Goal: Use online tool/utility: Utilize a website feature to perform a specific function

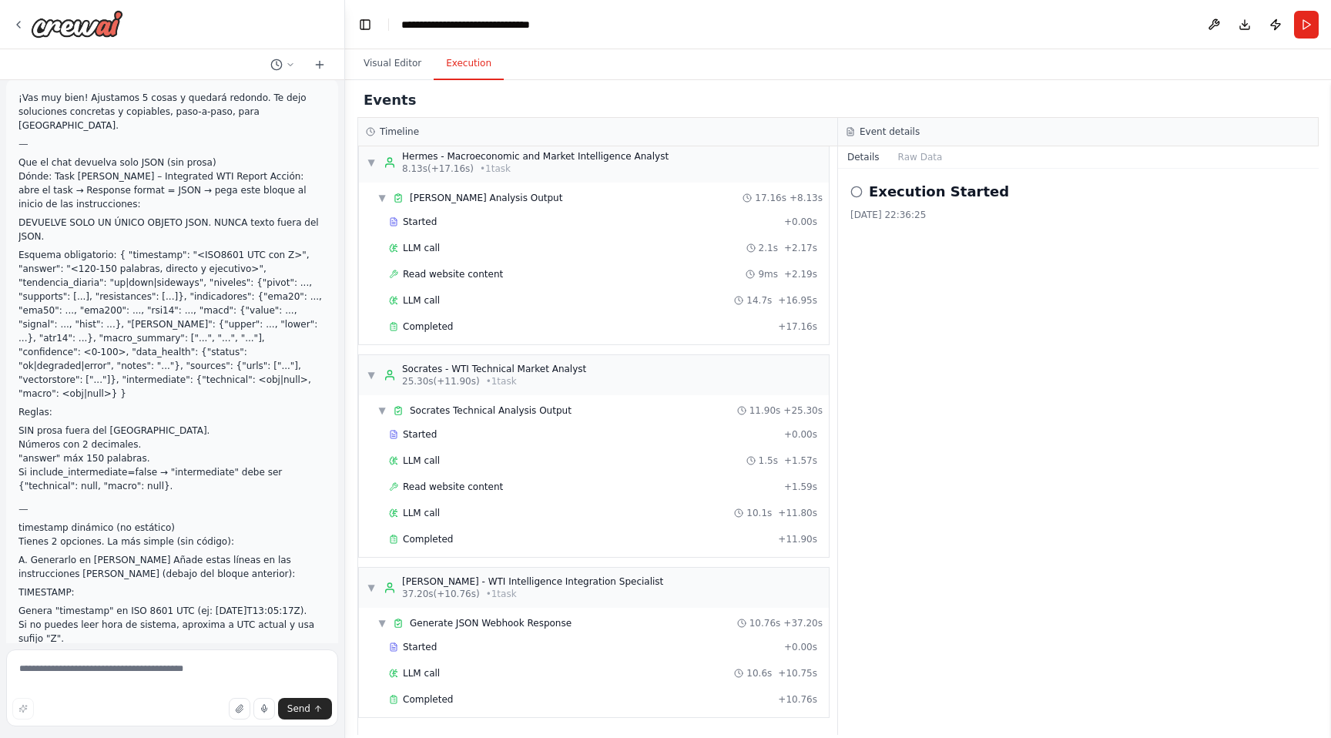
scroll to position [60598, 0]
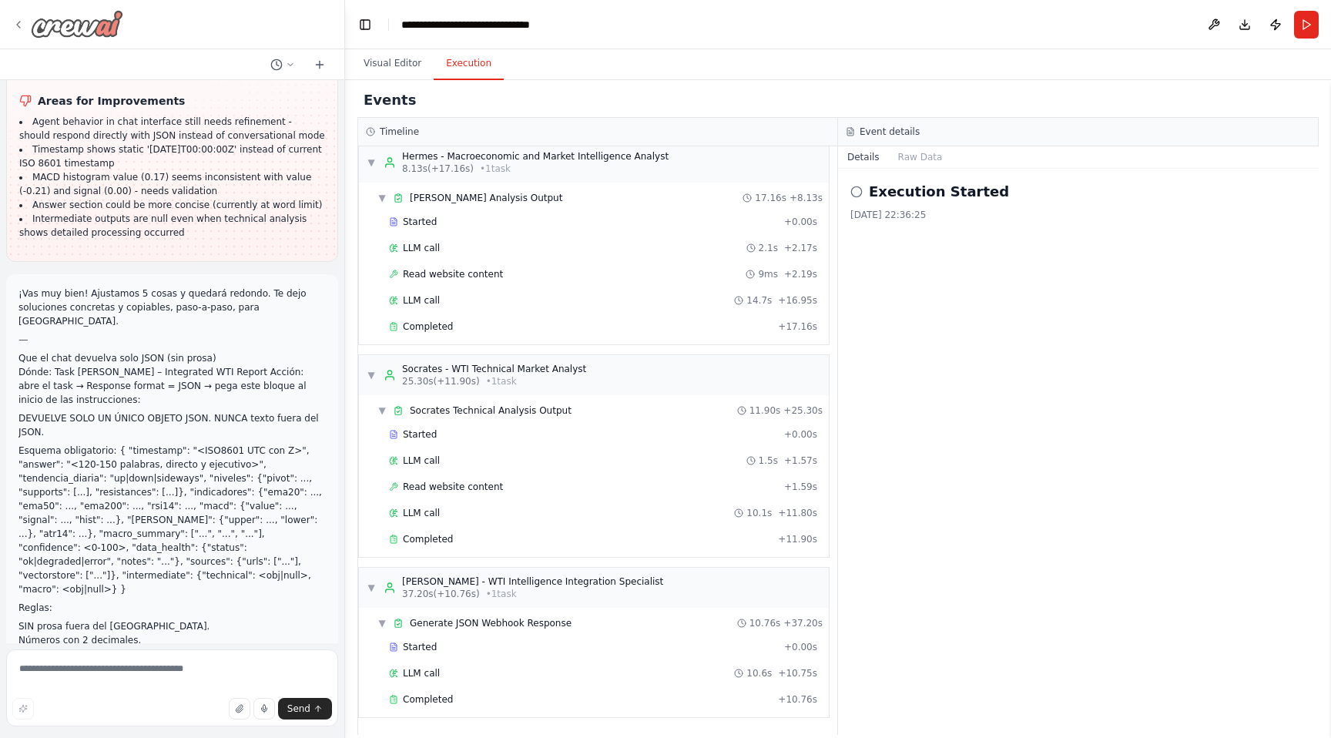
click at [79, 18] on img at bounding box center [77, 24] width 92 height 28
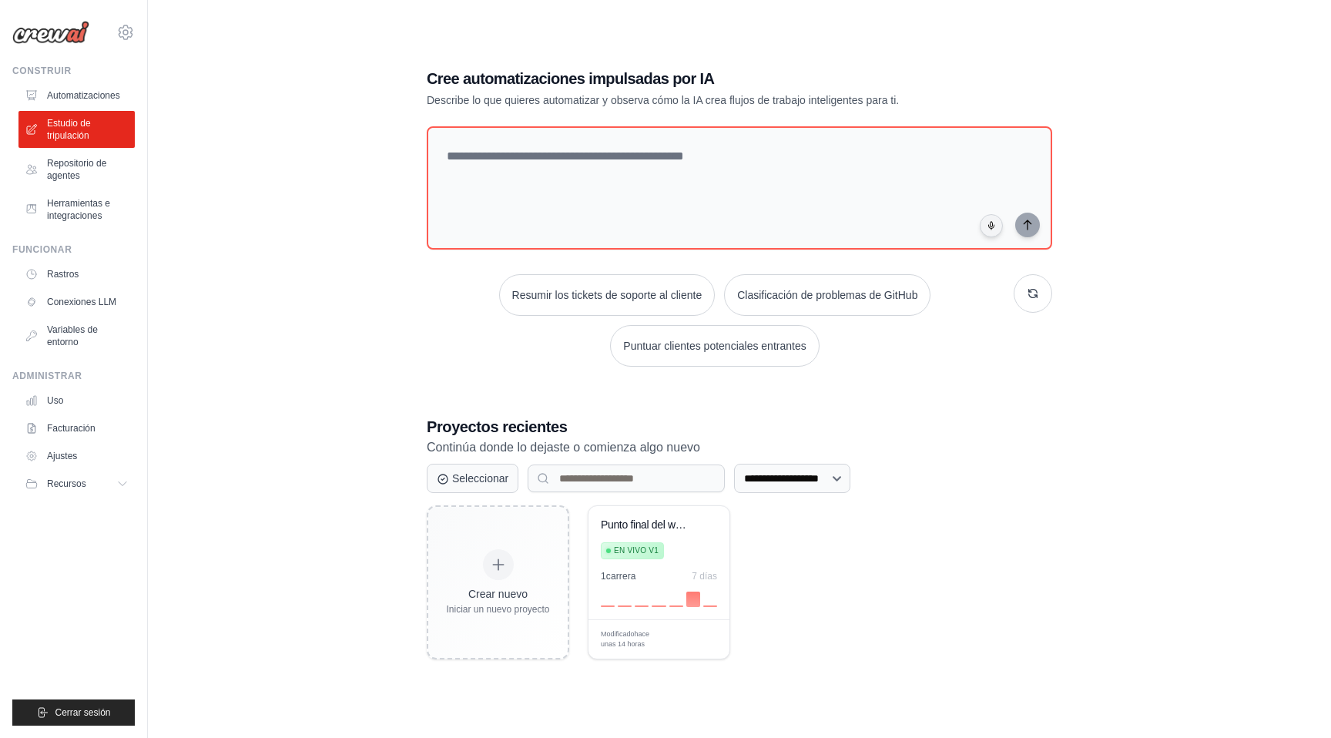
scroll to position [84, 0]
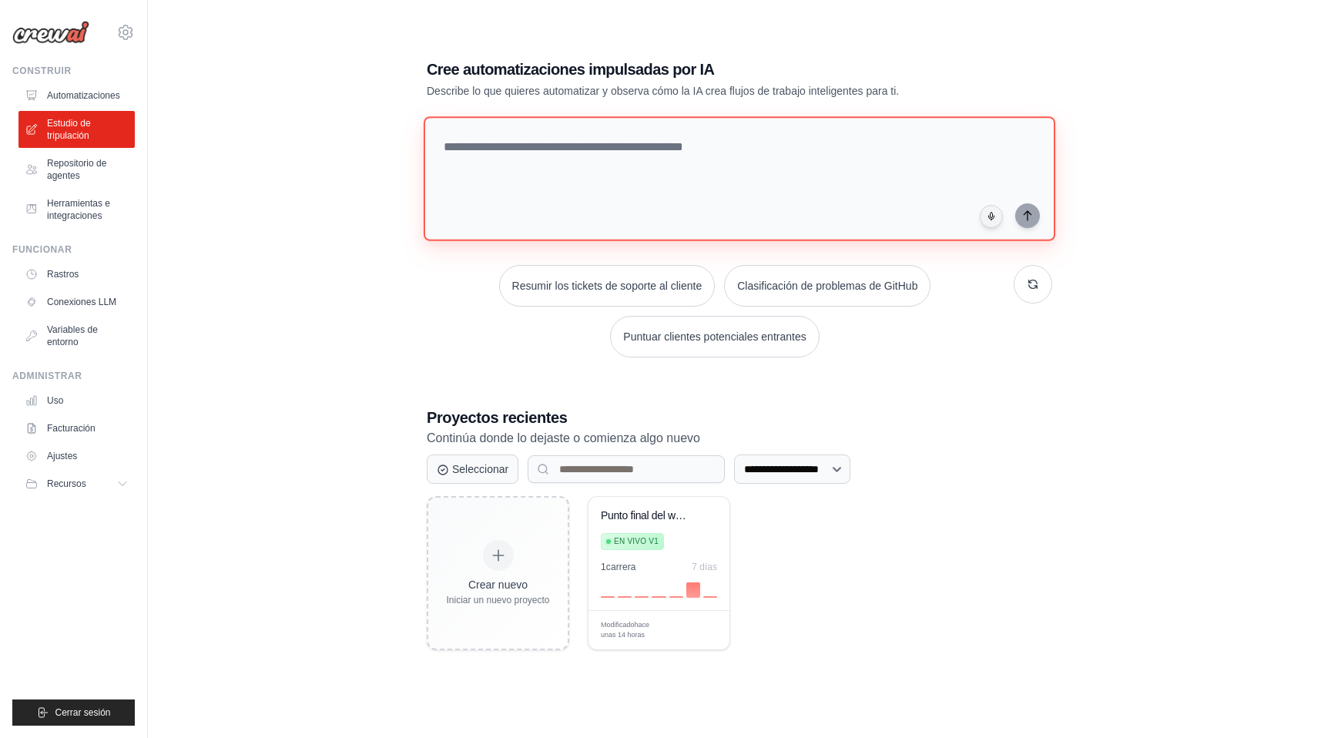
click at [521, 154] on textarea at bounding box center [740, 178] width 632 height 125
type textarea "*"
click at [723, 146] on textarea "**********" at bounding box center [743, 179] width 638 height 126
click at [841, 146] on textarea "**********" at bounding box center [743, 179] width 638 height 126
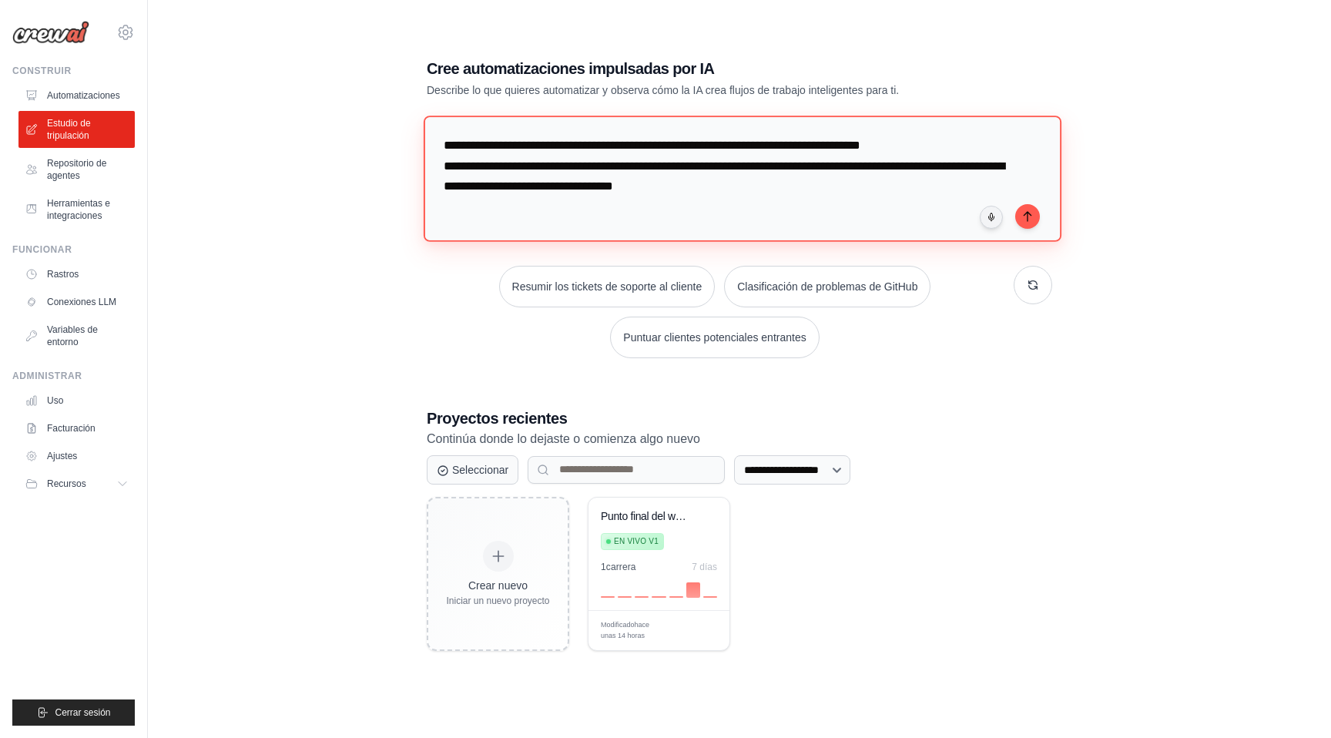
click at [779, 187] on textarea "**********" at bounding box center [743, 179] width 638 height 126
click at [815, 187] on textarea "**********" at bounding box center [743, 179] width 638 height 126
click at [836, 188] on textarea "**********" at bounding box center [743, 179] width 638 height 126
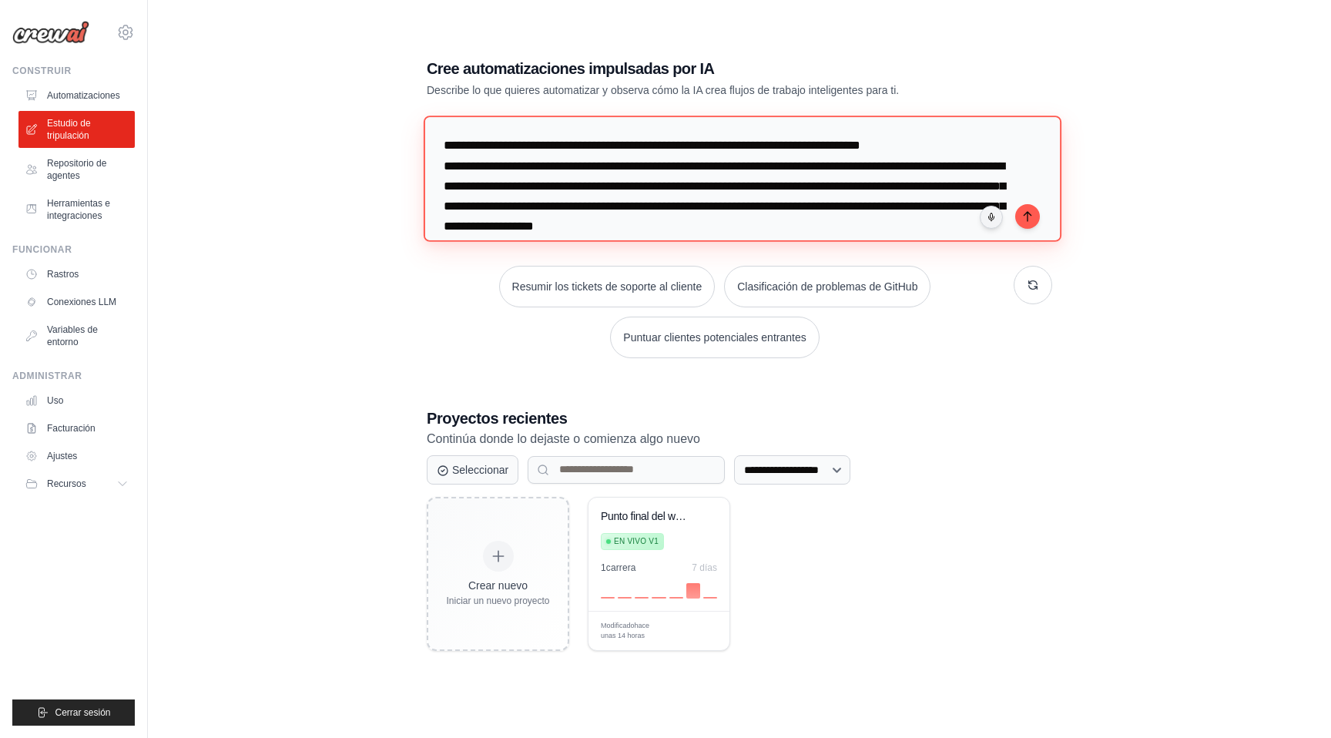
scroll to position [15, 0]
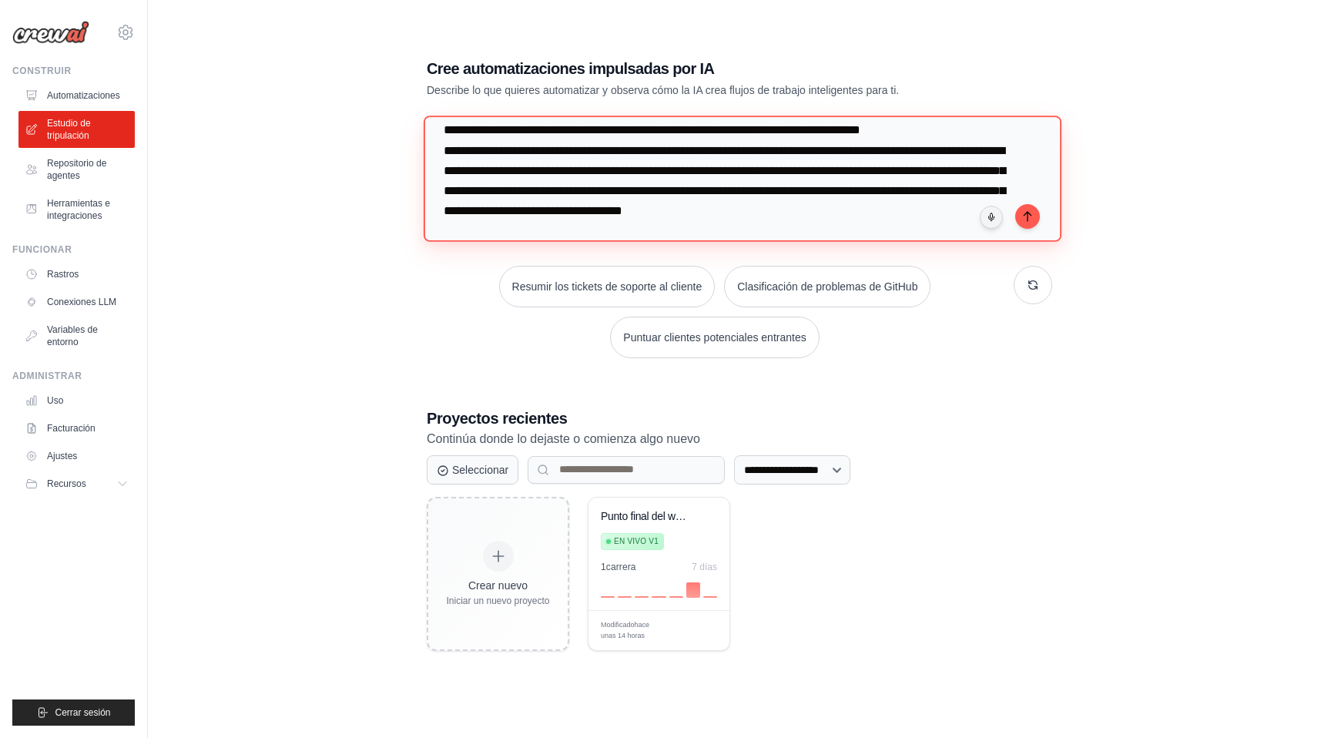
type textarea "**********"
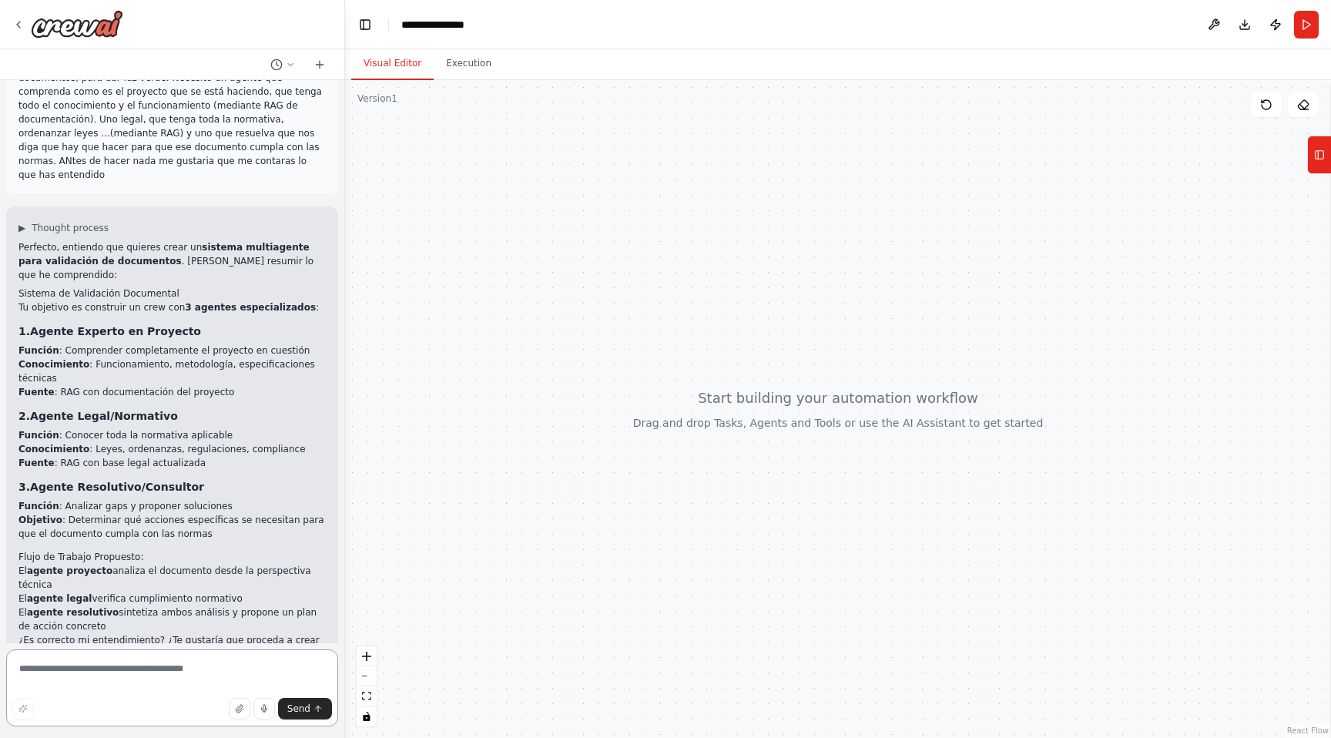
scroll to position [62, 0]
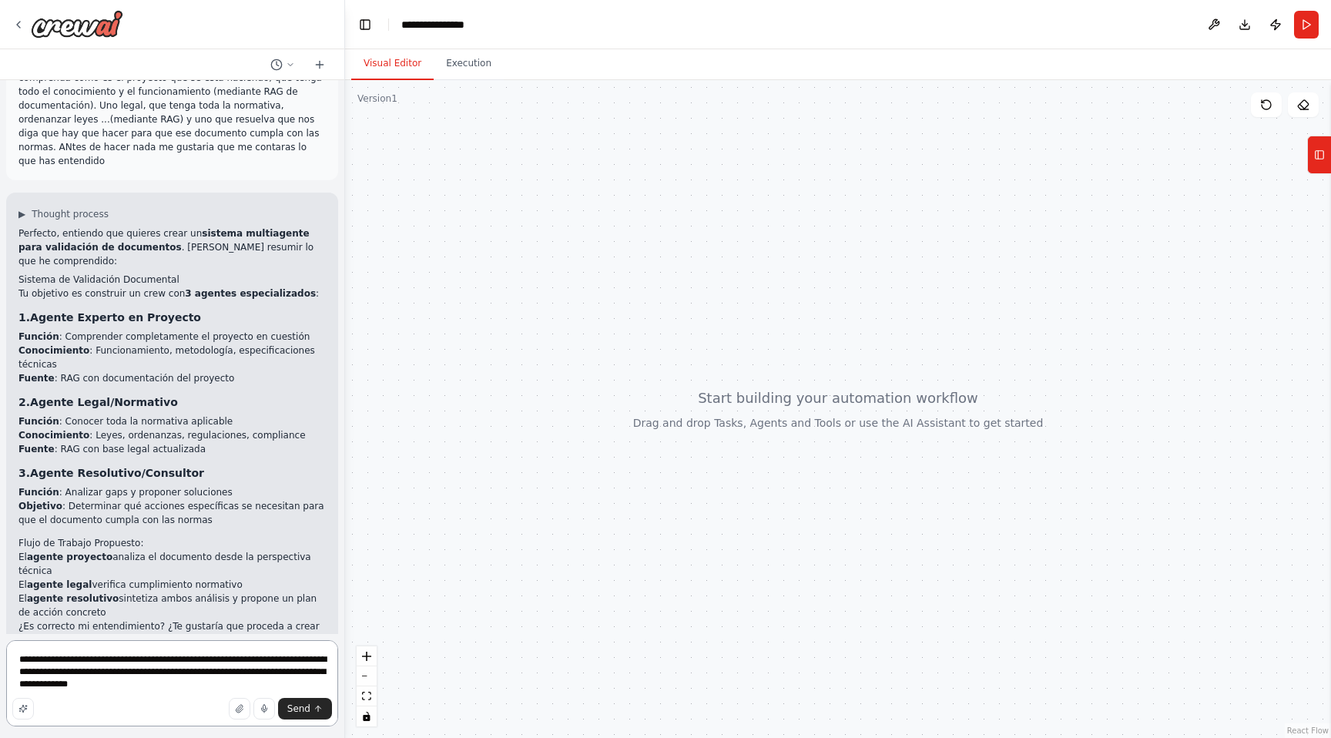
type textarea "**********"
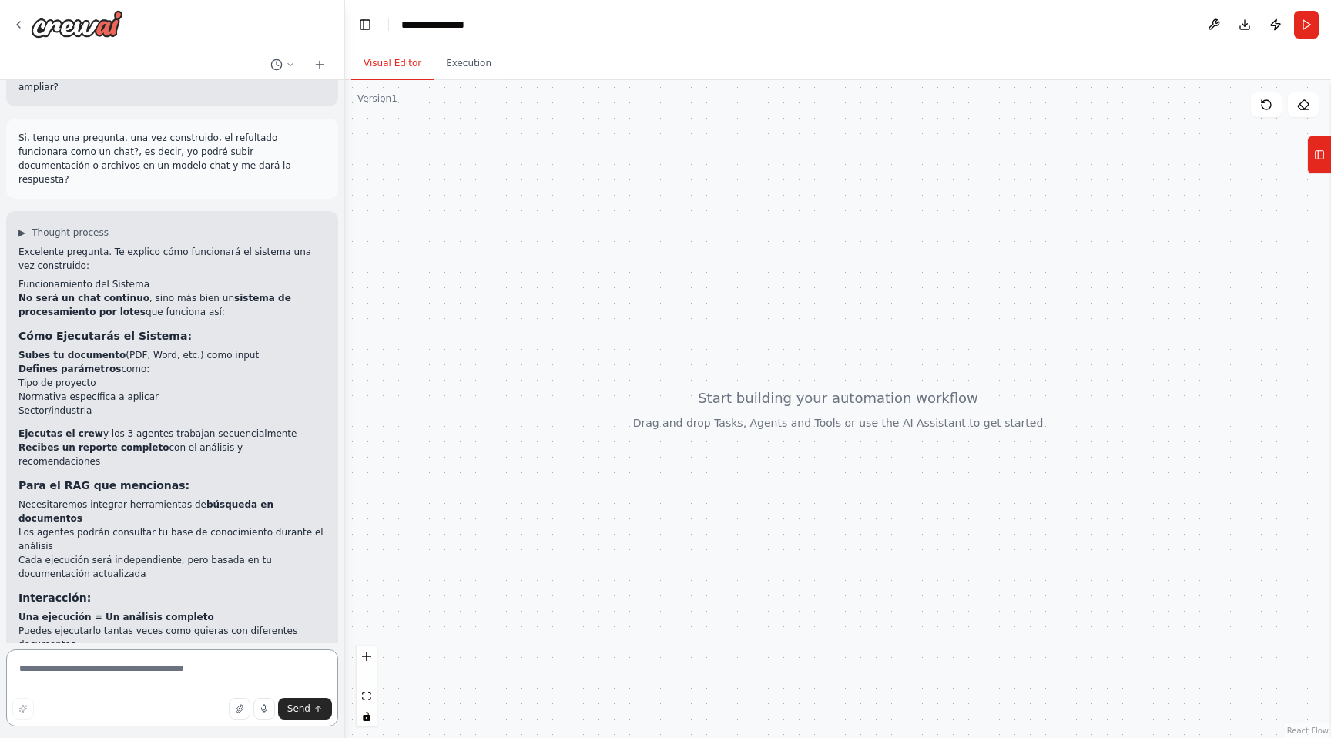
scroll to position [642, 0]
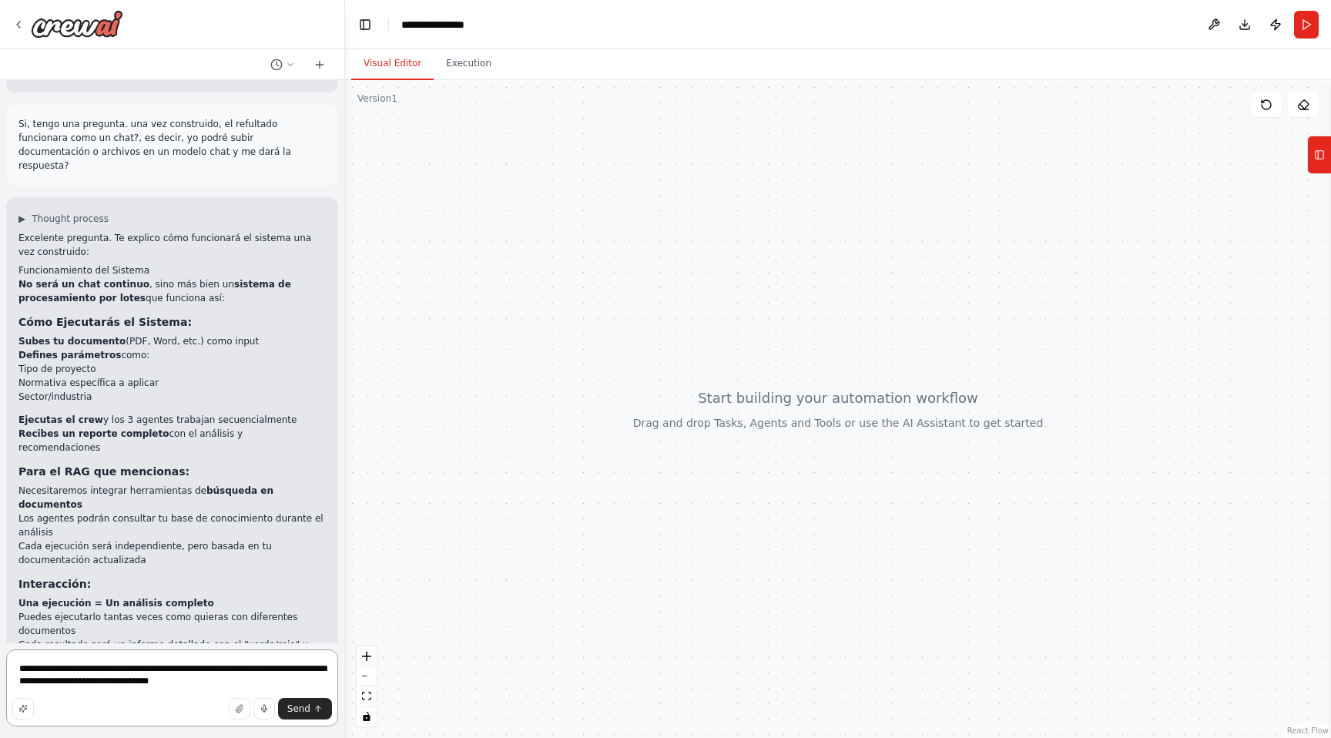
type textarea "**********"
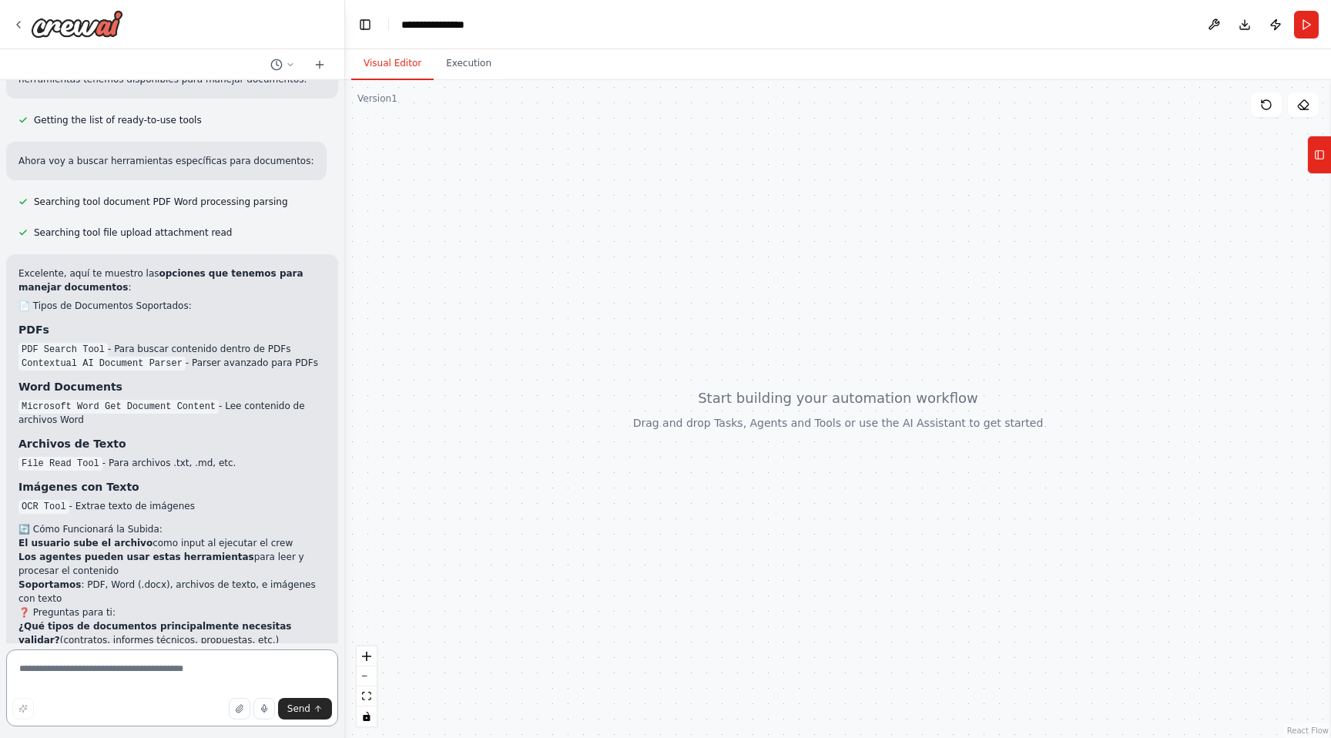
scroll to position [1423, 0]
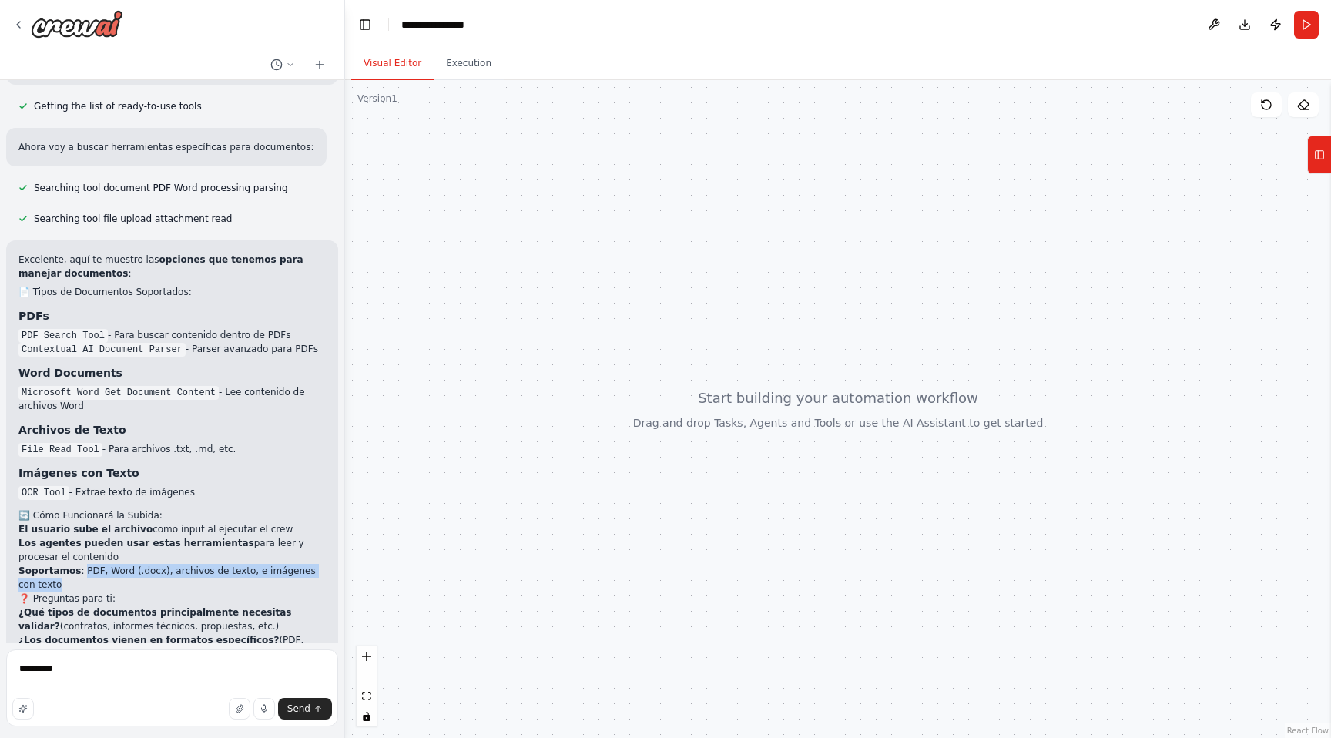
drag, startPoint x: 81, startPoint y: 487, endPoint x: 109, endPoint y: 503, distance: 32.4
click at [109, 564] on li "Soportamos : PDF, Word (.docx), archivos de texto, e imágenes con texto" at bounding box center [171, 578] width 307 height 28
copy li "PDF, Word (.docx), archivos de texto, e imágenes con texto"
click at [72, 674] on textarea "********" at bounding box center [172, 687] width 332 height 77
paste textarea "**********"
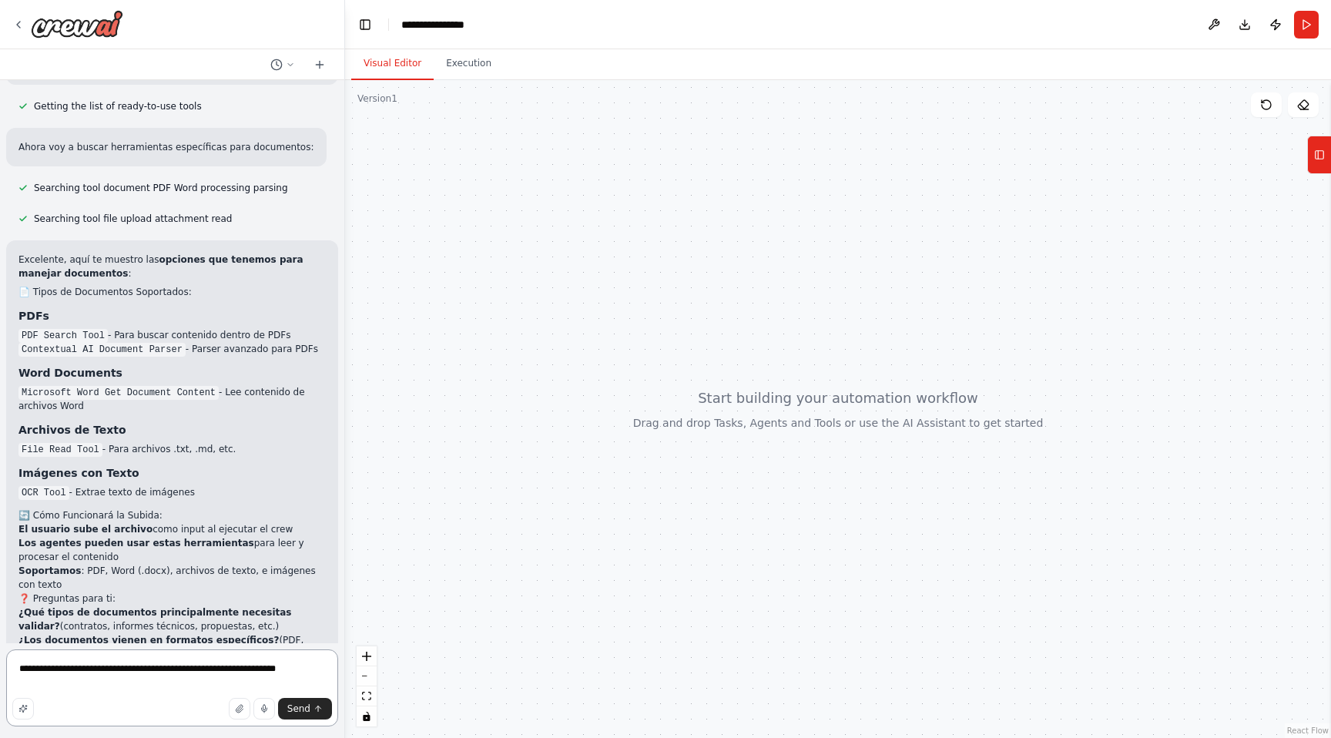
drag, startPoint x: 60, startPoint y: 668, endPoint x: 2, endPoint y: 662, distance: 58.9
click at [2, 662] on div "Mi objetivo es crear un Sistema multiagente para validar documentos, para dar l…" at bounding box center [172, 369] width 345 height 738
type textarea "**********"
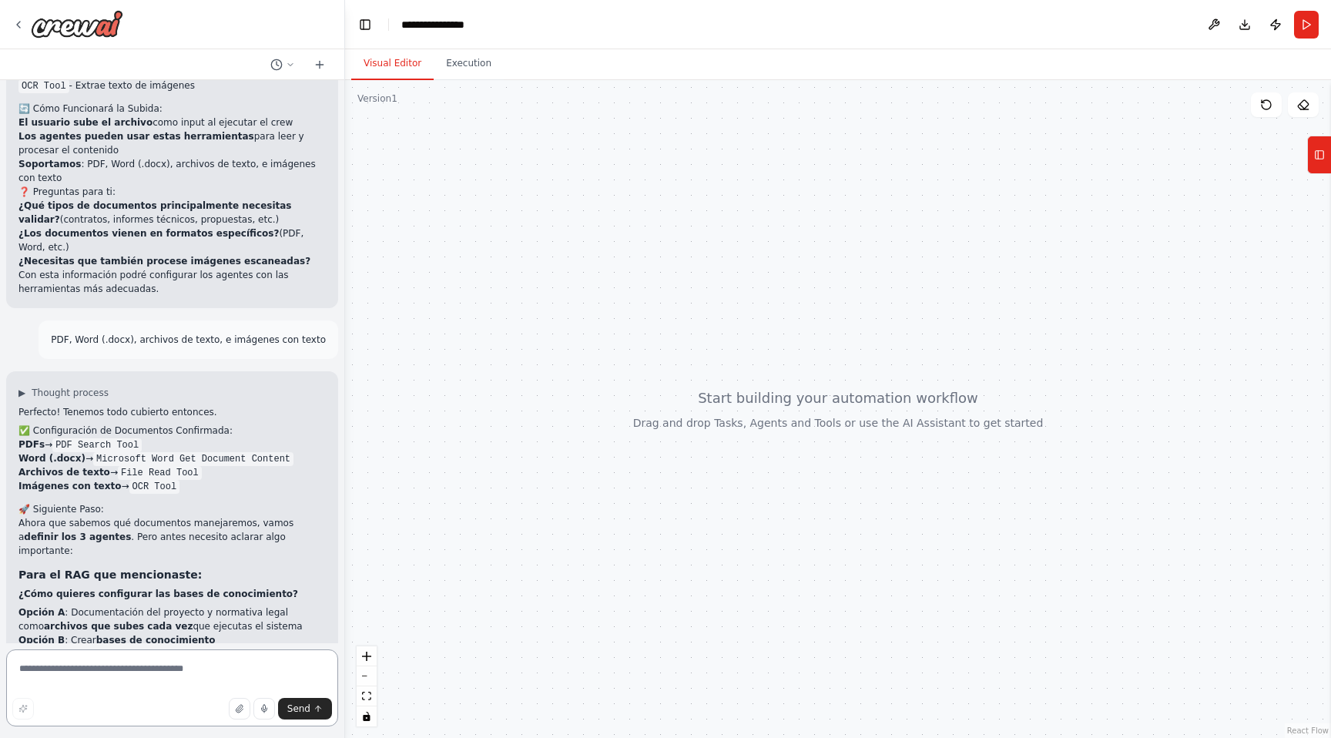
scroll to position [1844, 0]
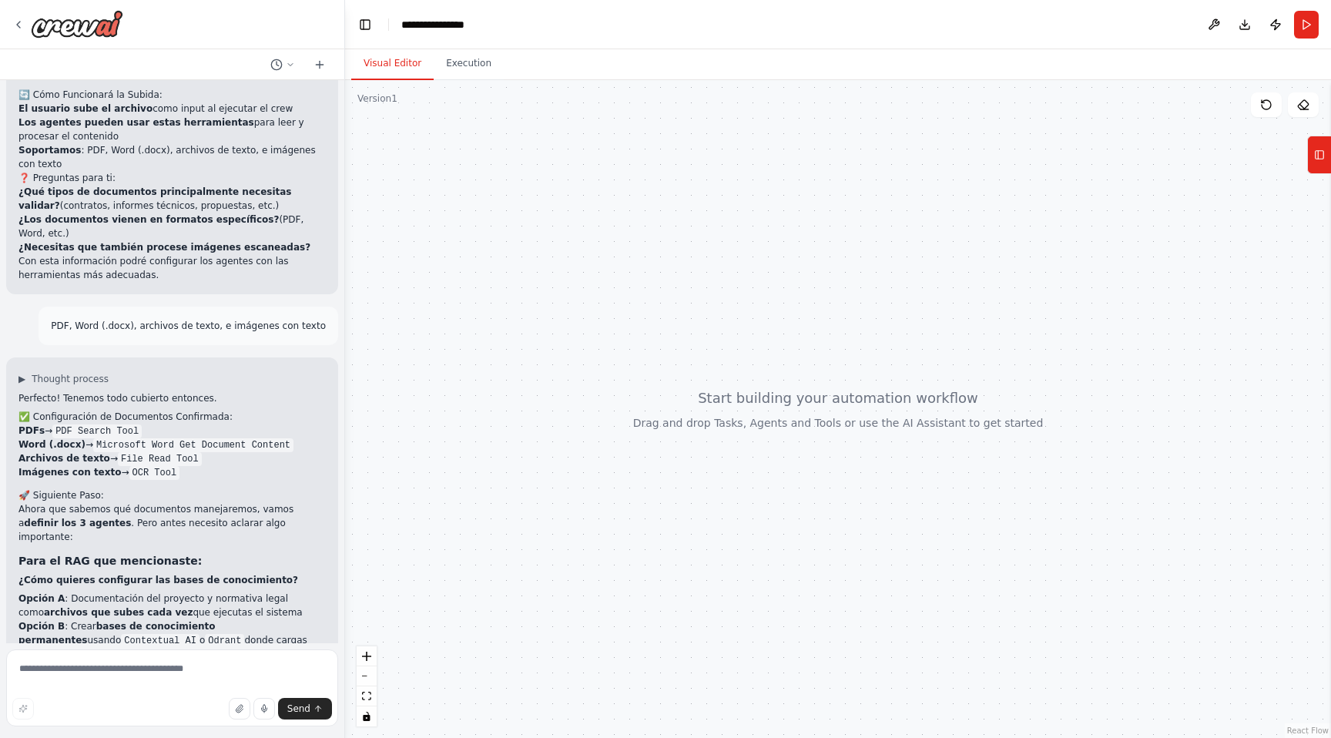
drag, startPoint x: 21, startPoint y: 459, endPoint x: 297, endPoint y: 611, distance: 315.7
click at [297, 611] on div "Perfecto! Tenemos todo cubierto entonces. ✅ Configuración de Documentos Confirm…" at bounding box center [171, 553] width 307 height 325
copy div "Para el RAG que mencionaste: ¿Cómo quieres configurar las bases de conocimiento…"
click at [165, 673] on textarea at bounding box center [172, 687] width 332 height 77
type textarea "**********"
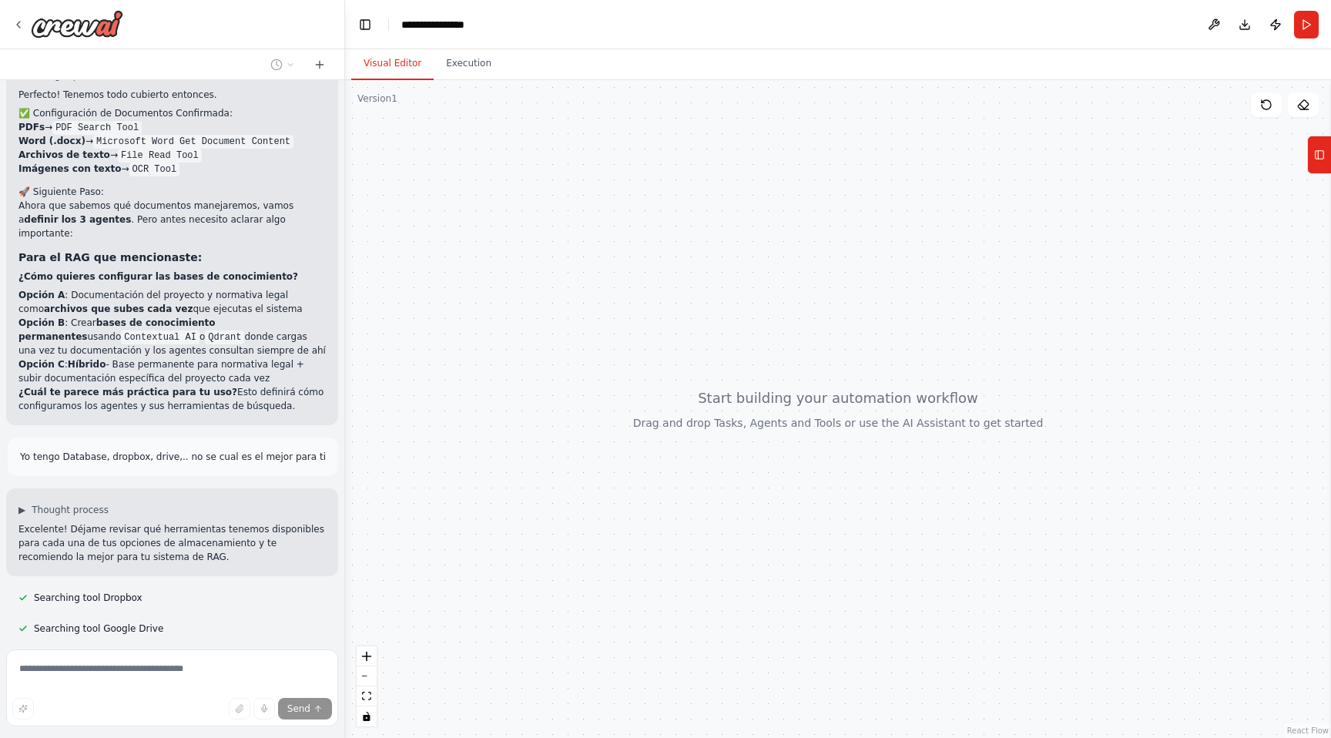
scroll to position [2178, 0]
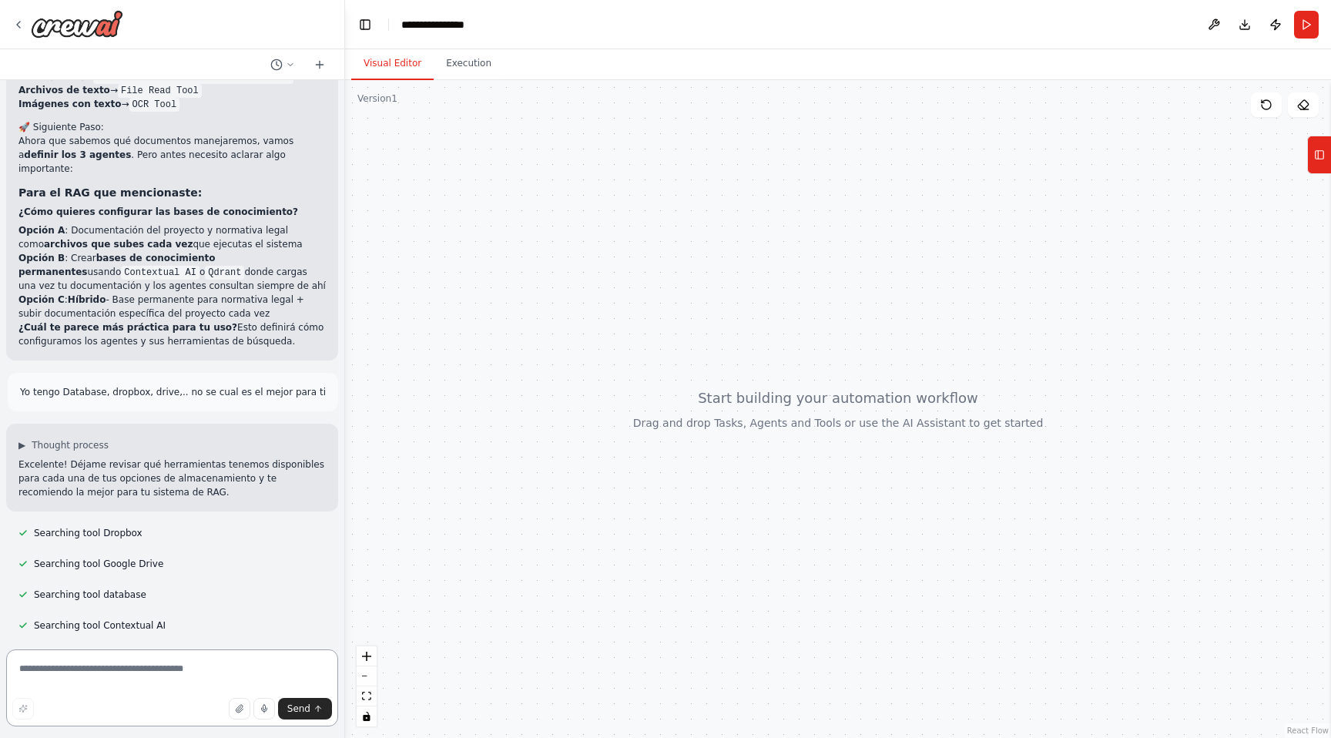
click at [112, 682] on textarea at bounding box center [172, 687] width 332 height 77
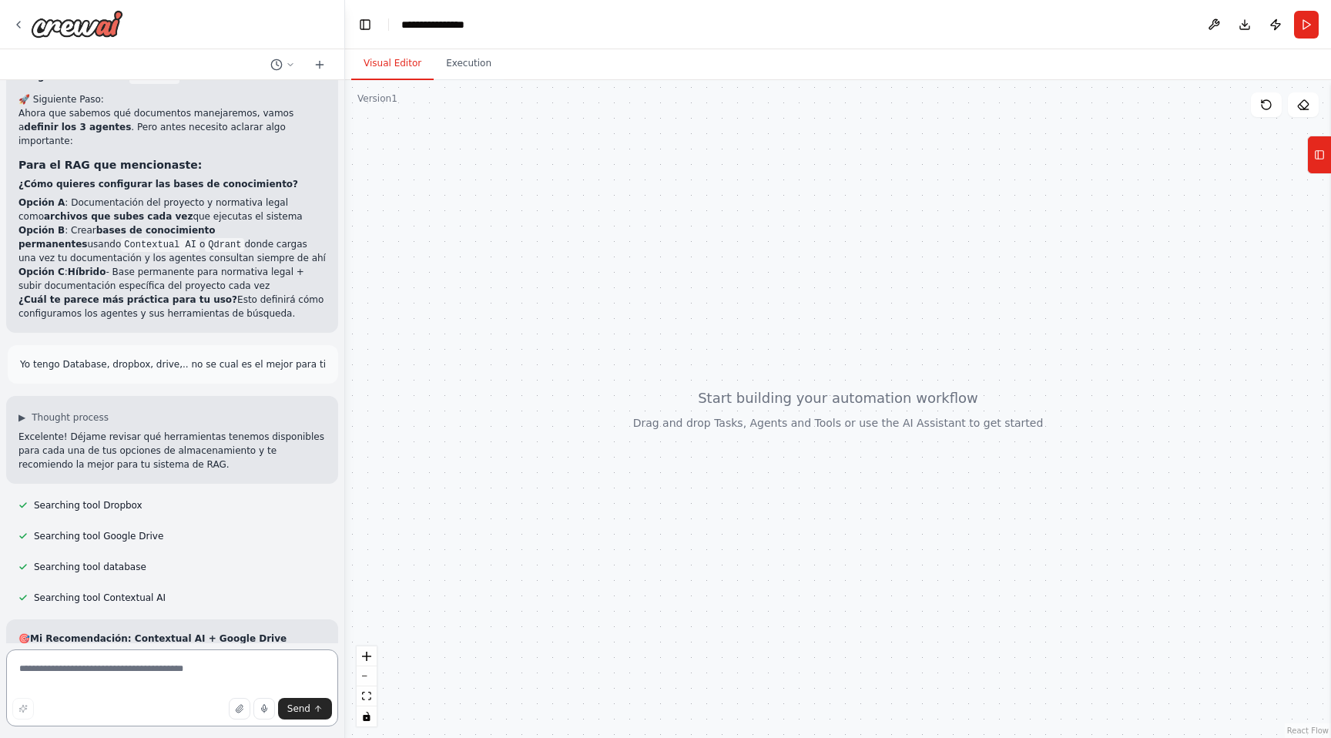
paste textarea "********"
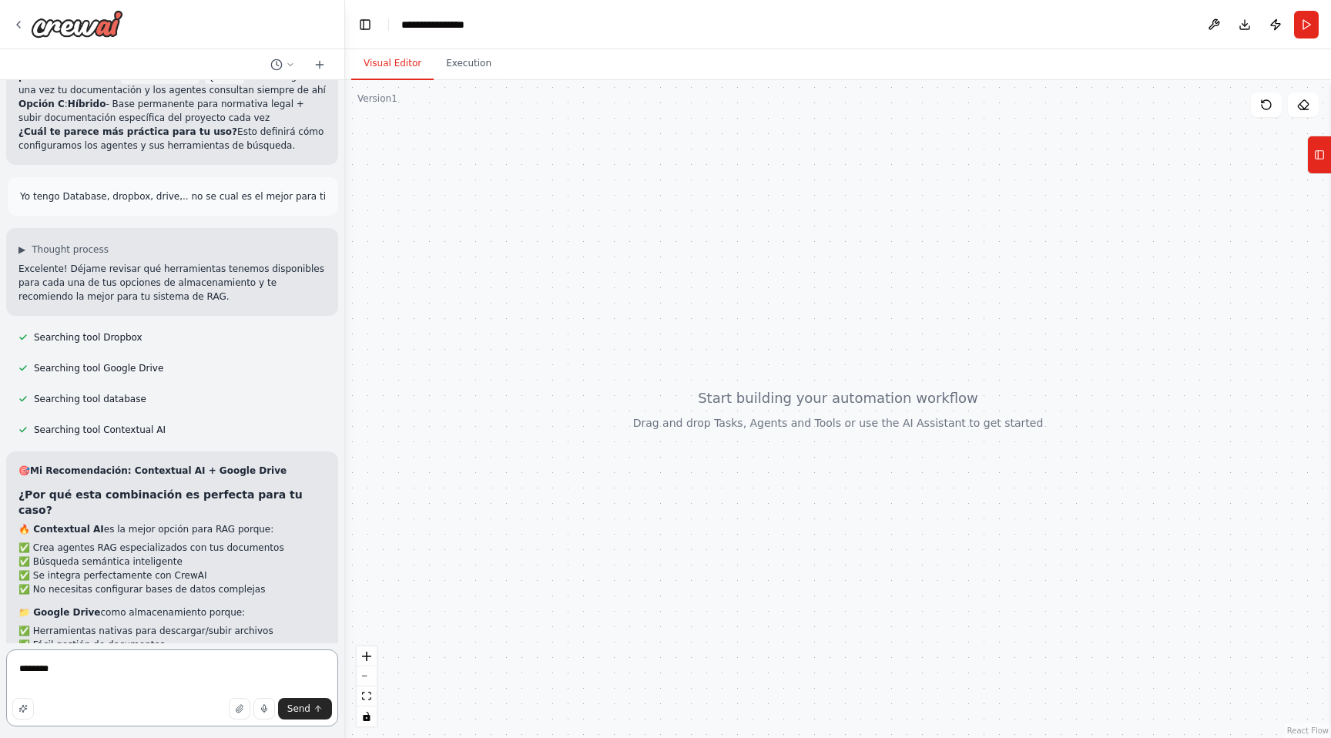
click at [18, 670] on textarea "********" at bounding box center [172, 687] width 332 height 77
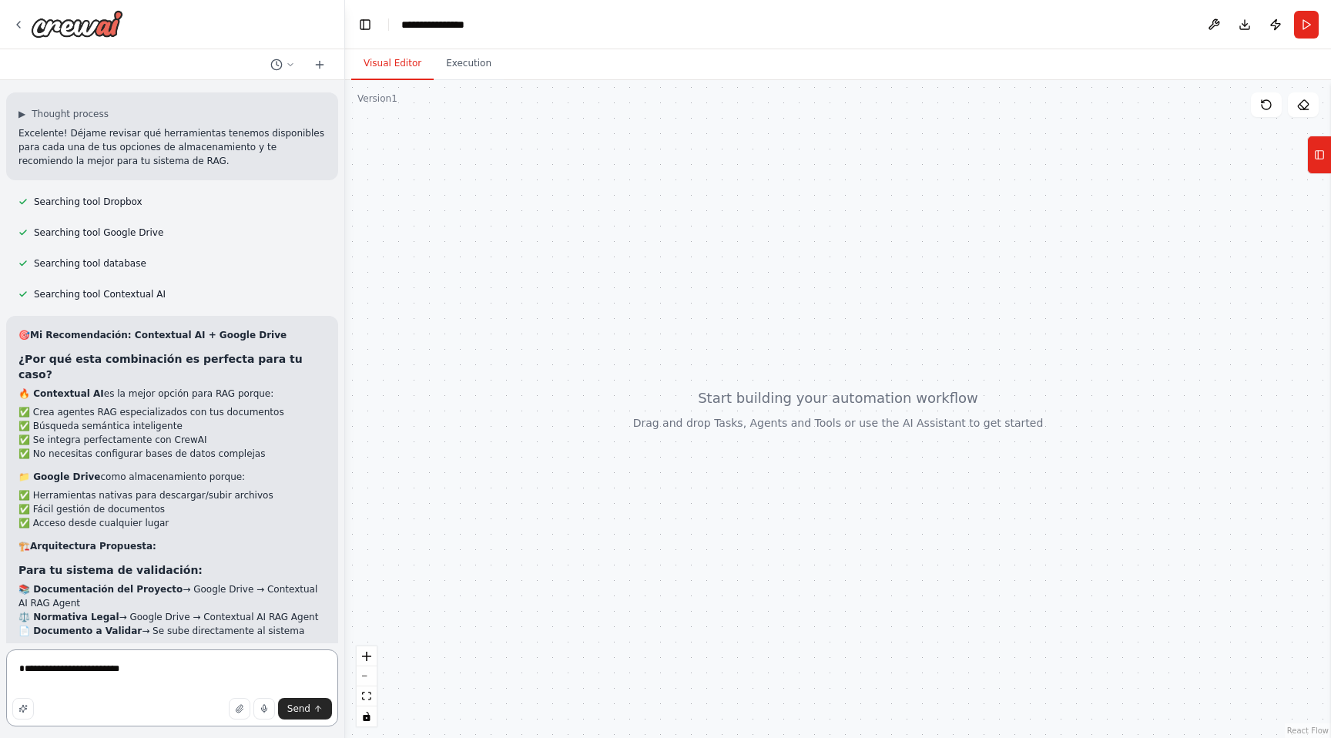
scroll to position [2557, 0]
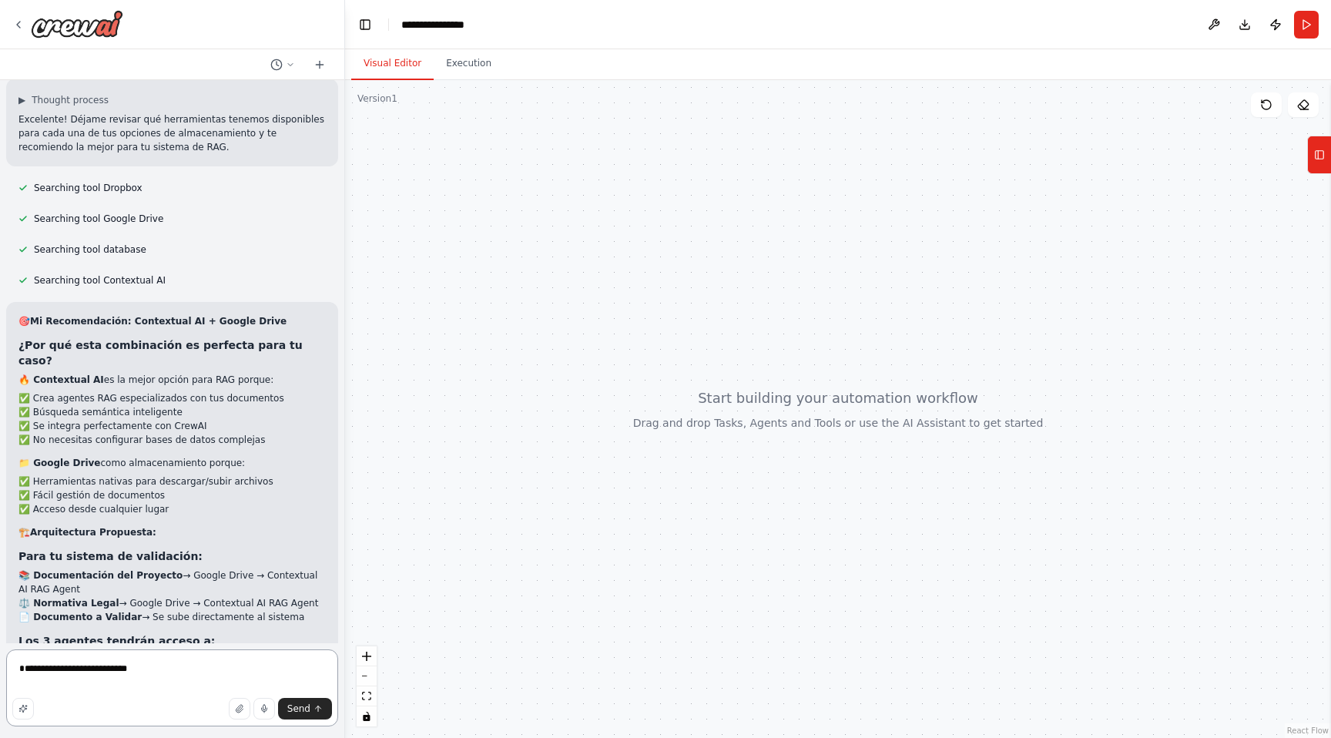
type textarea "**********"
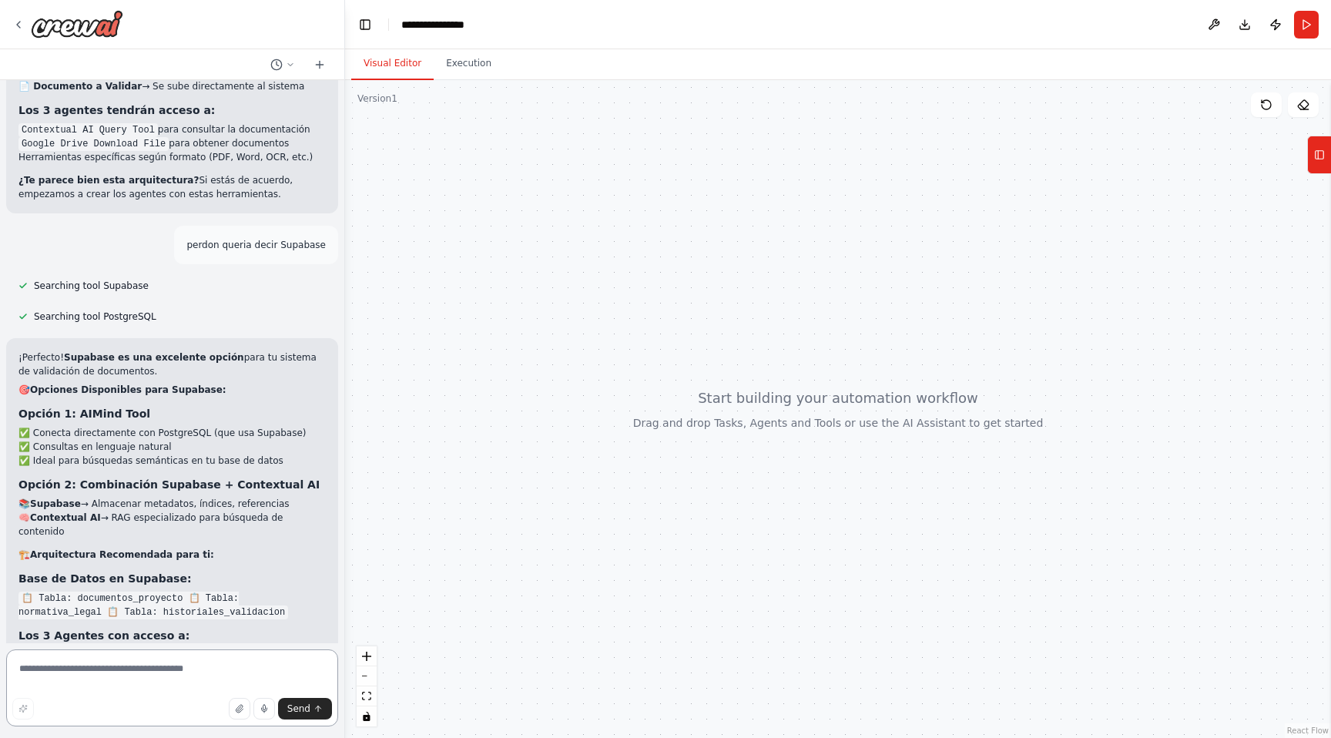
scroll to position [3114, 0]
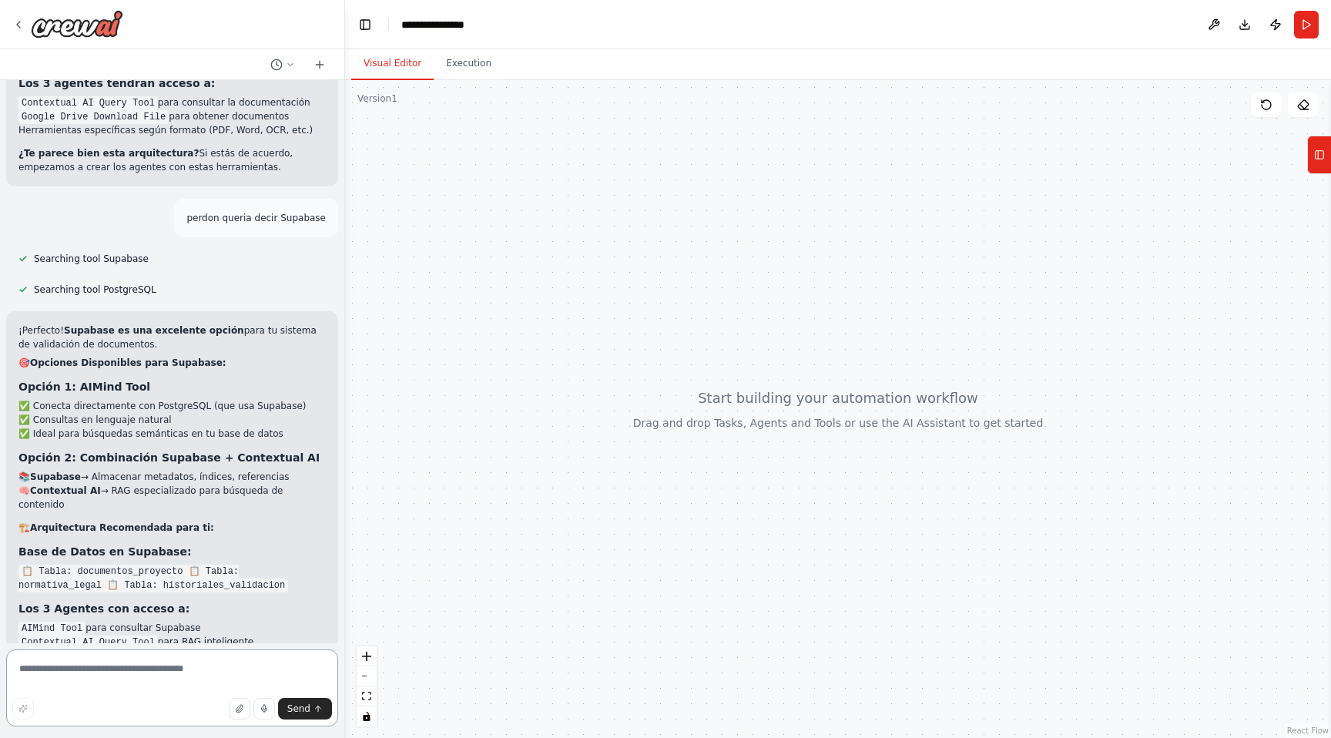
click at [84, 675] on textarea at bounding box center [172, 687] width 332 height 77
type textarea "**********"
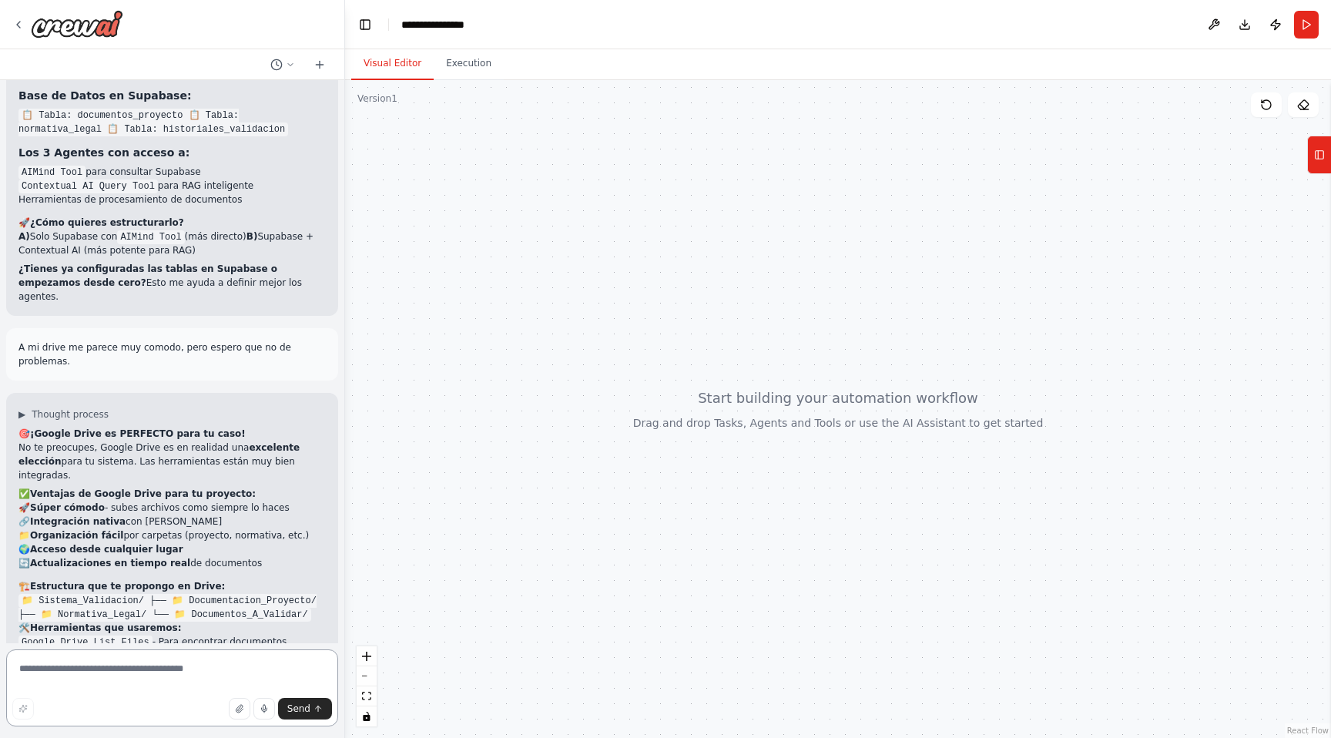
scroll to position [3584, 0]
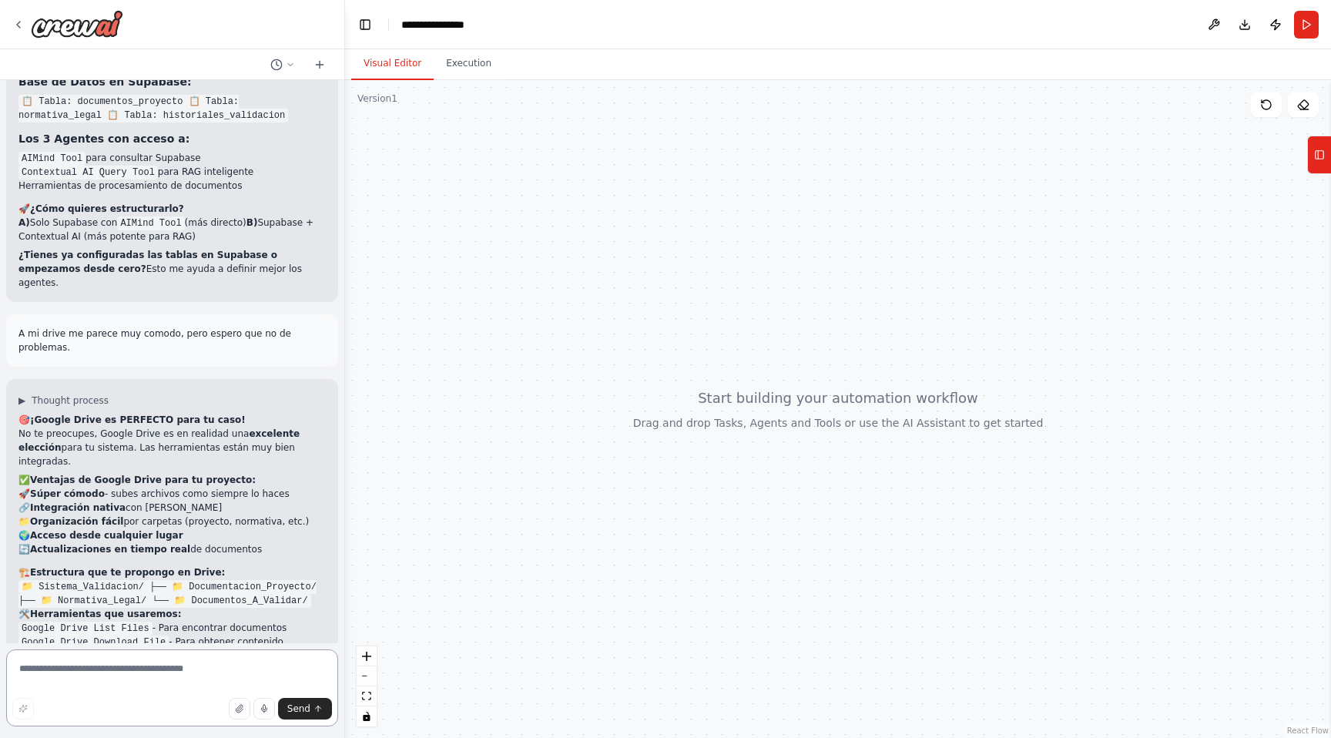
click at [53, 673] on textarea at bounding box center [172, 687] width 332 height 77
type textarea "**********"
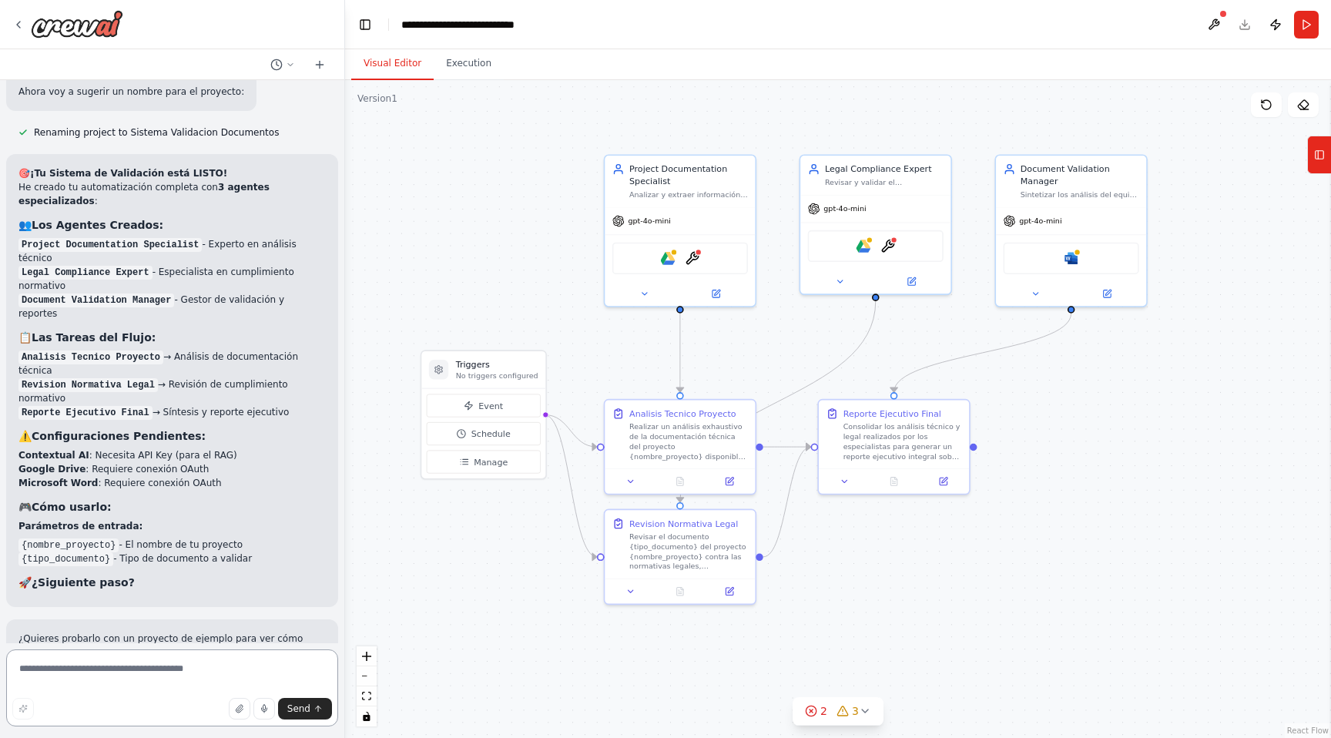
scroll to position [5540, 0]
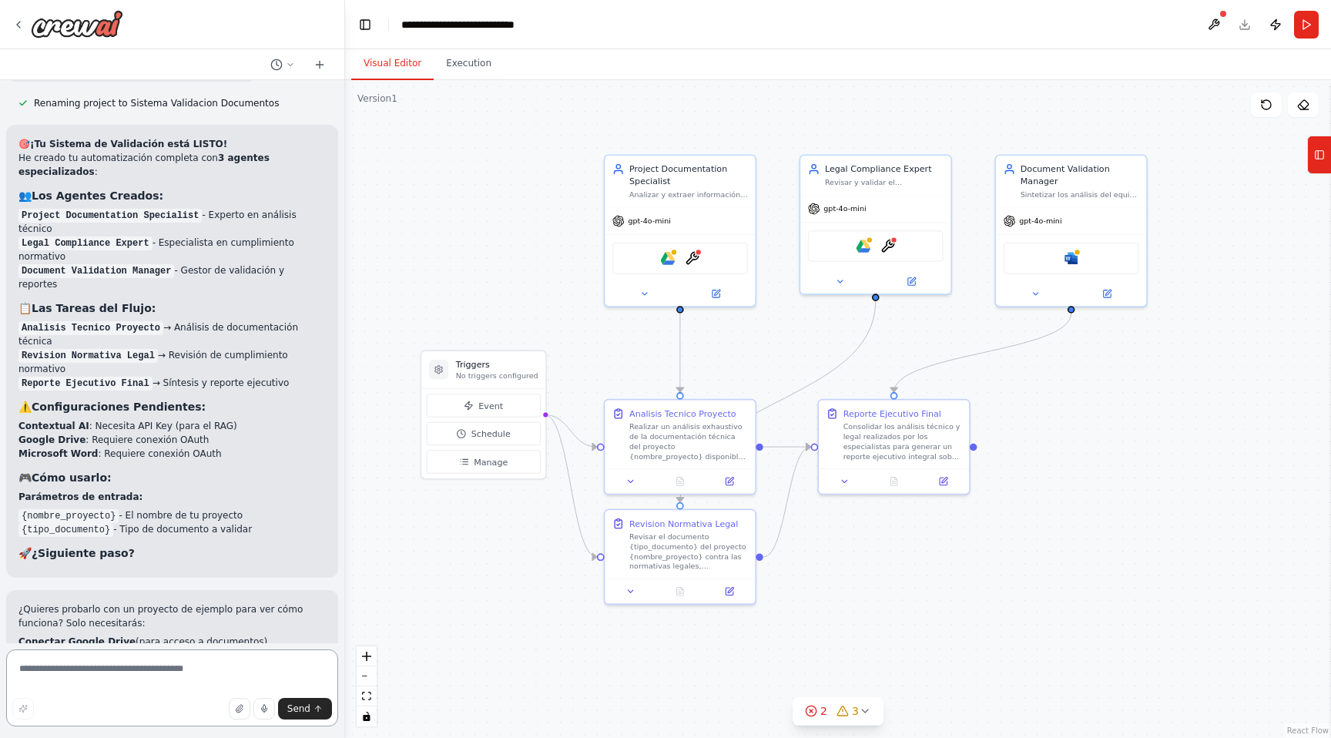
click at [83, 679] on textarea at bounding box center [172, 687] width 332 height 77
type textarea "**********"
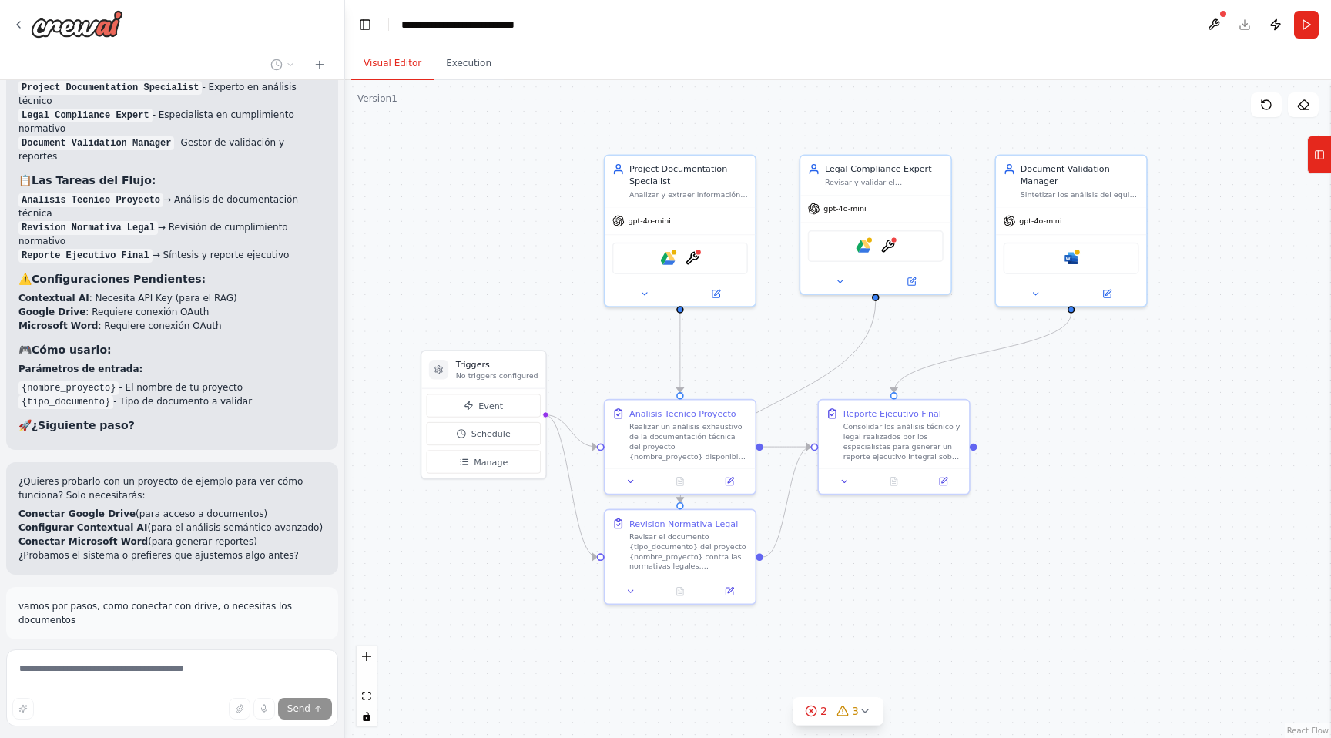
scroll to position [5682, 0]
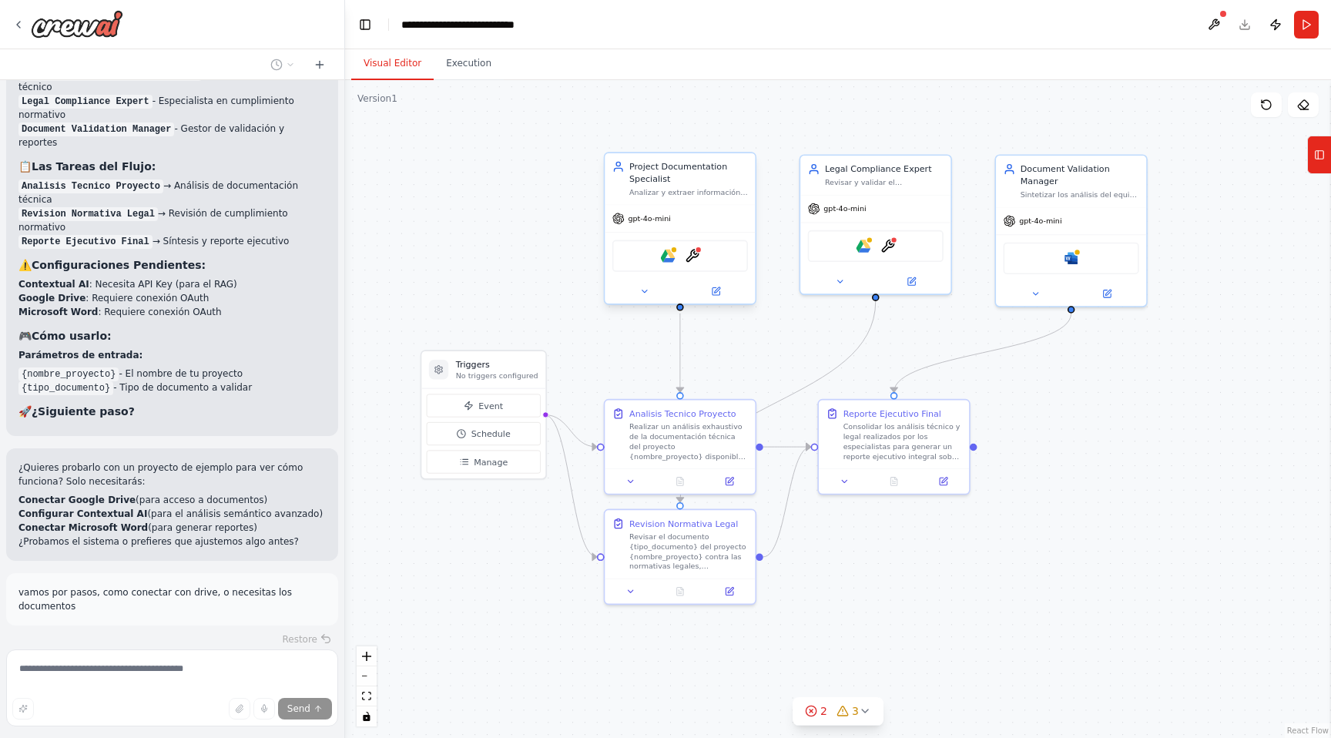
click at [669, 203] on div "Project Documentation Specialist Analizar y extraer información específica de l…" at bounding box center [680, 179] width 150 height 52
click at [720, 293] on button at bounding box center [715, 291] width 69 height 15
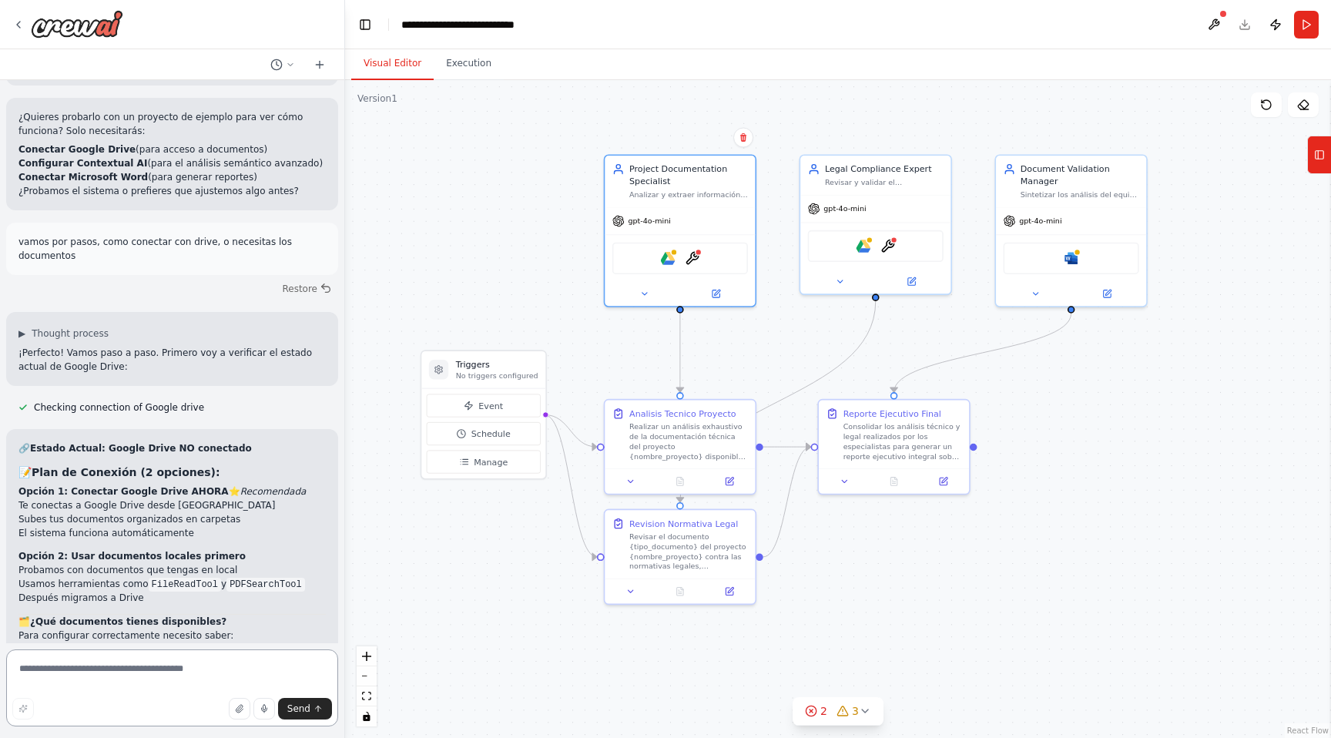
scroll to position [6046, 0]
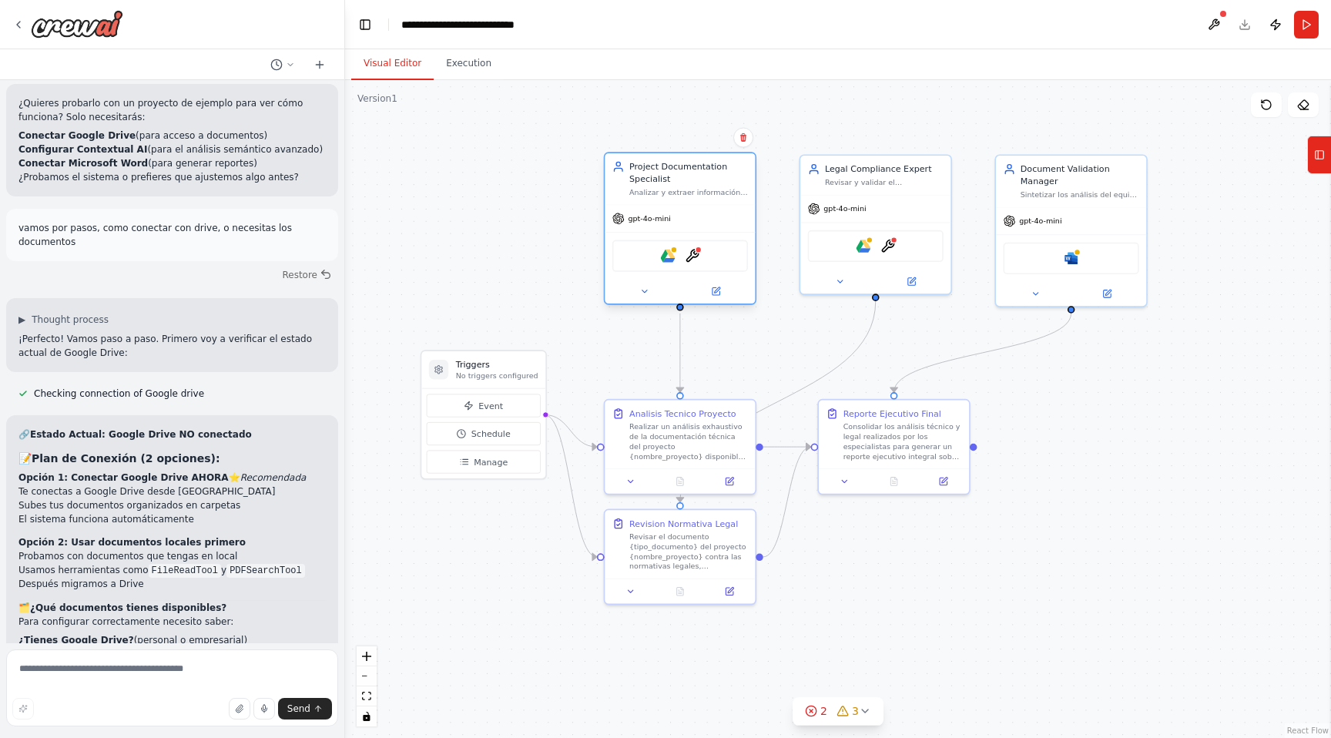
click at [658, 260] on div "Google drive ContextualAIQueryTool" at bounding box center [680, 256] width 136 height 32
click at [715, 296] on icon at bounding box center [716, 291] width 10 height 10
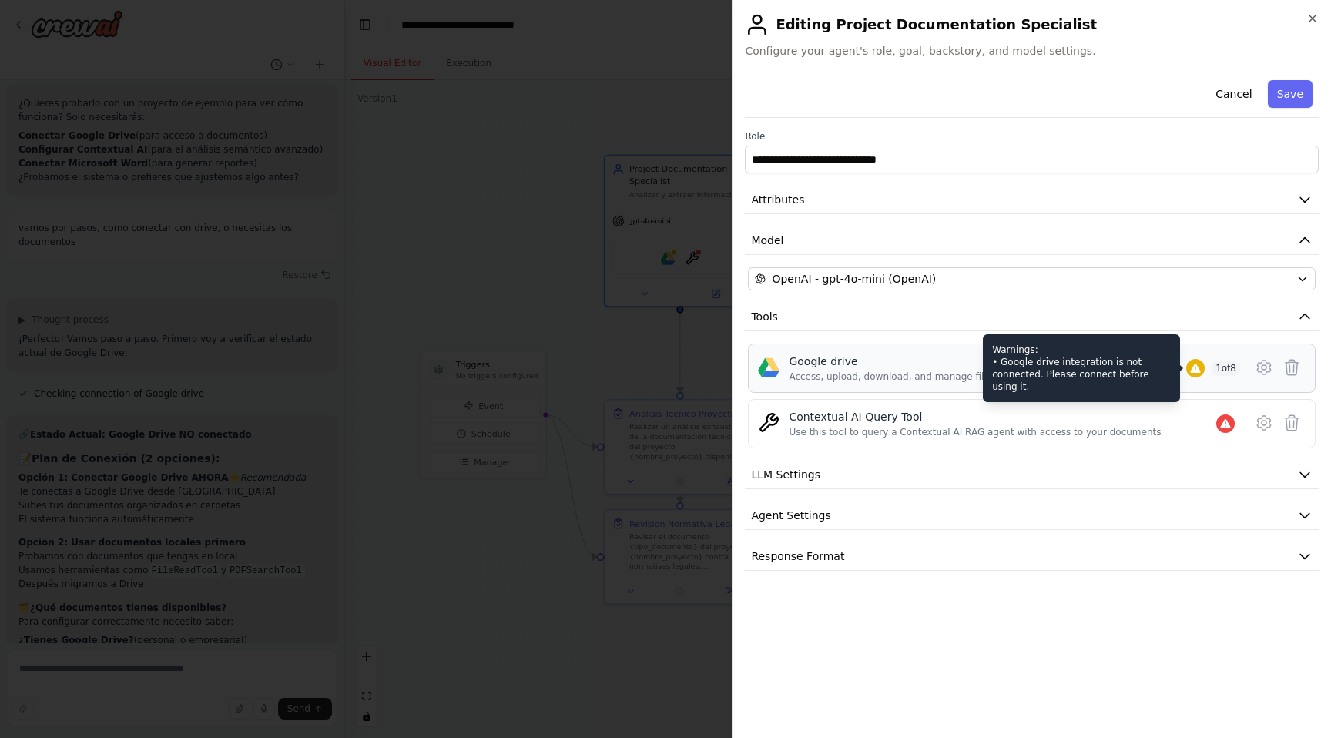
click at [1191, 369] on icon at bounding box center [1195, 368] width 10 height 9
click at [983, 372] on div "Warnings: • Google drive integration is not connected. Please connect before us…" at bounding box center [1081, 368] width 197 height 68
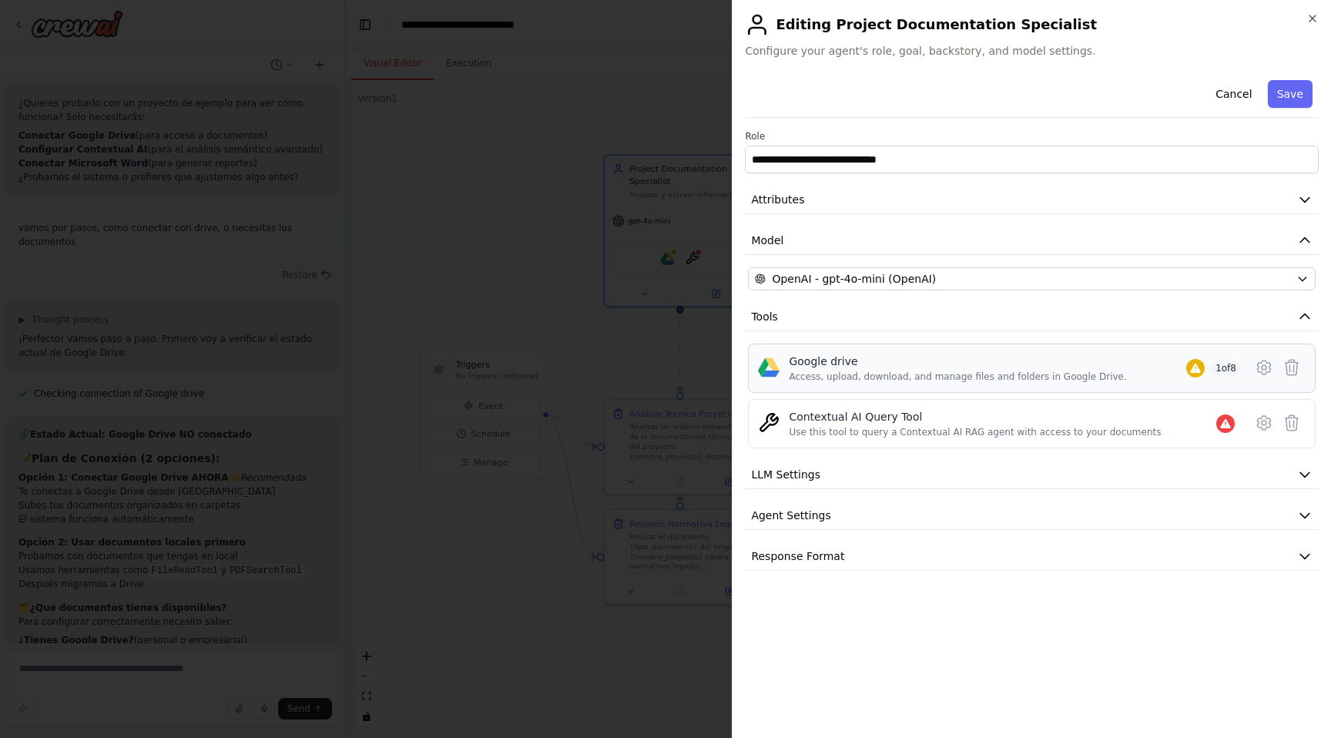
click at [962, 372] on div "Access, upload, download, and manage files and folders in Google Drive." at bounding box center [957, 376] width 337 height 12
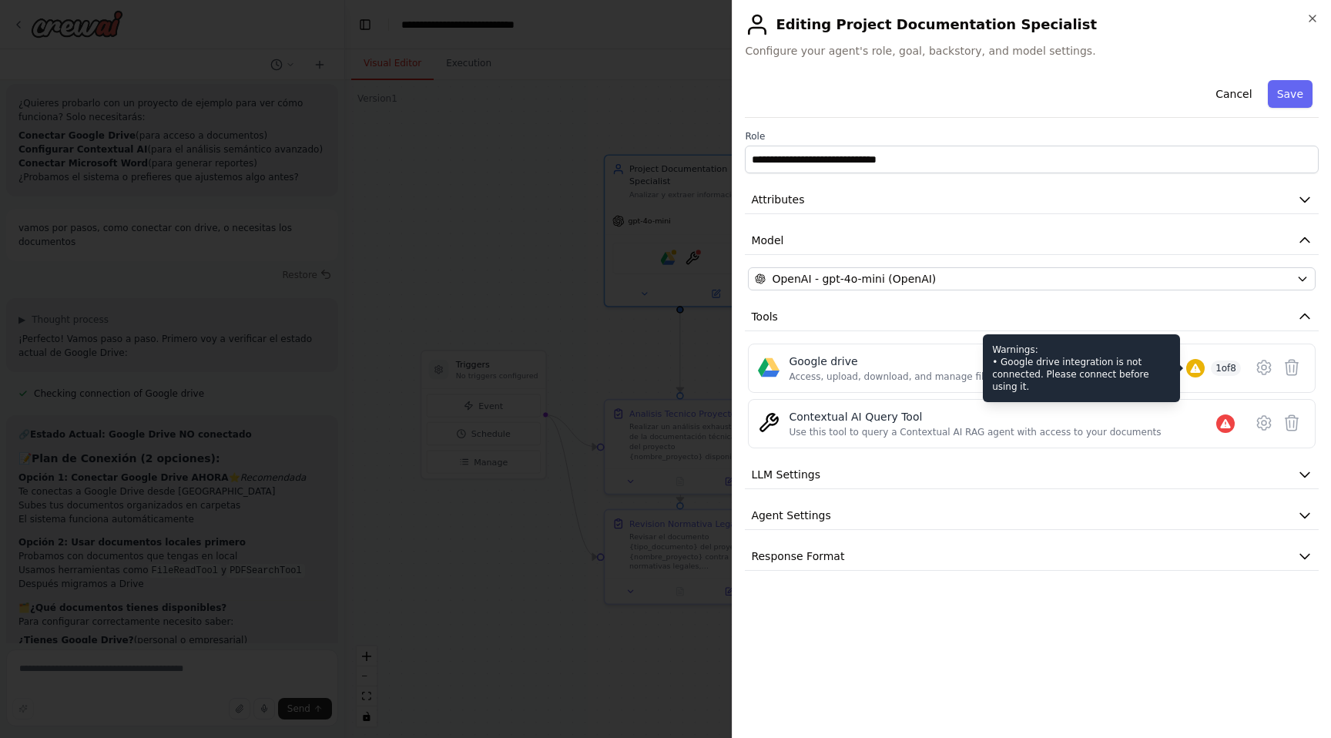
click at [1196, 366] on icon at bounding box center [1195, 368] width 12 height 12
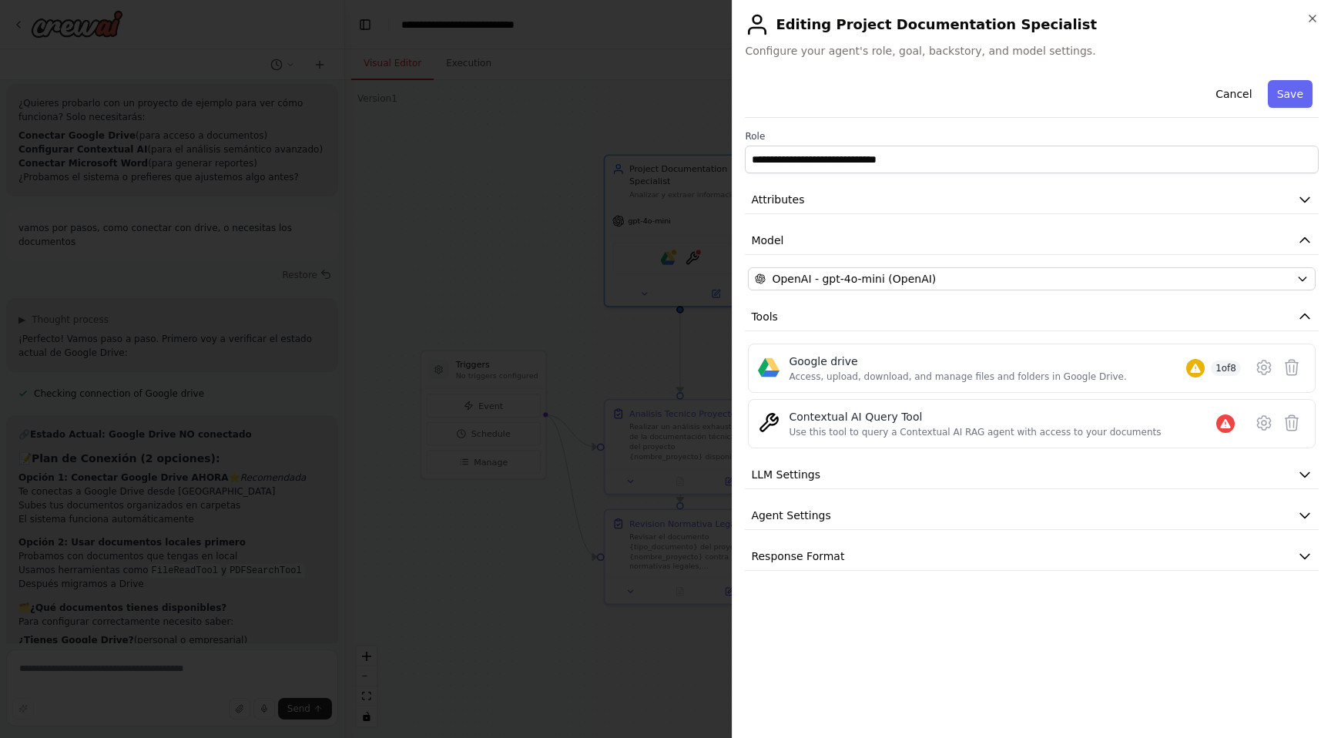
click at [1066, 370] on div "Google drive Access, upload, download, and manage files and folders in Google D…" at bounding box center [957, 367] width 337 height 29
click at [963, 369] on div "Google drive Access, upload, download, and manage files and folders in Google D…" at bounding box center [957, 367] width 337 height 29
click at [1267, 367] on icon at bounding box center [1264, 367] width 18 height 18
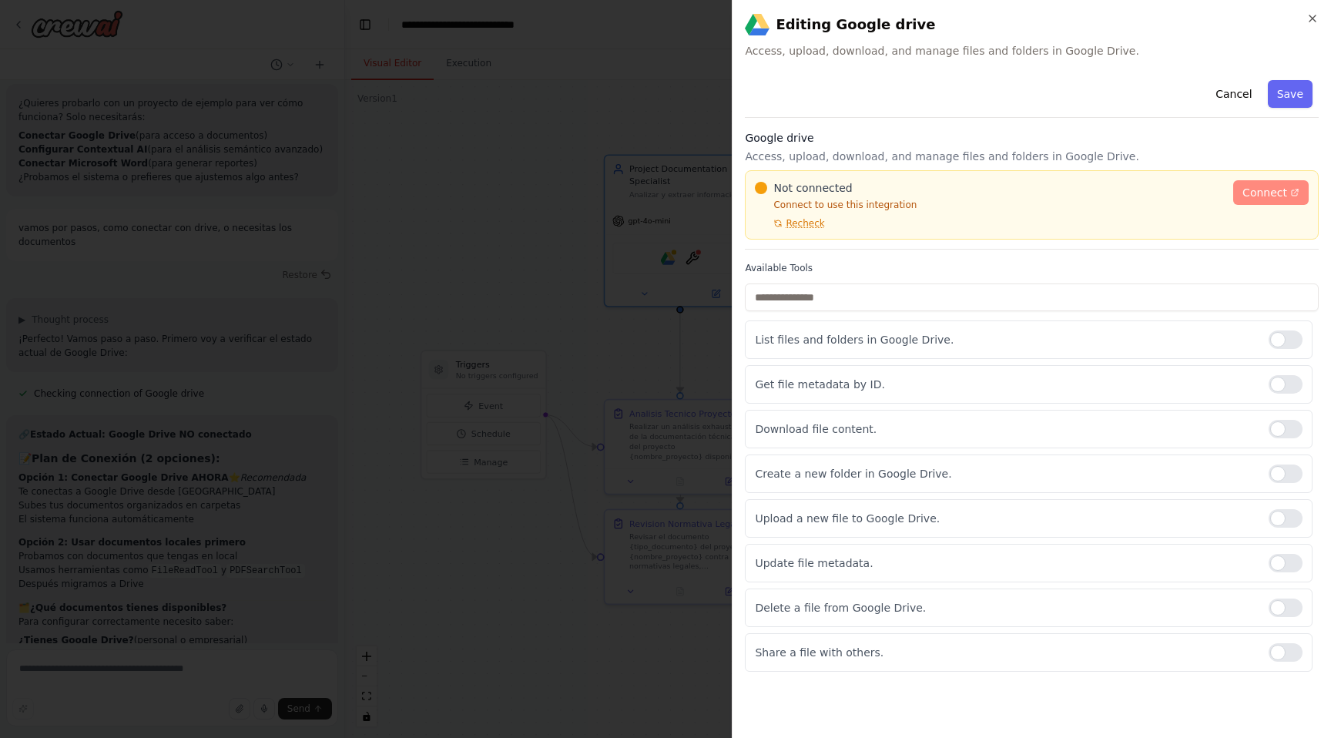
click at [1246, 190] on span "Connect" at bounding box center [1264, 192] width 45 height 15
click at [1317, 22] on icon "button" at bounding box center [1312, 18] width 12 height 12
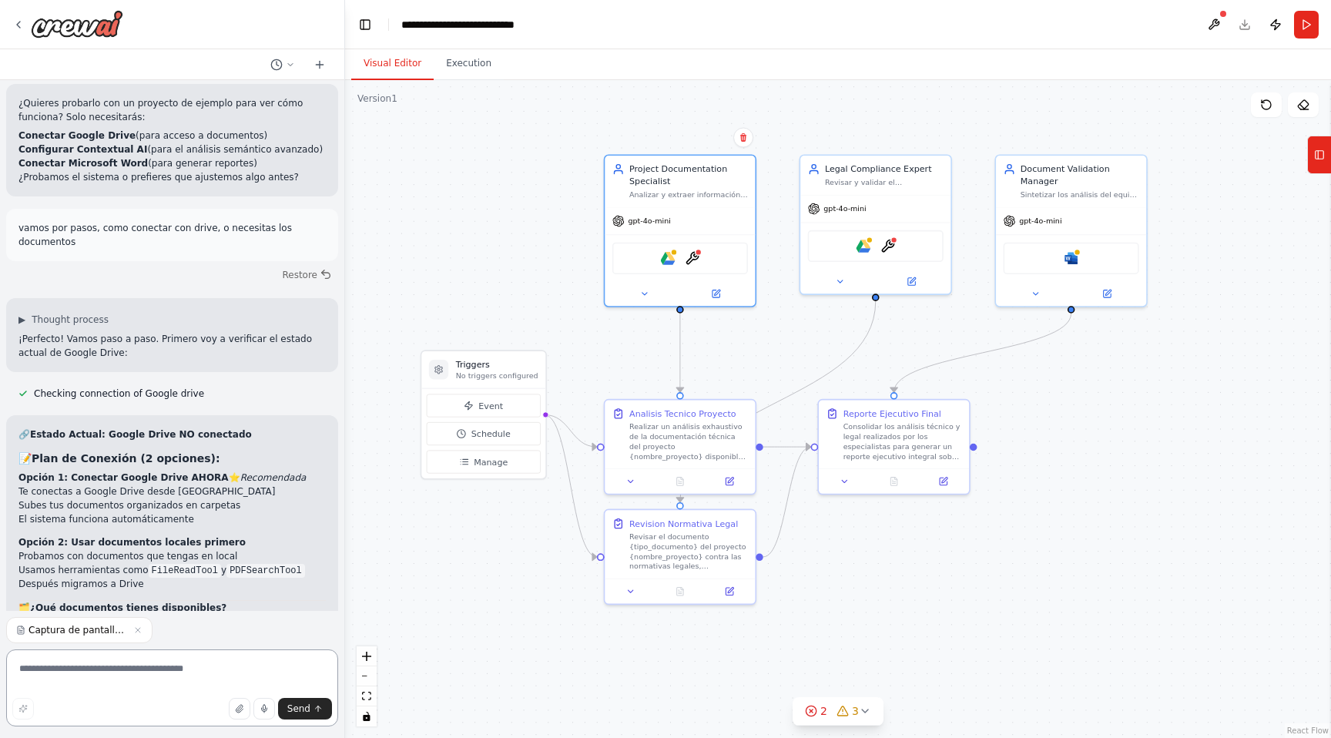
click at [88, 672] on textarea at bounding box center [172, 687] width 332 height 77
type textarea "**********"
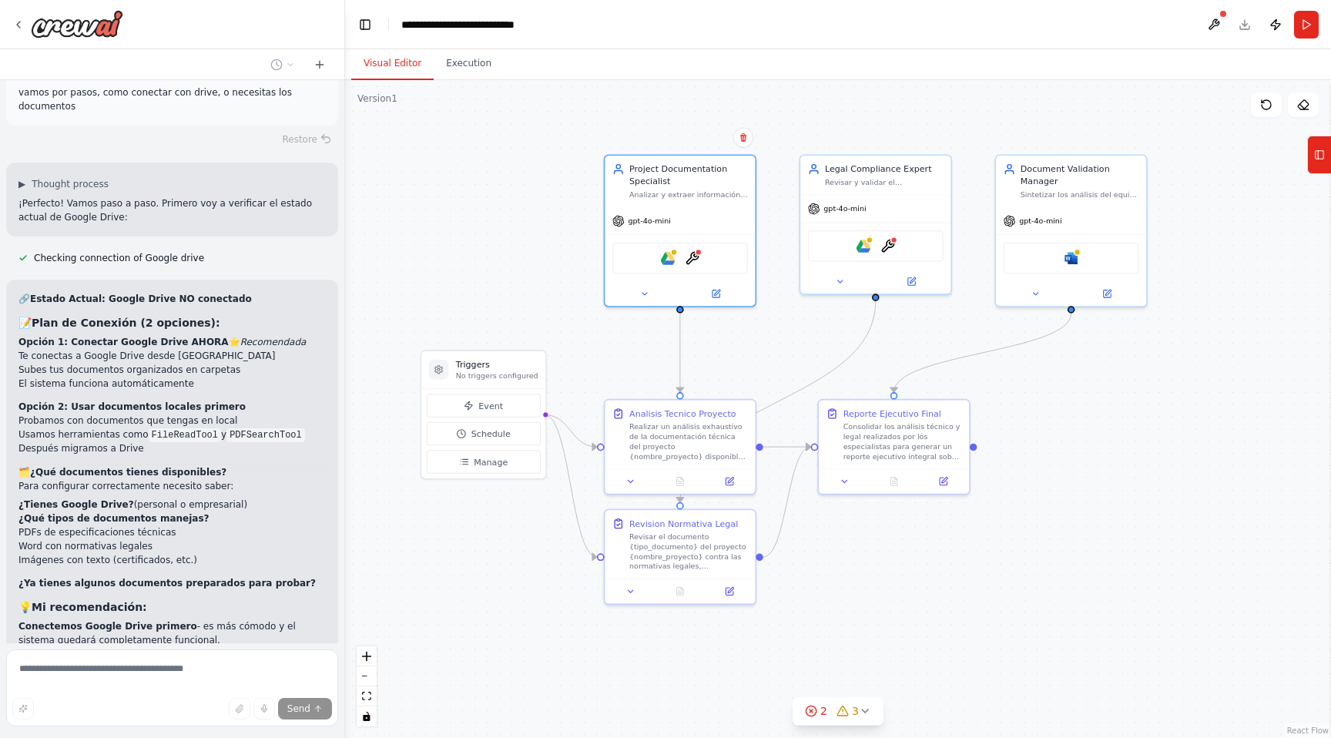
scroll to position [6213, 0]
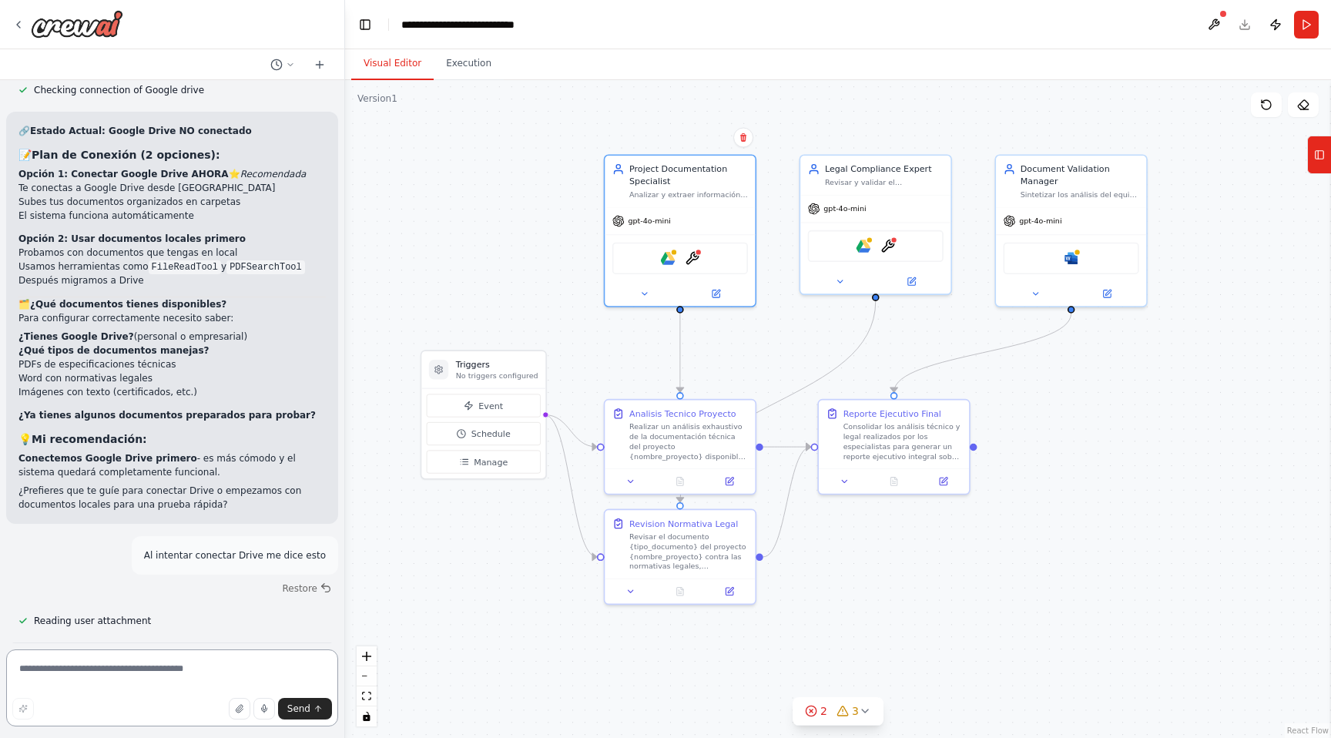
click at [150, 663] on textarea at bounding box center [172, 687] width 332 height 77
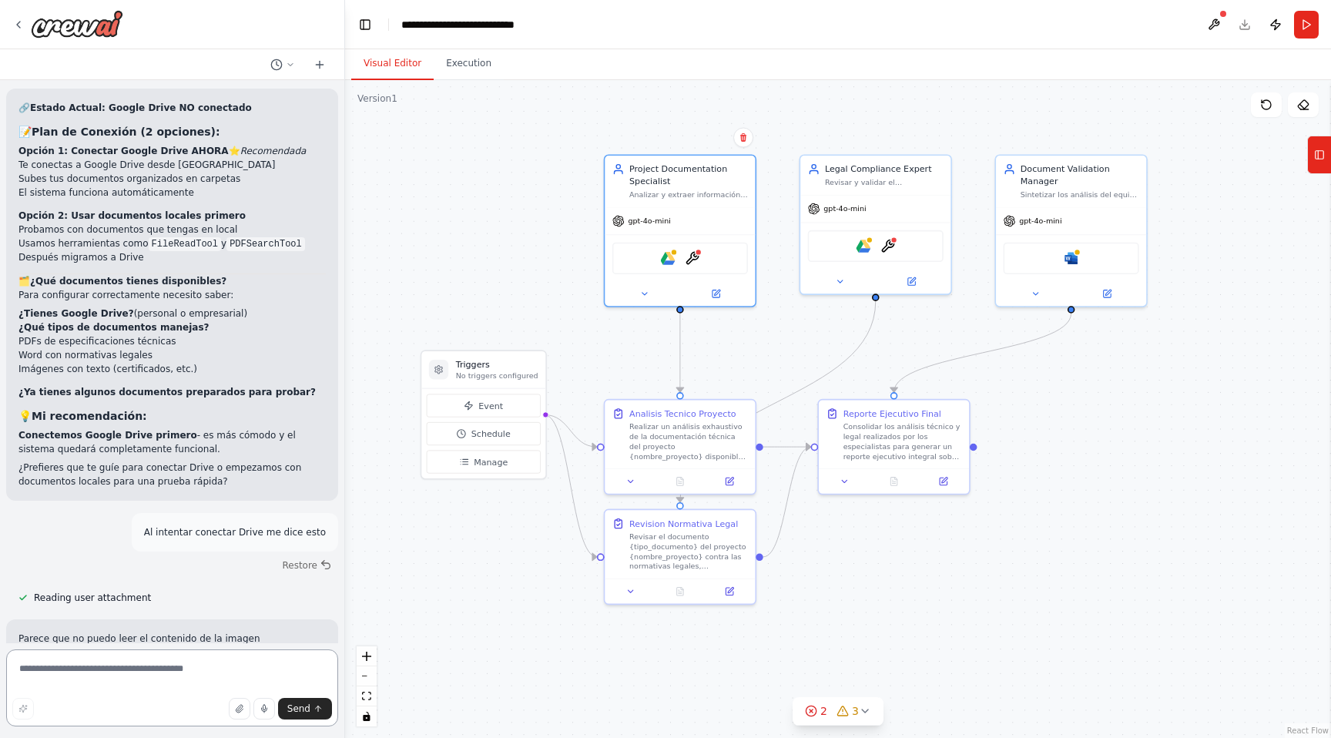
click at [142, 668] on textarea at bounding box center [172, 687] width 332 height 77
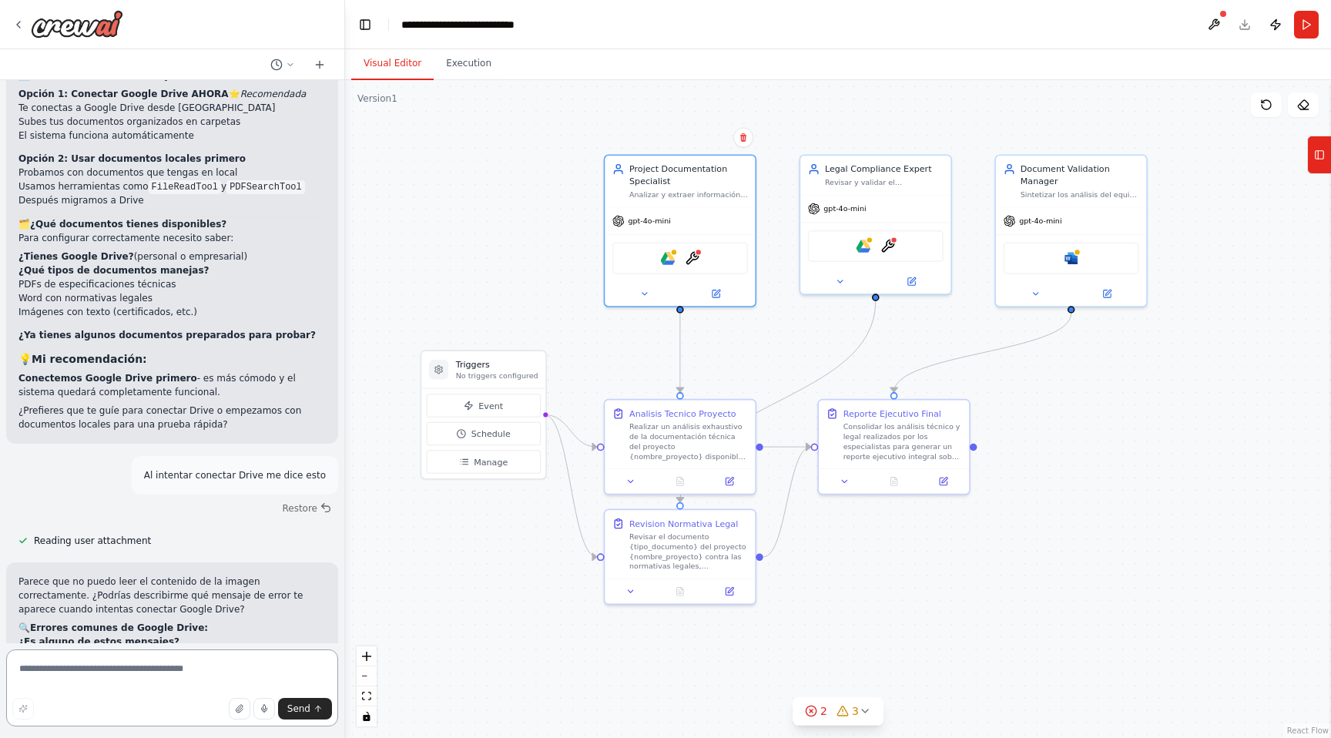
paste textarea "**********"
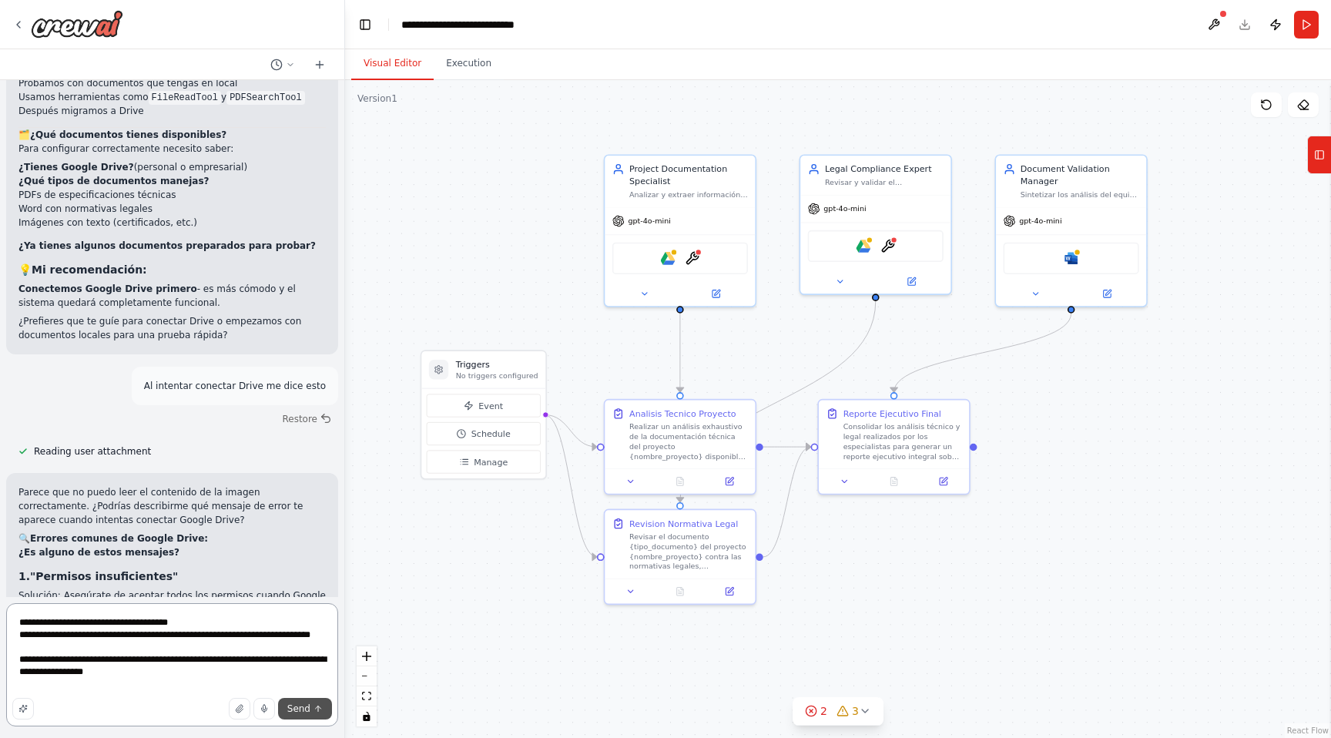
type textarea "**********"
click at [303, 709] on span "Send" at bounding box center [298, 708] width 23 height 12
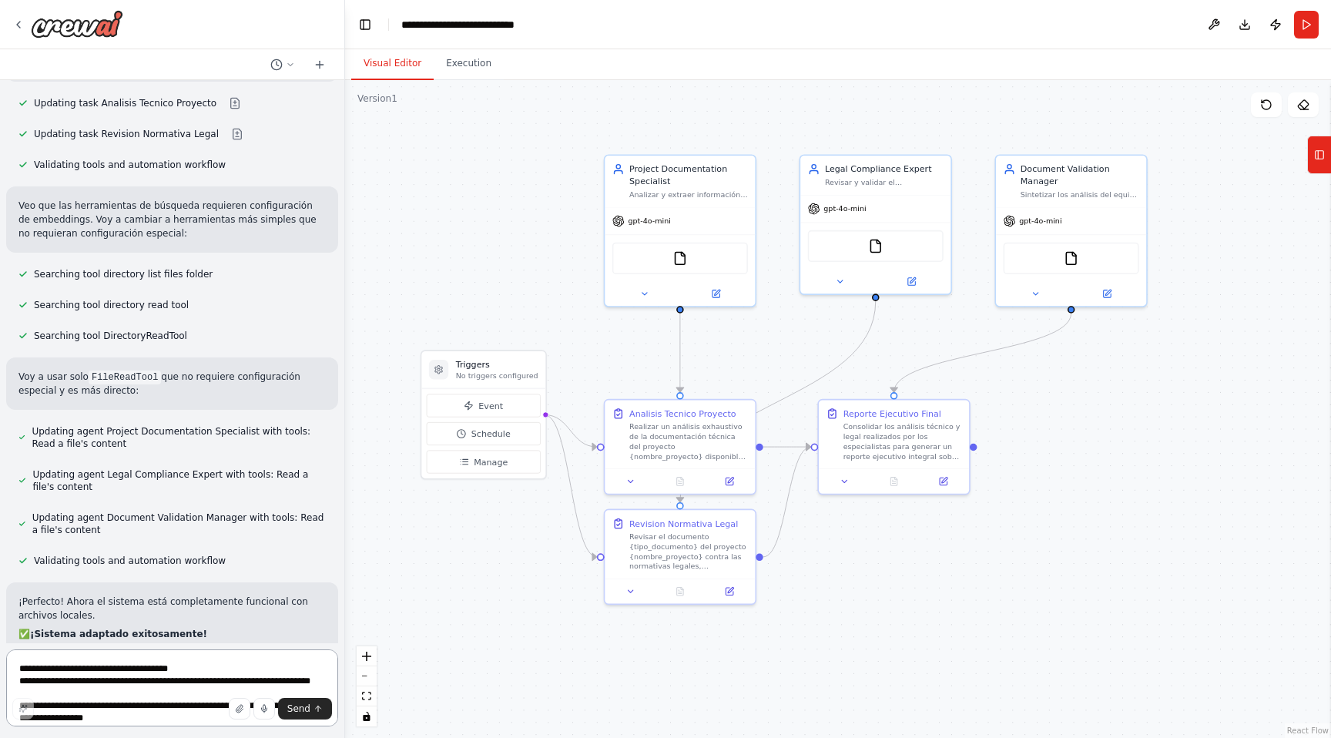
scroll to position [8250, 0]
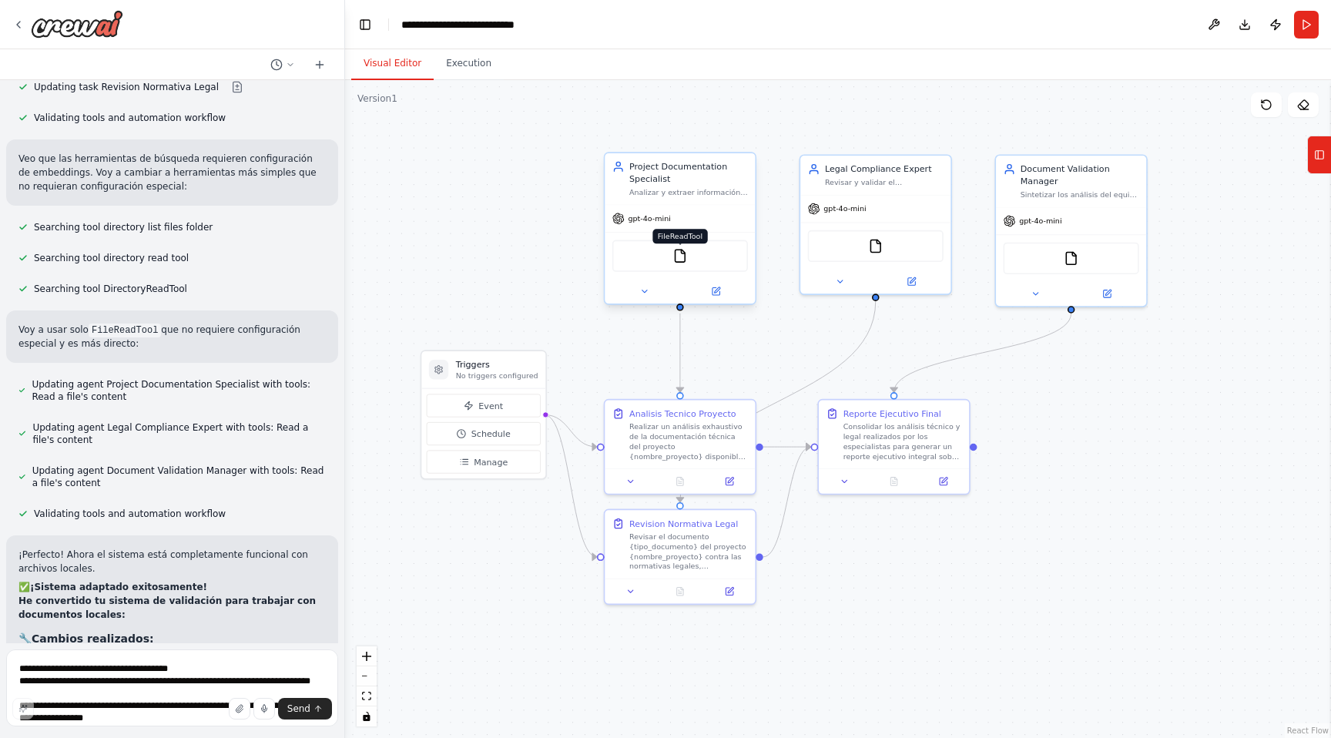
click at [686, 258] on img at bounding box center [679, 256] width 15 height 15
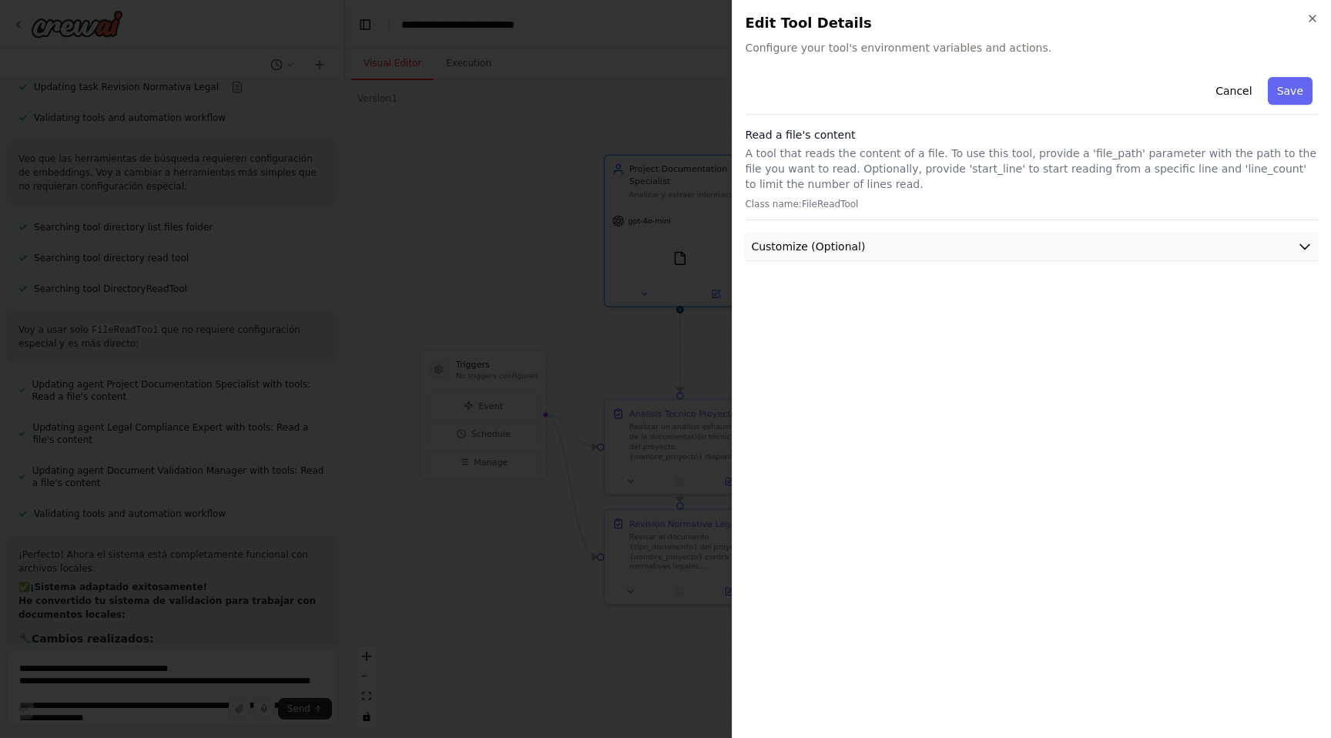
click at [1184, 241] on button "Customize (Optional)" at bounding box center [1032, 247] width 574 height 28
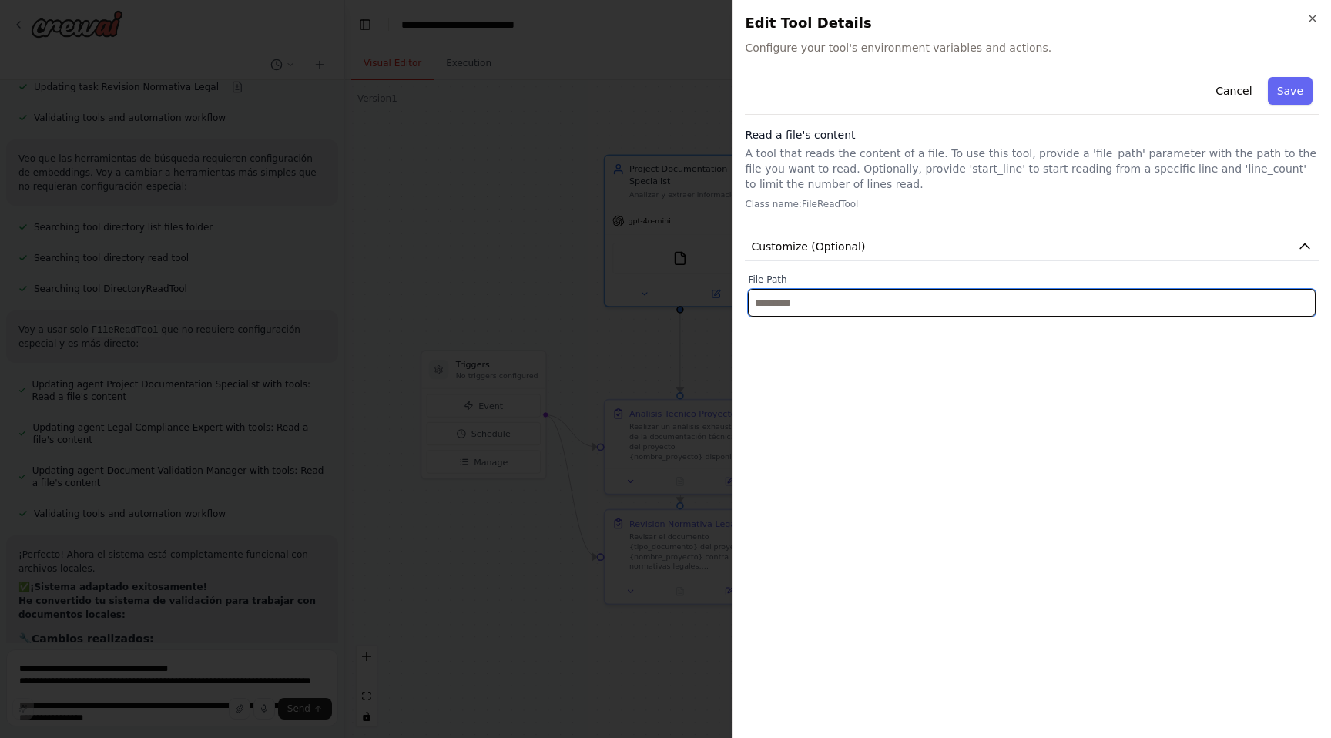
click at [1105, 299] on input "text" at bounding box center [1032, 303] width 568 height 28
click at [923, 297] on input "text" at bounding box center [1032, 303] width 568 height 28
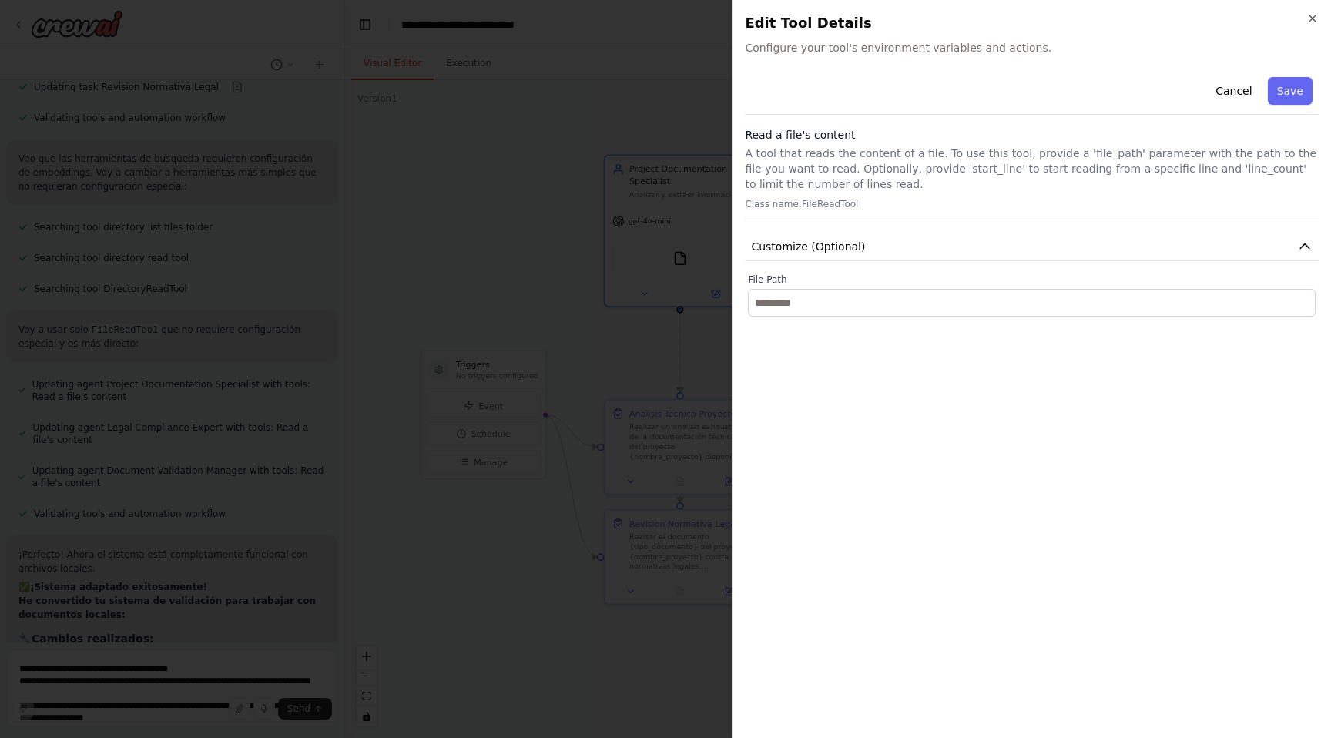
click at [773, 273] on label "File Path" at bounding box center [1032, 279] width 568 height 12
click at [823, 185] on p "A tool that reads the content of a file. To use this tool, provide a 'file_path…" at bounding box center [1032, 169] width 574 height 46
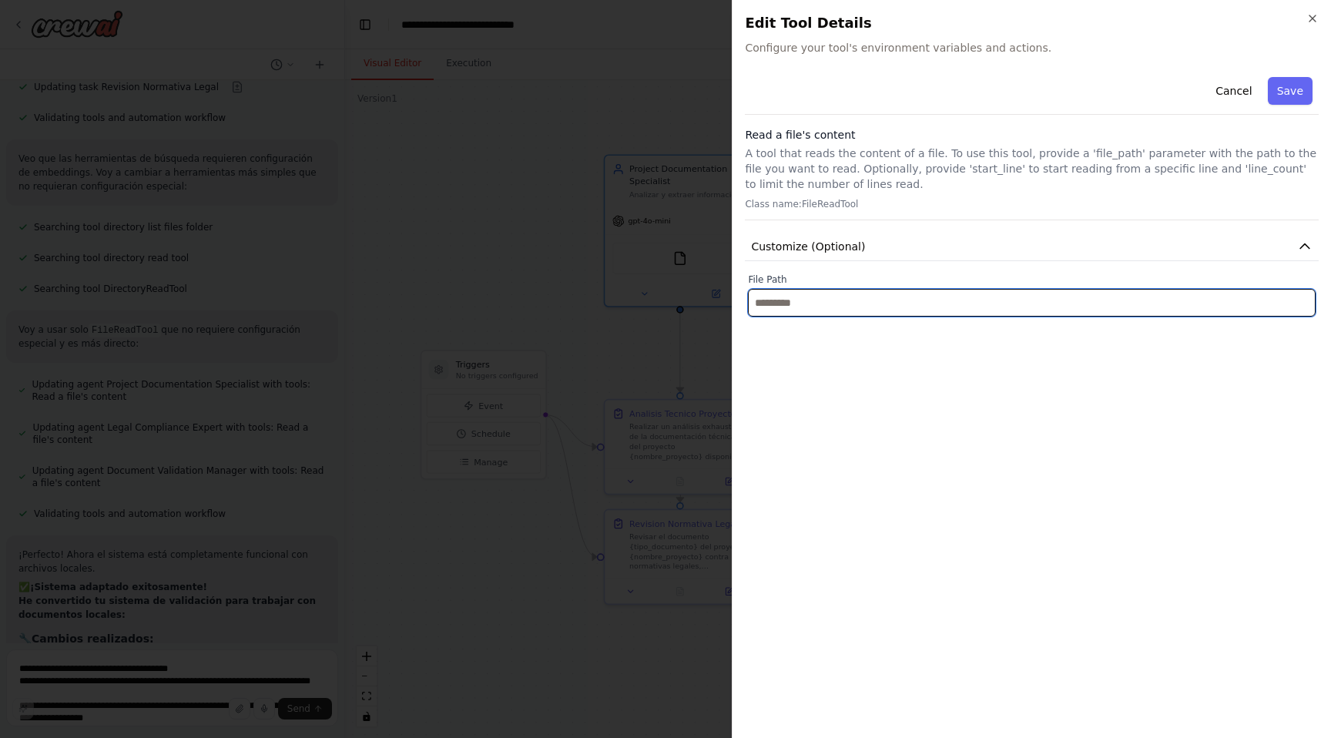
click at [755, 296] on input "text" at bounding box center [1032, 303] width 568 height 28
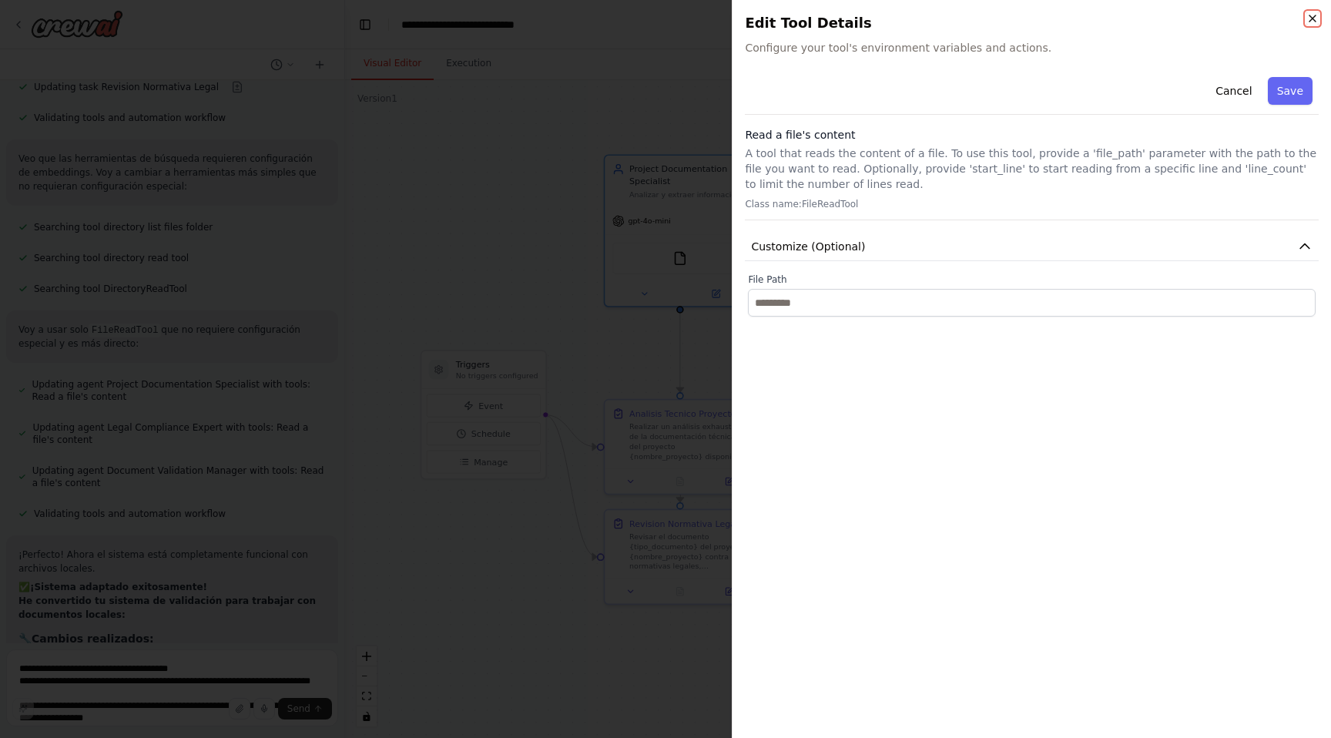
click at [1308, 16] on icon "button" at bounding box center [1312, 18] width 12 height 12
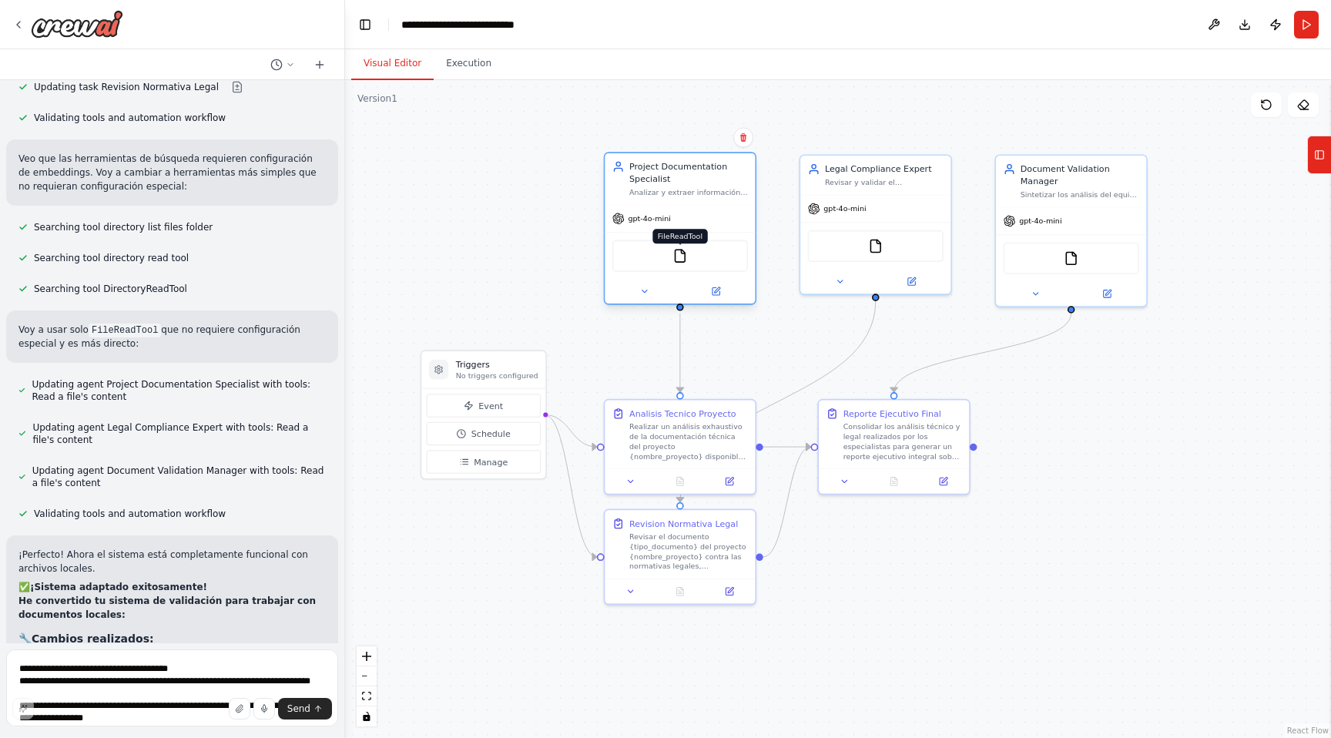
click at [672, 253] on img at bounding box center [679, 256] width 15 height 15
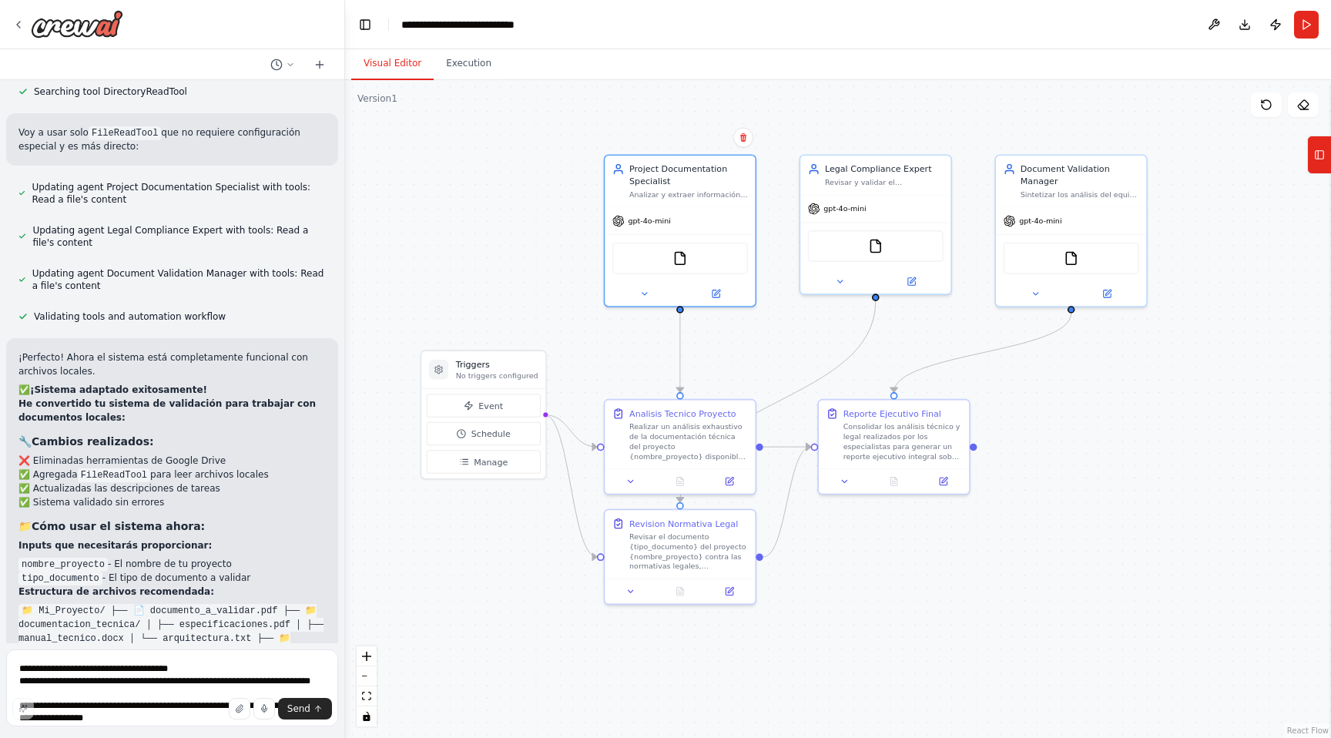
scroll to position [8552, 0]
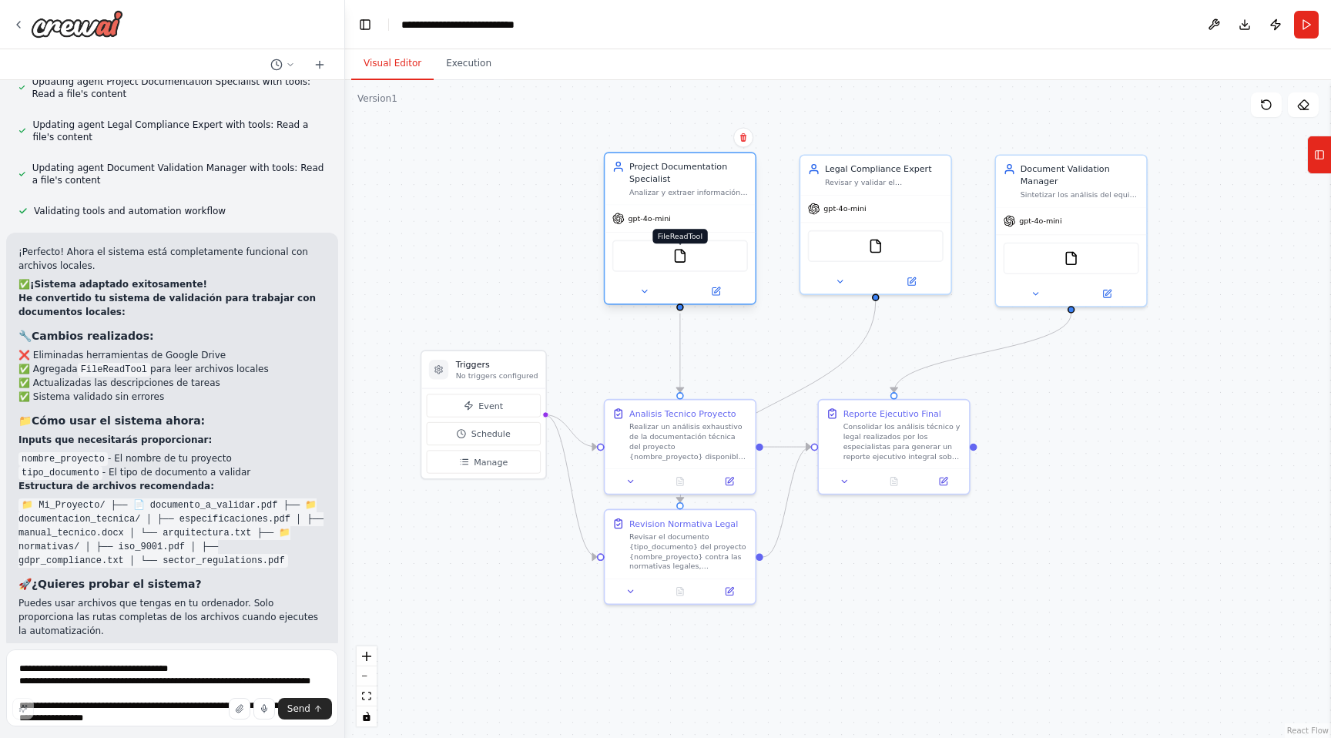
click at [683, 255] on img at bounding box center [679, 256] width 15 height 15
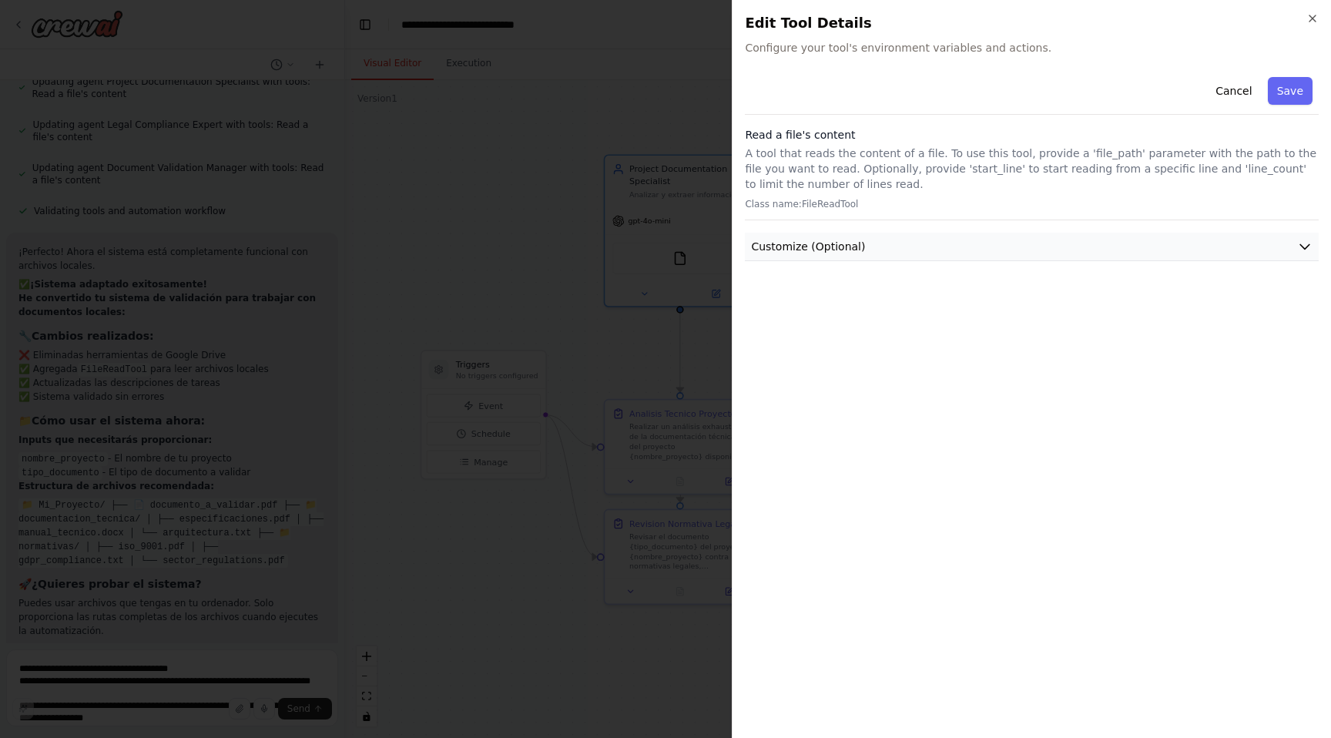
click at [789, 240] on span "Customize (Optional)" at bounding box center [808, 246] width 114 height 15
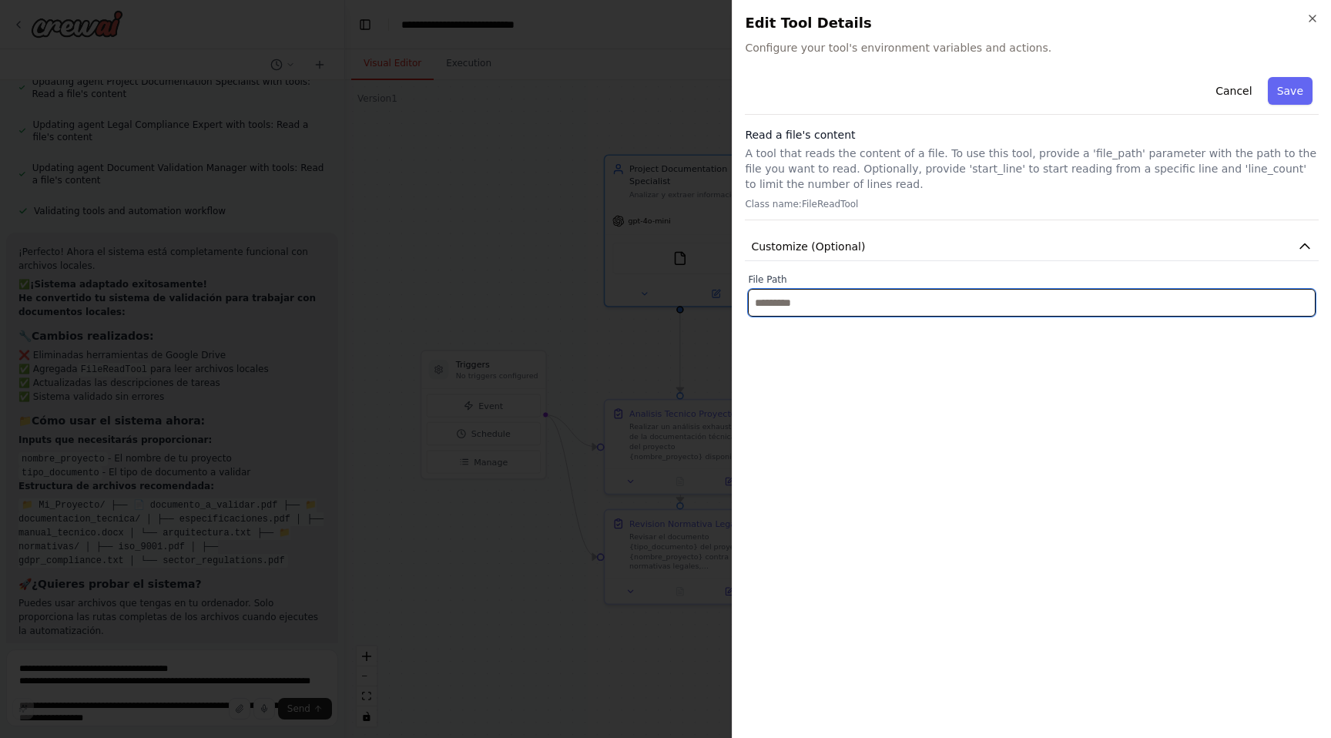
click at [799, 312] on input "text" at bounding box center [1032, 303] width 568 height 28
paste input "**********"
type input "**********"
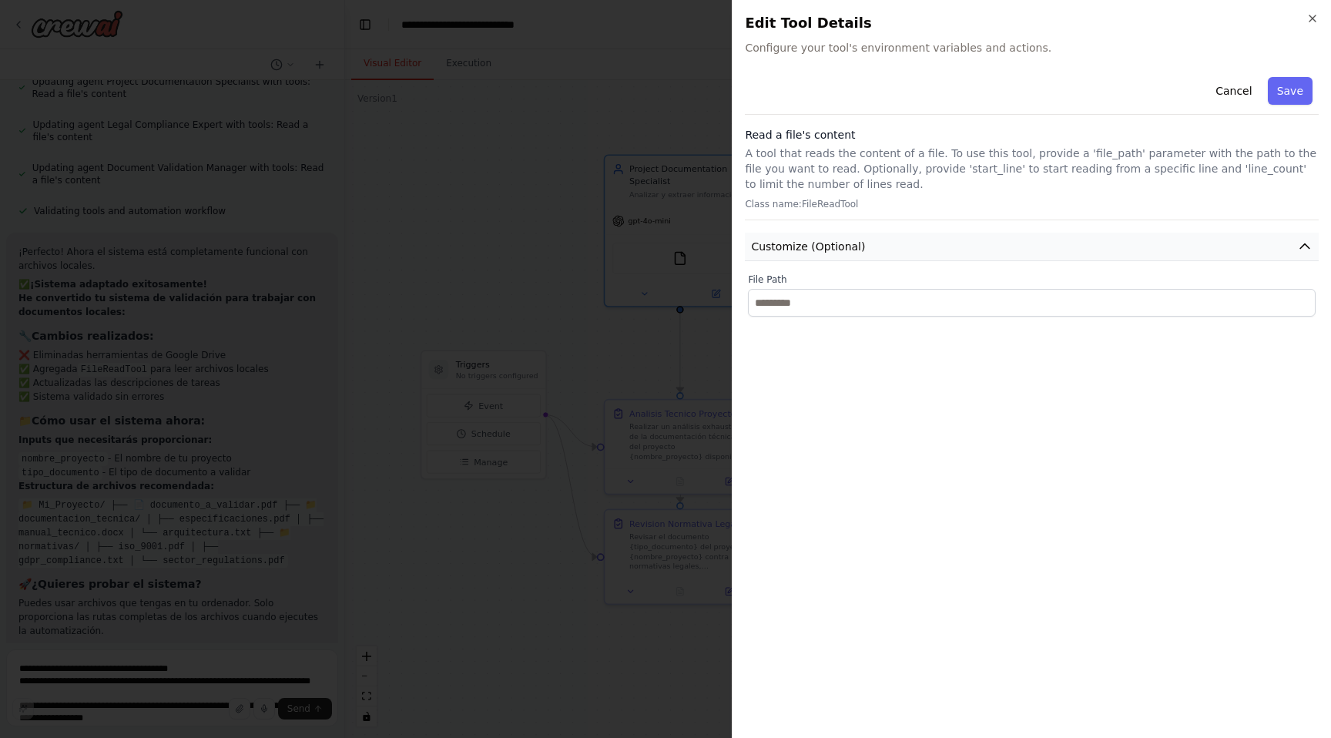
click at [877, 240] on button "Customize (Optional)" at bounding box center [1032, 247] width 574 height 28
click at [1306, 20] on icon "button" at bounding box center [1312, 18] width 12 height 12
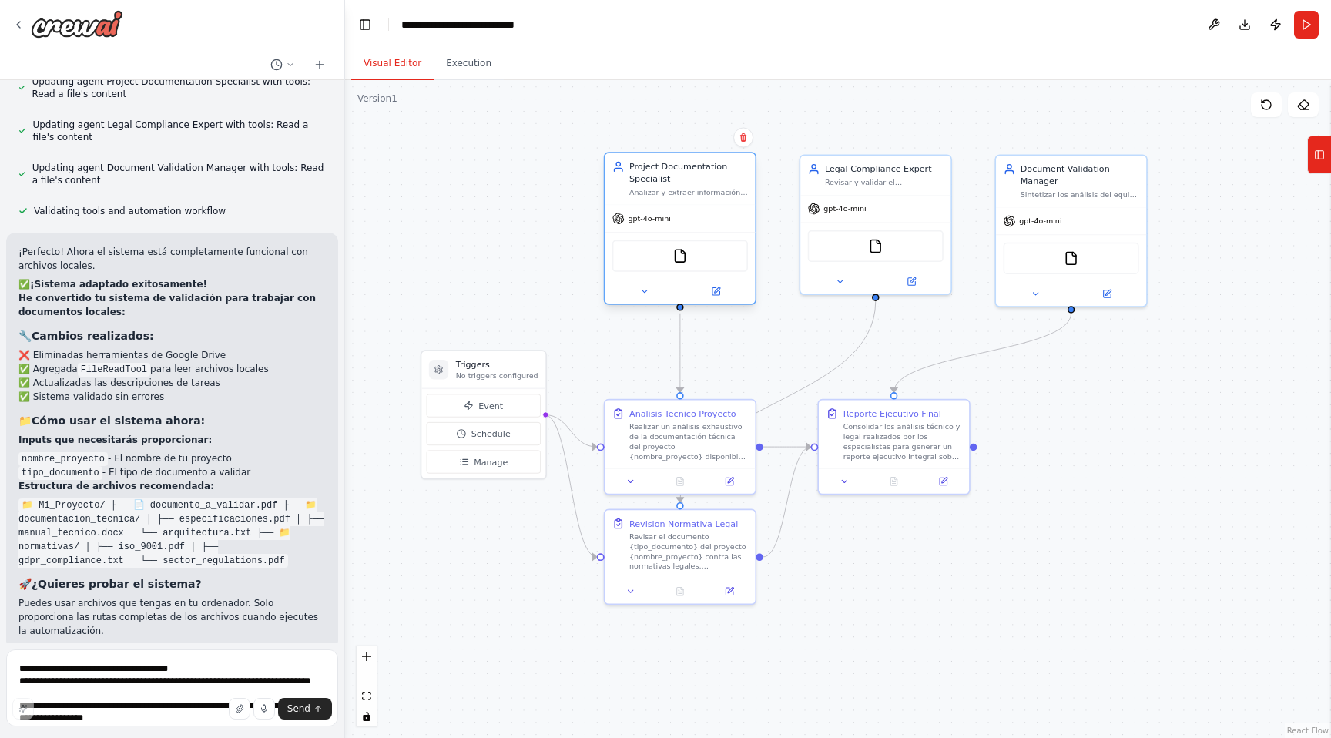
click at [708, 193] on div "Analizar y extraer información específica de la documentación técnica del proye…" at bounding box center [688, 192] width 119 height 10
click at [118, 670] on textarea "**********" at bounding box center [172, 687] width 332 height 77
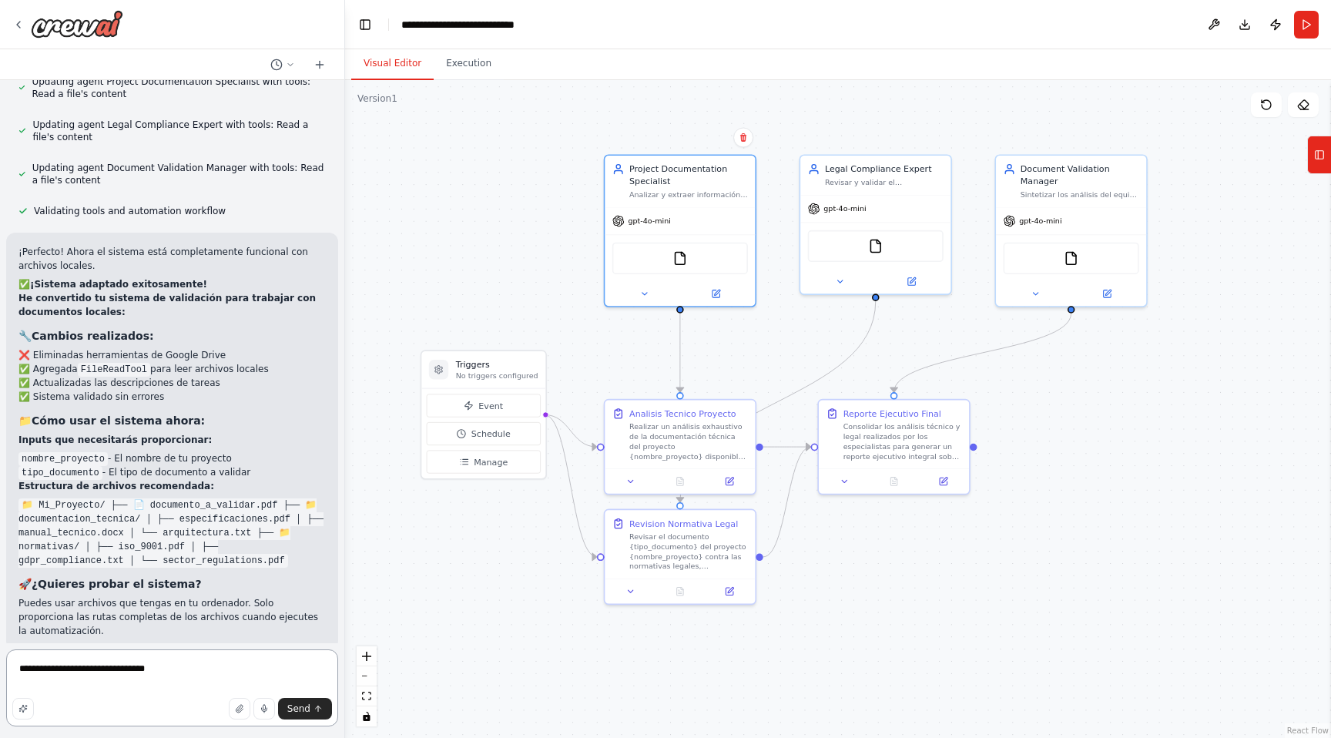
type textarea "**********"
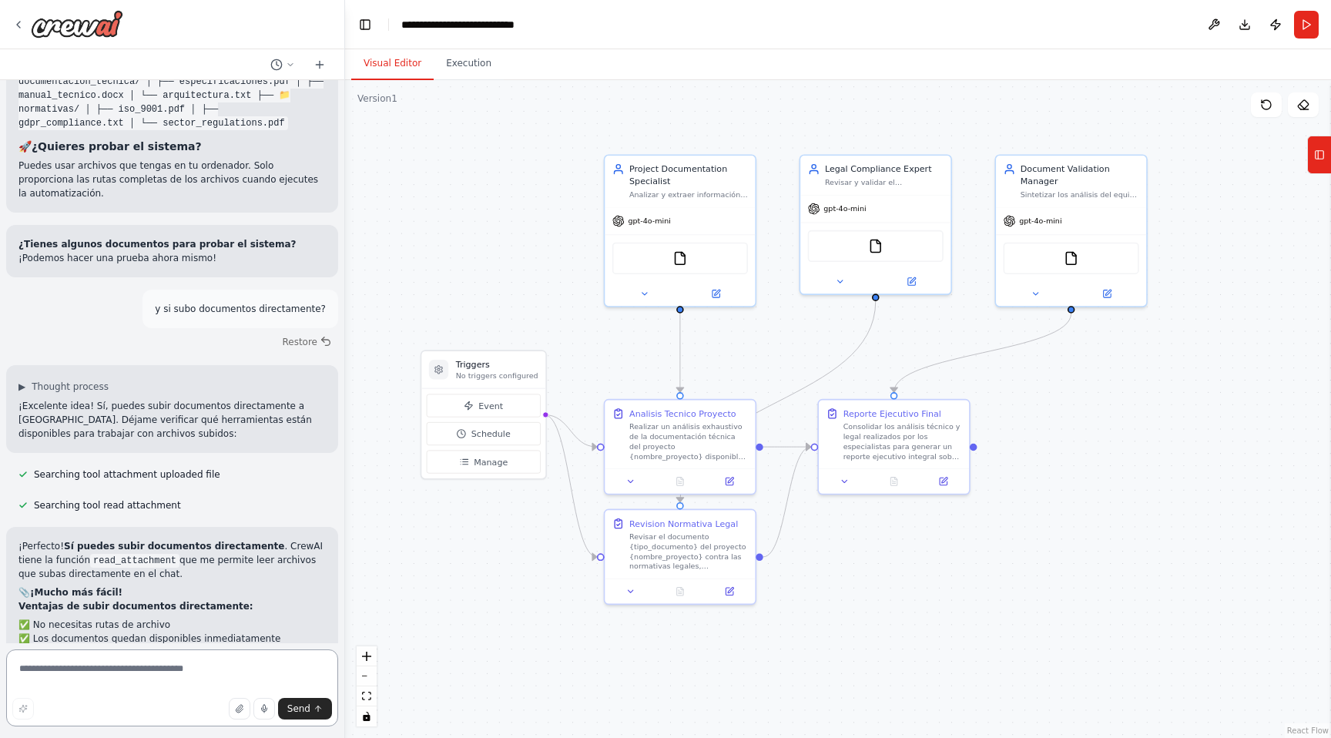
scroll to position [9079, 0]
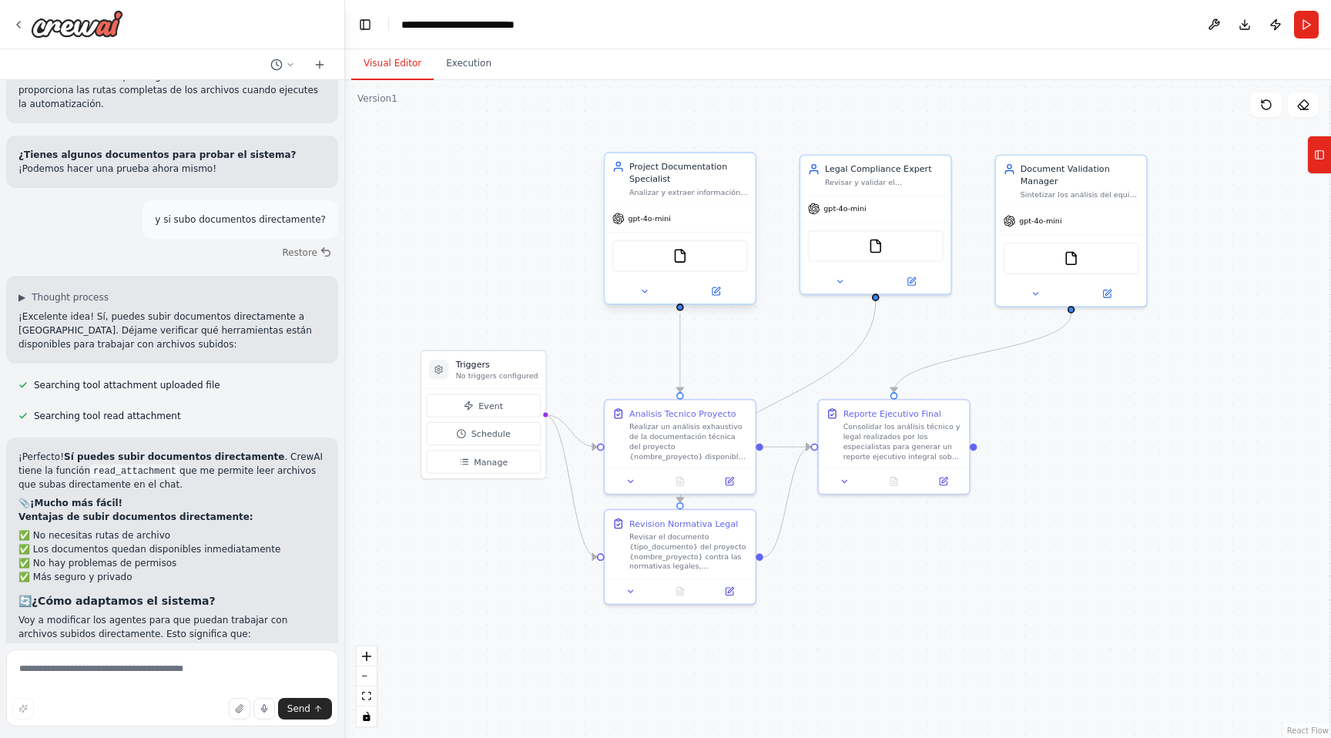
click at [685, 169] on div "Project Documentation Specialist" at bounding box center [688, 172] width 119 height 25
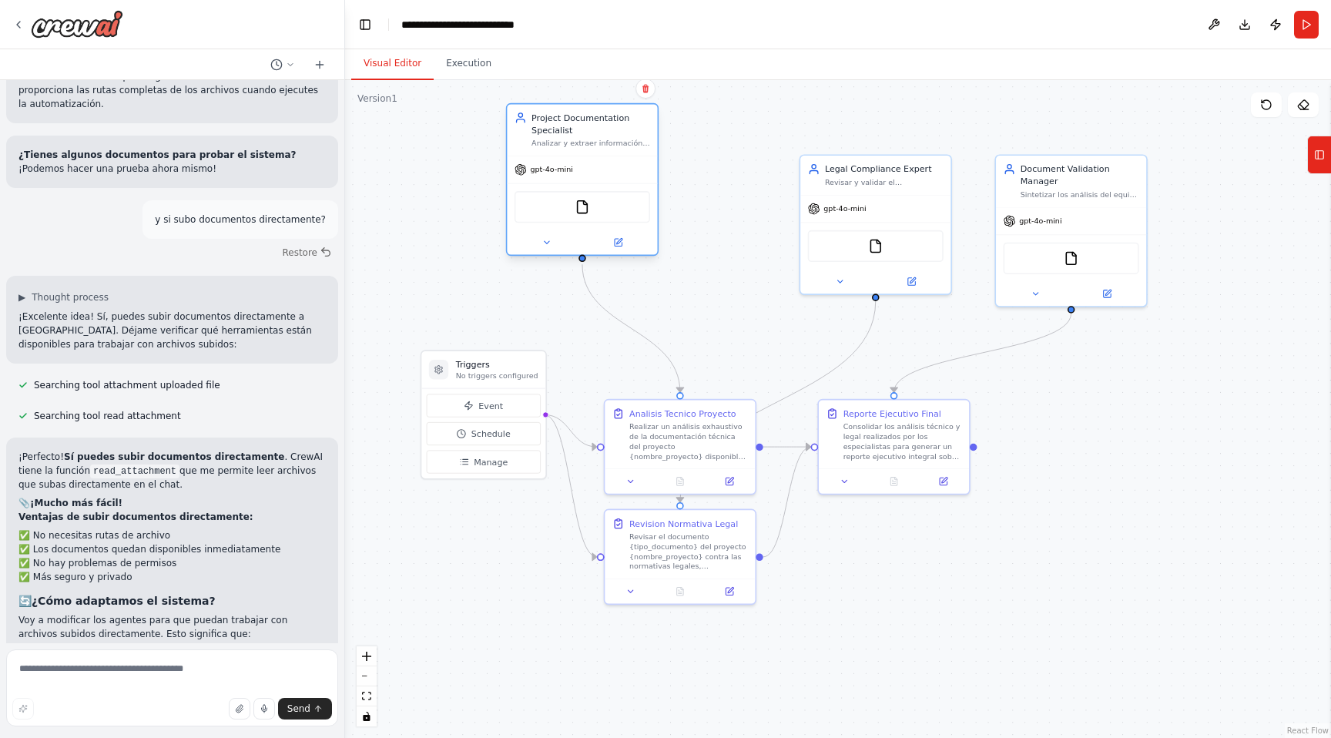
drag, startPoint x: 672, startPoint y: 196, endPoint x: 568, endPoint y: 146, distance: 114.4
click at [568, 146] on div "Analizar y extraer información específica de la documentación técnica del proye…" at bounding box center [590, 144] width 119 height 10
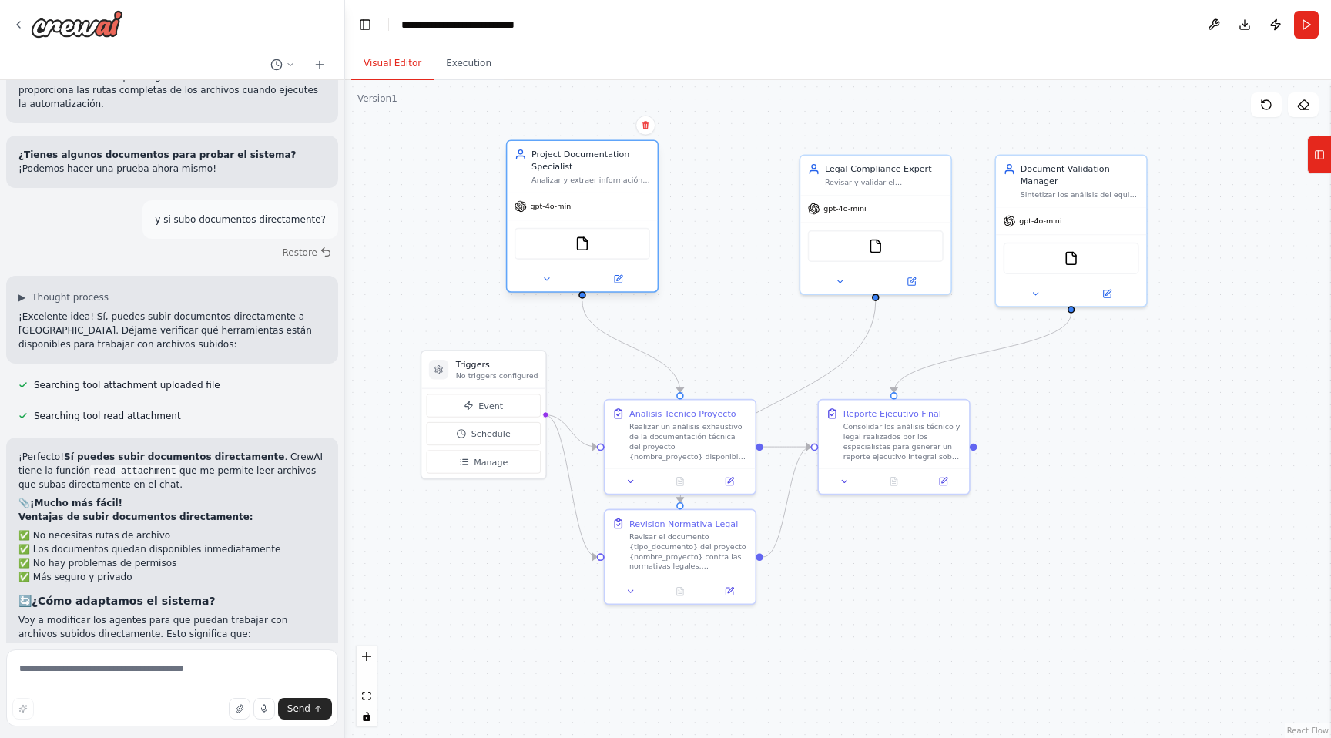
drag, startPoint x: 593, startPoint y: 119, endPoint x: 597, endPoint y: 150, distance: 31.0
click at [597, 150] on div "Project Documentation Specialist" at bounding box center [590, 161] width 119 height 25
click at [586, 246] on img at bounding box center [582, 243] width 15 height 15
click at [213, 496] on h2 "📎 ¡Mucho más fácil!" at bounding box center [171, 503] width 307 height 14
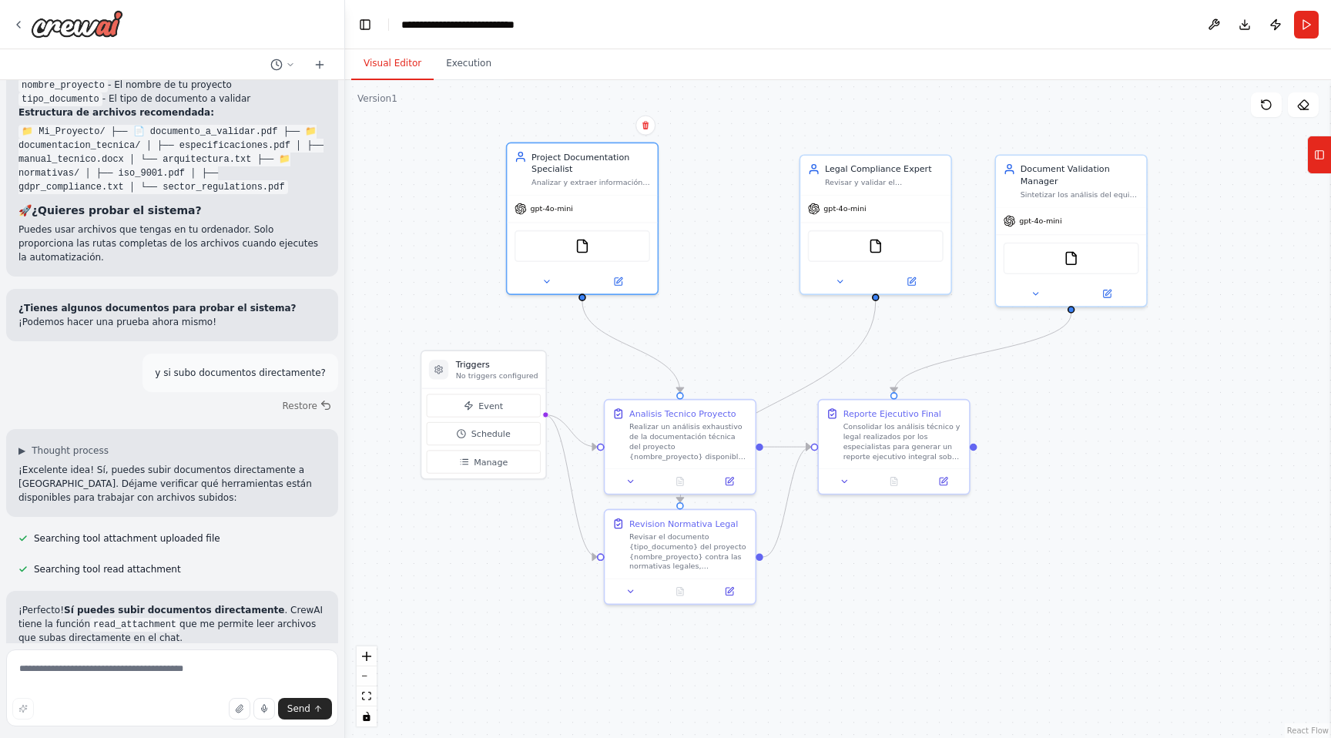
scroll to position [8907, 0]
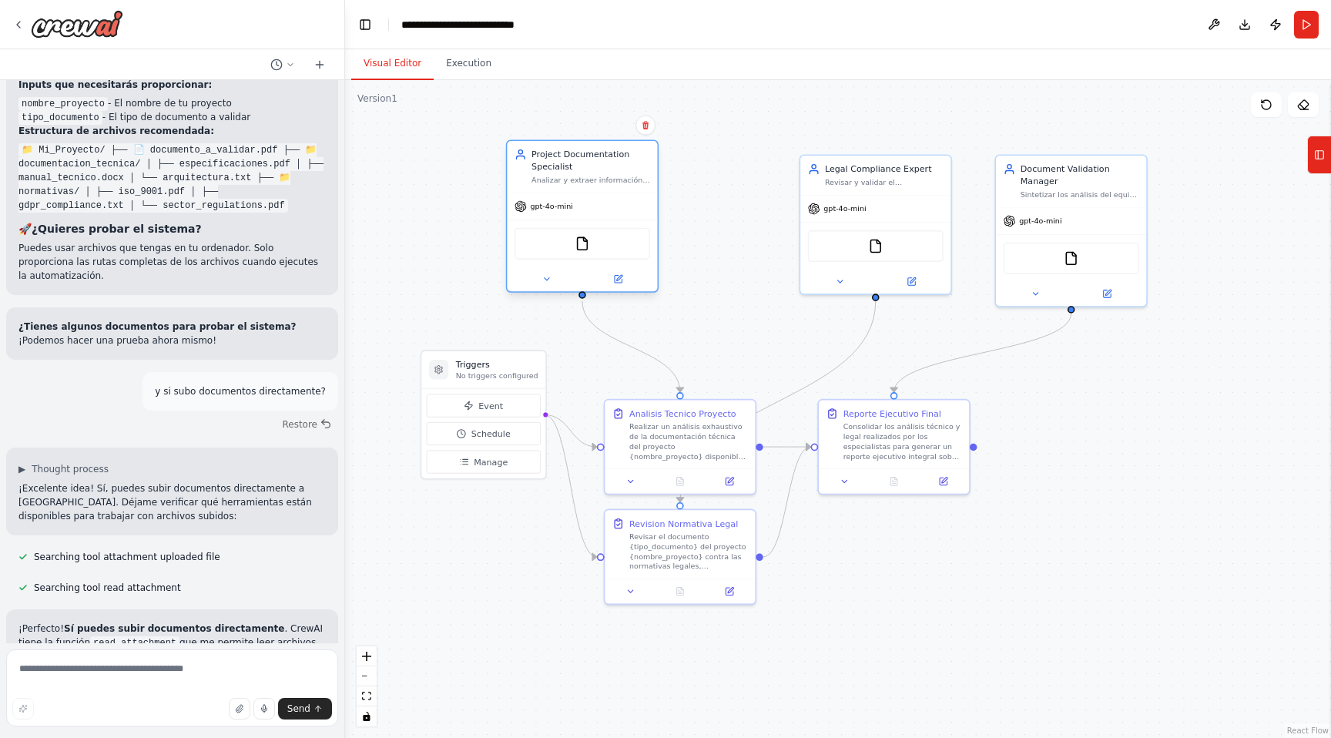
click at [592, 159] on div "Project Documentation Specialist" at bounding box center [590, 161] width 119 height 25
click at [544, 158] on div "Project Documentation Specialist" at bounding box center [590, 161] width 119 height 25
click at [147, 673] on textarea at bounding box center [172, 687] width 332 height 77
type textarea "**********"
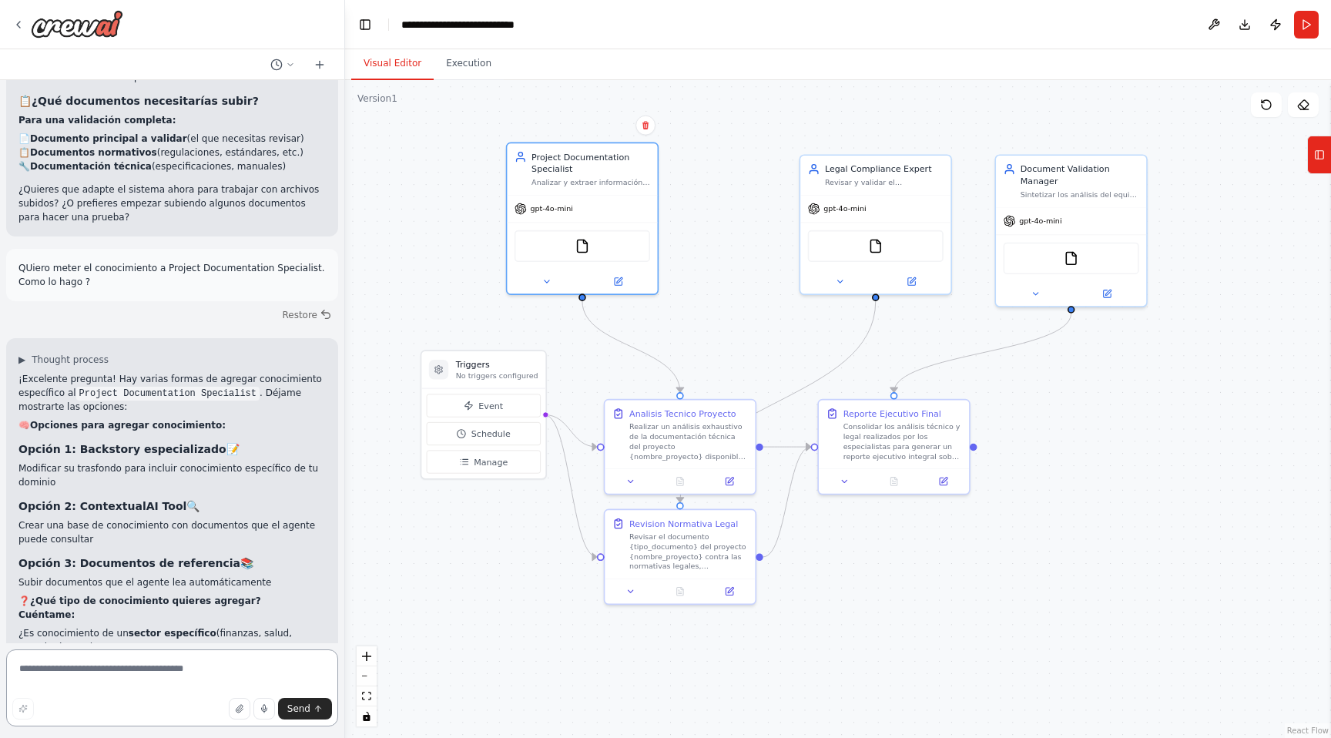
scroll to position [9694, 0]
click at [136, 658] on textarea at bounding box center [172, 687] width 332 height 77
type textarea "**********"
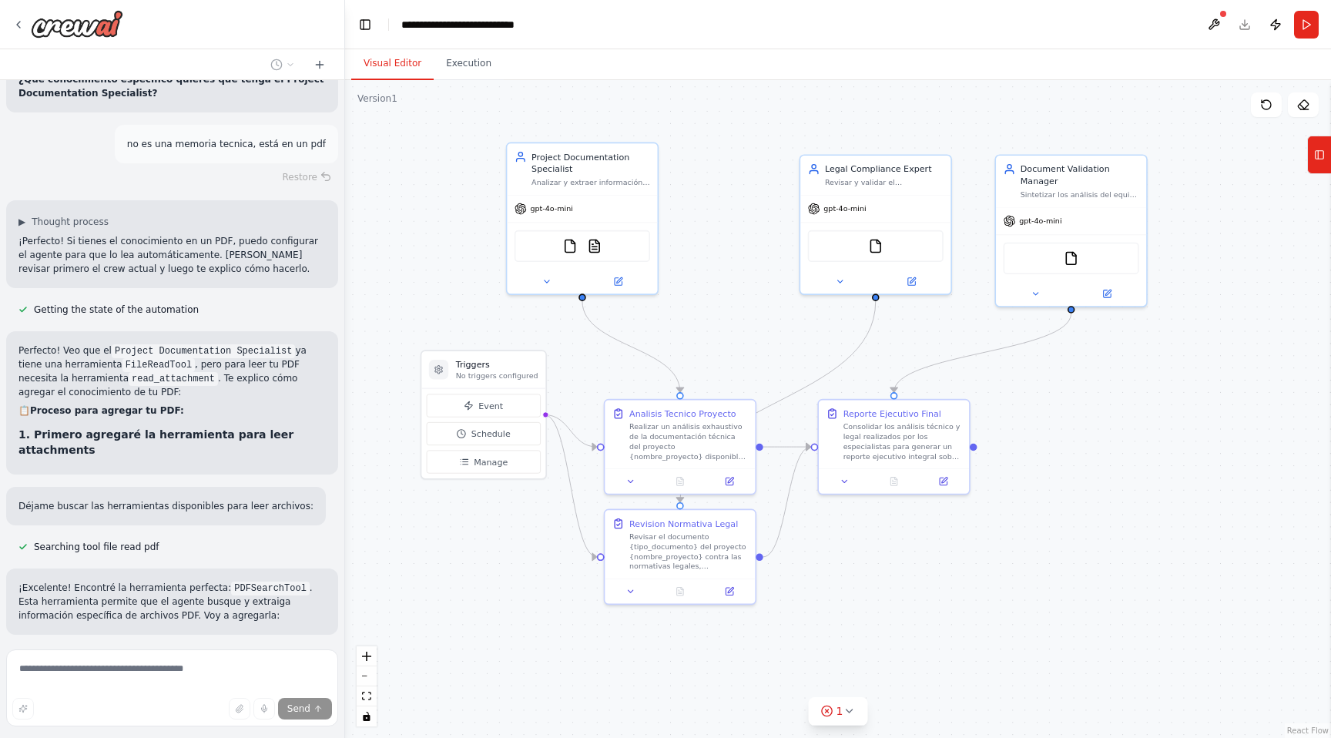
scroll to position [10484, 0]
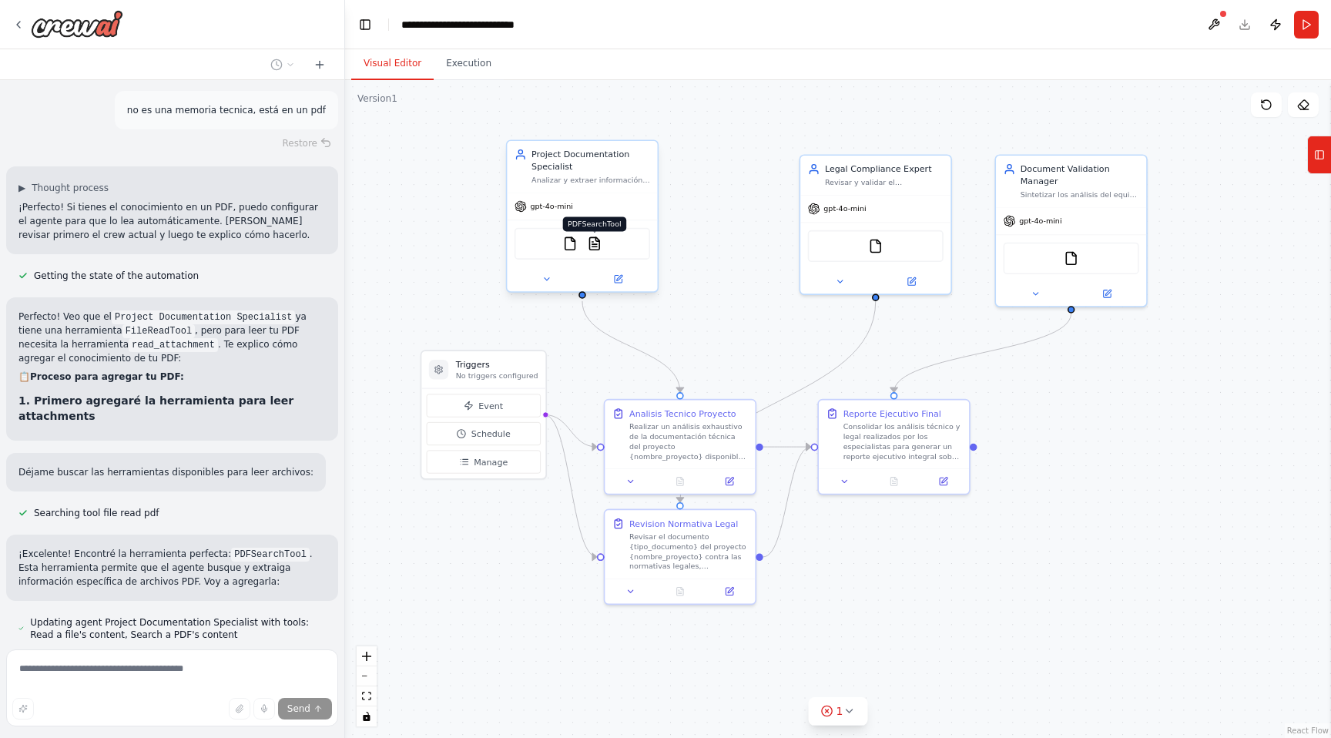
click at [594, 243] on img at bounding box center [594, 243] width 15 height 15
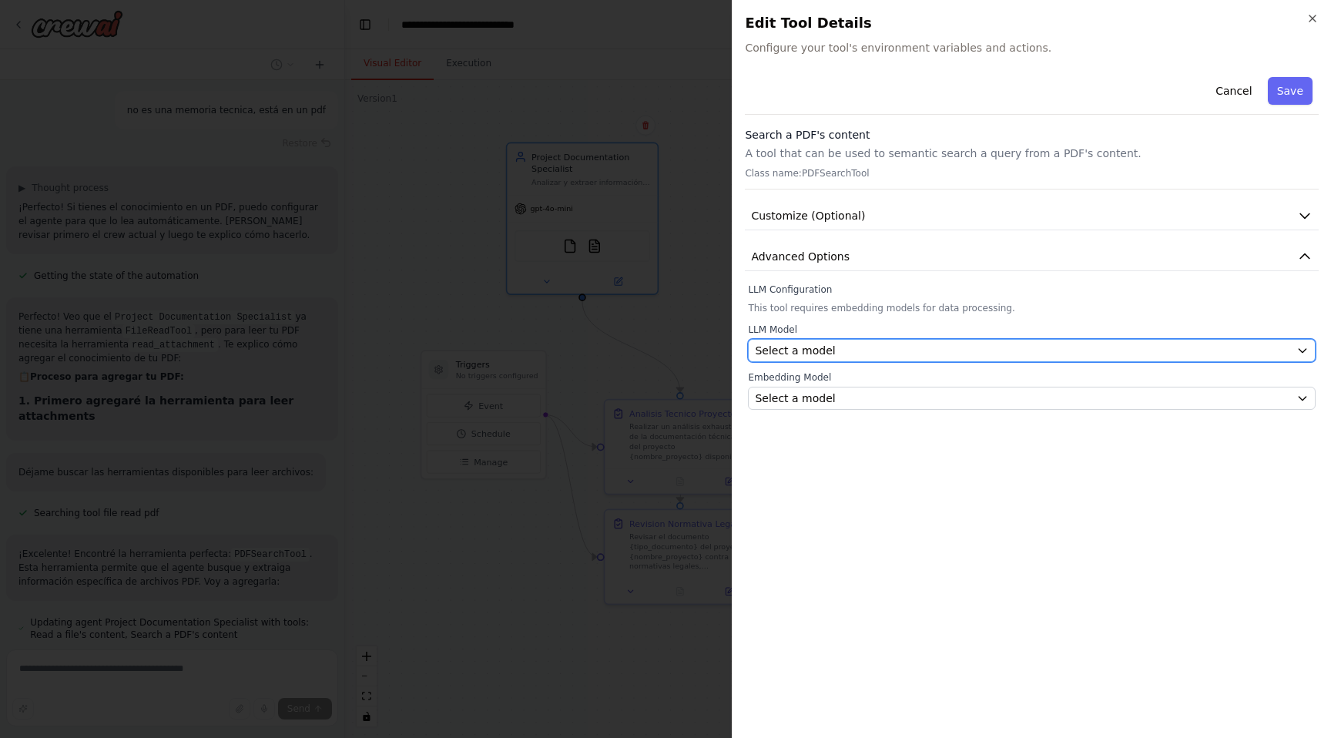
click at [854, 347] on div "Select a model" at bounding box center [1022, 350] width 535 height 15
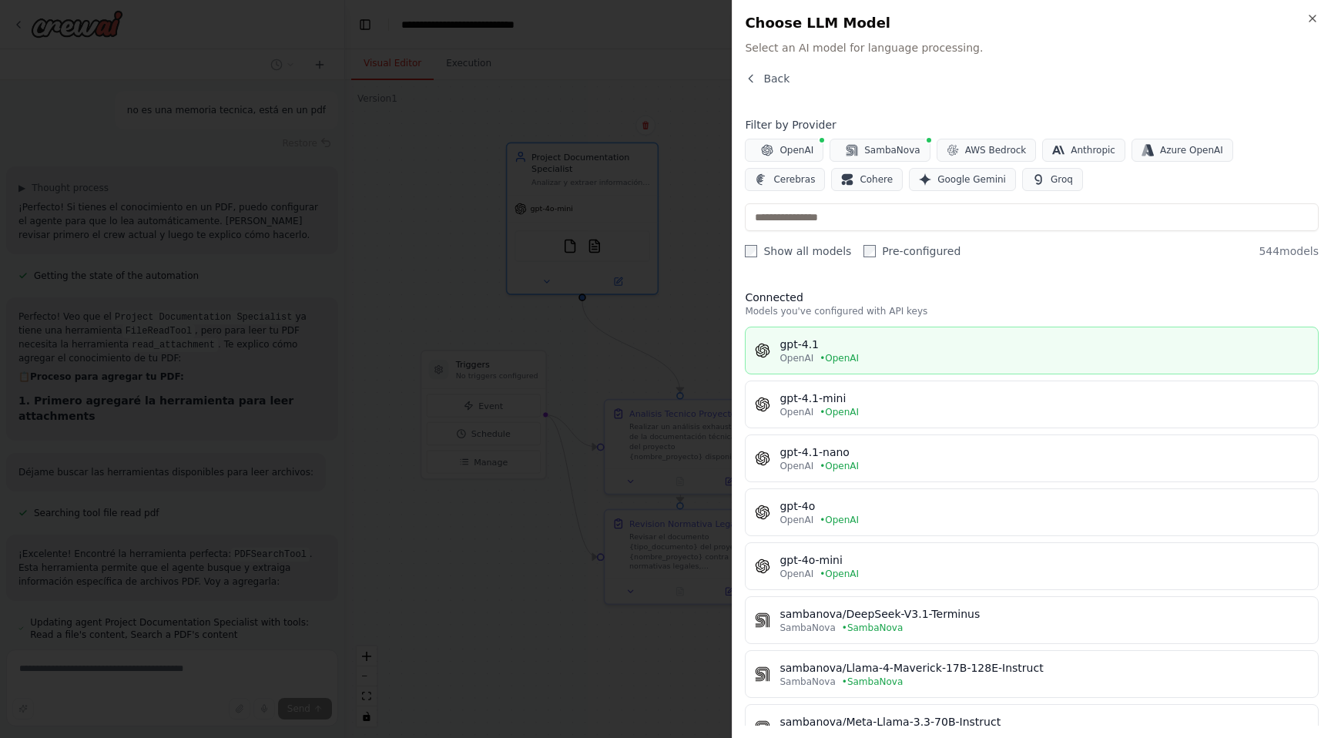
click at [867, 340] on div "gpt-4.1" at bounding box center [1043, 344] width 529 height 15
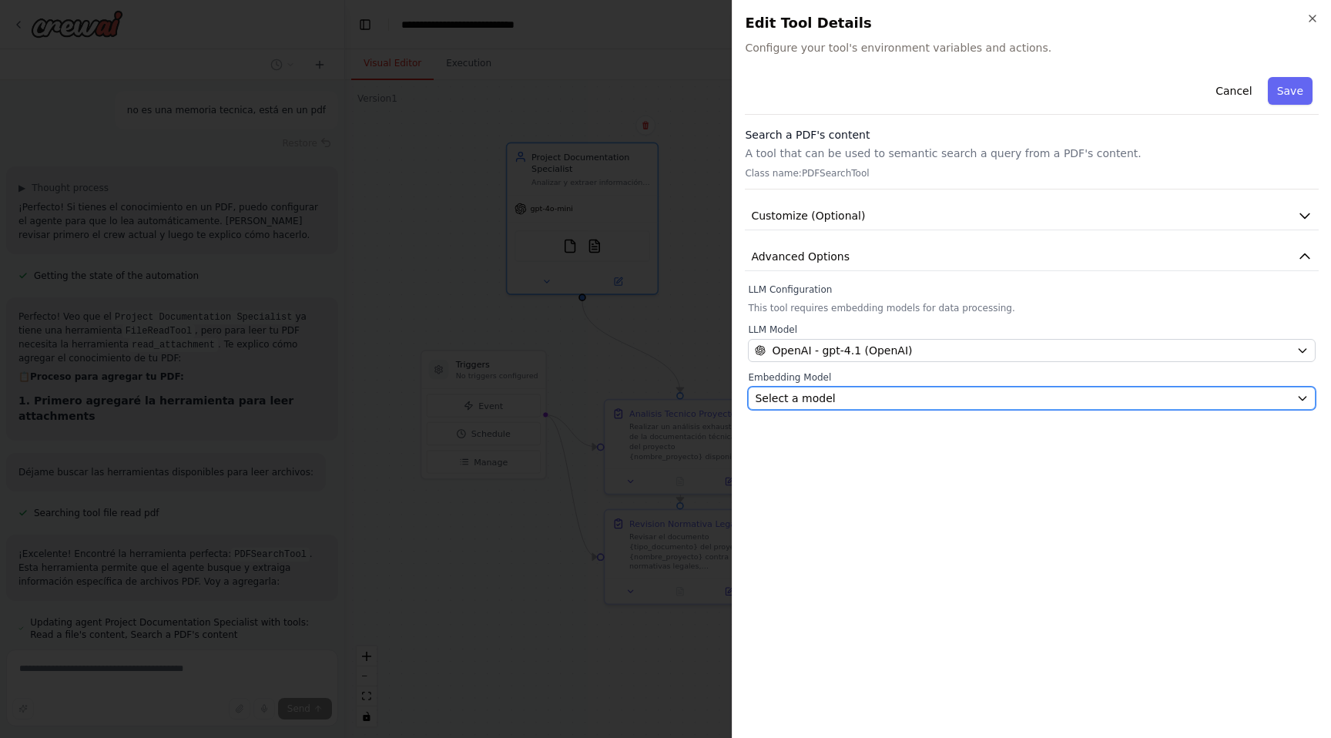
click at [858, 400] on div "Select a model" at bounding box center [1022, 397] width 535 height 15
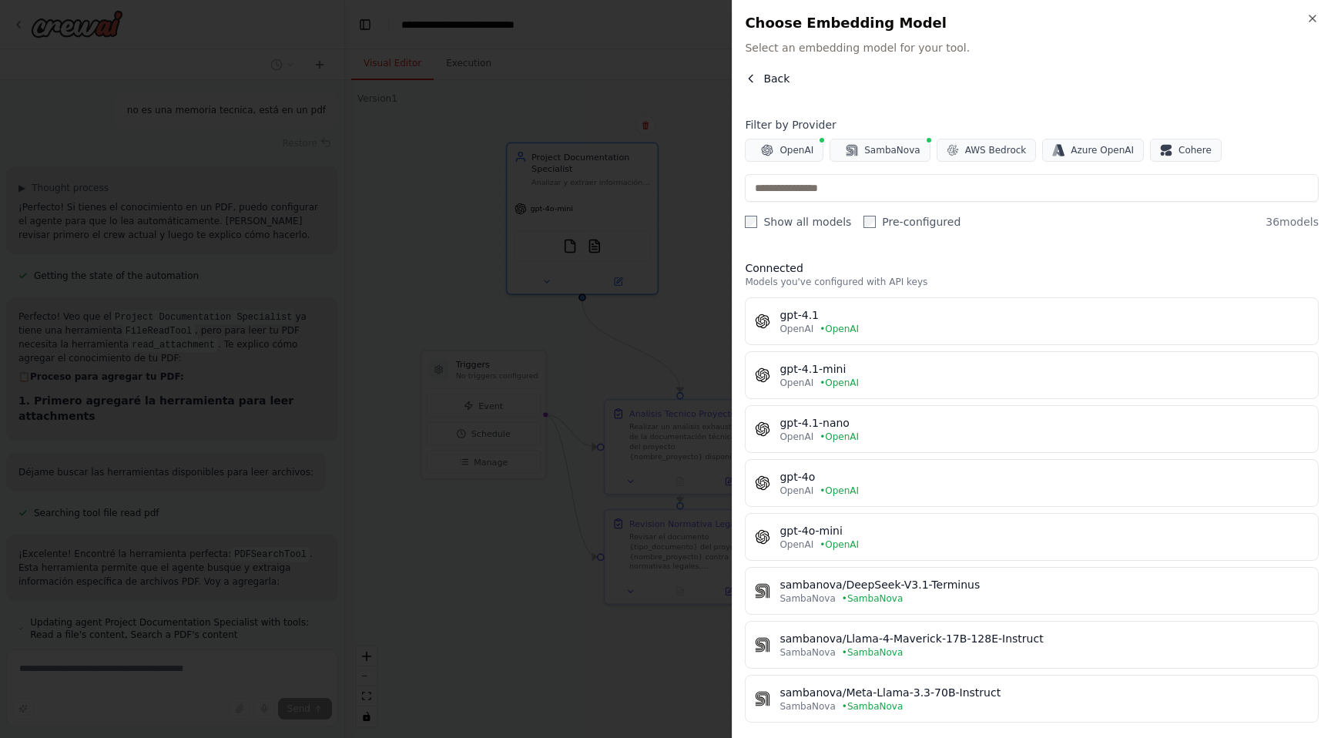
click at [752, 84] on icon "button" at bounding box center [751, 78] width 12 height 12
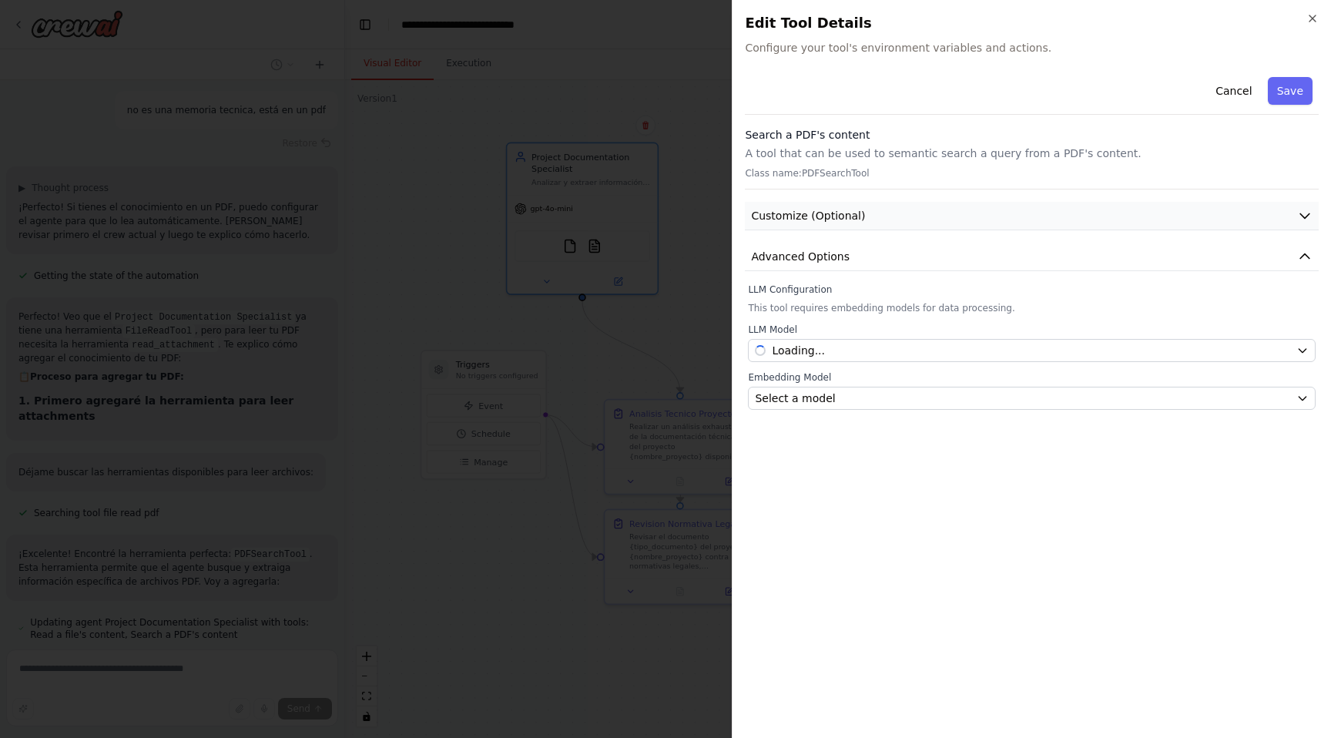
click at [916, 223] on button "Customize (Optional)" at bounding box center [1032, 216] width 574 height 28
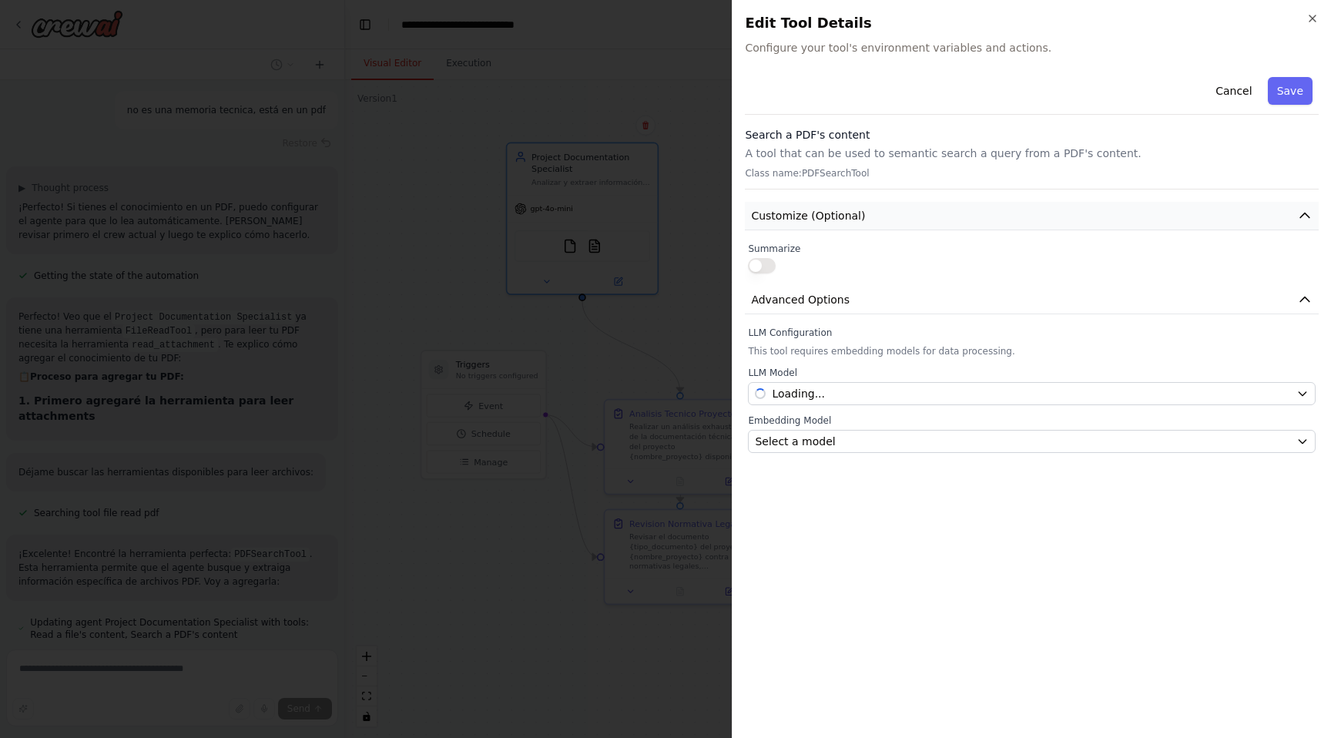
click at [917, 222] on button "Customize (Optional)" at bounding box center [1032, 216] width 574 height 28
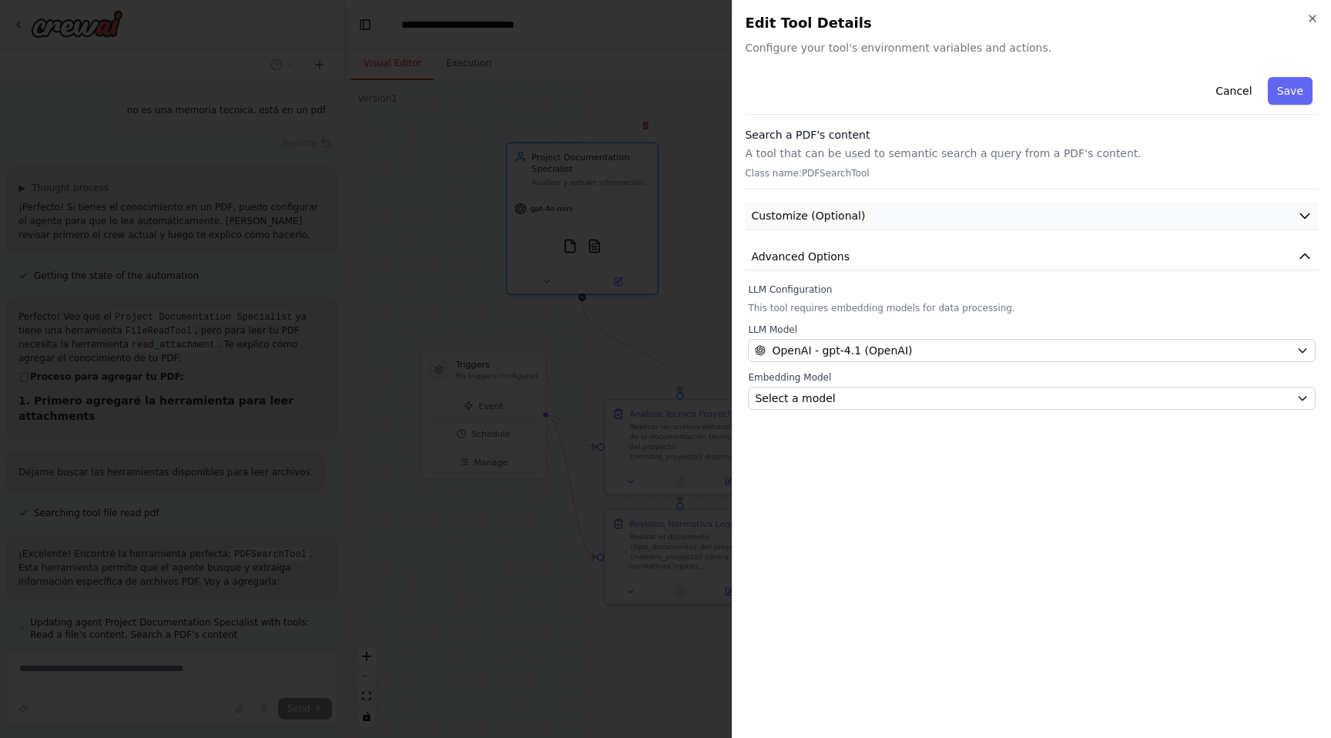
click at [917, 222] on button "Customize (Optional)" at bounding box center [1032, 216] width 574 height 28
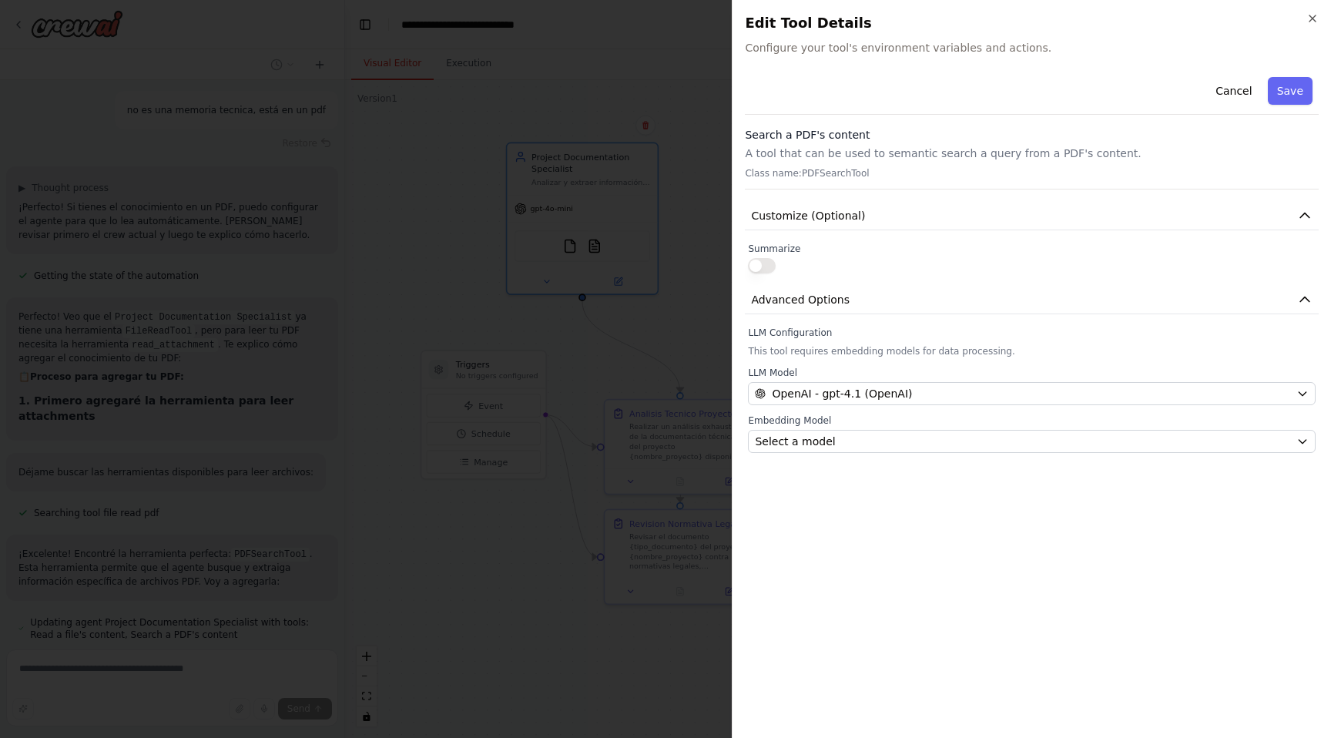
click at [909, 168] on p "Class name: PDFSearchTool" at bounding box center [1032, 173] width 574 height 12
click at [850, 146] on p "A tool that can be used to semantic search a query from a PDF's content." at bounding box center [1032, 153] width 574 height 15
click at [836, 139] on h3 "Search a PDF's content" at bounding box center [1032, 134] width 574 height 15
click at [802, 298] on span "Advanced Options" at bounding box center [800, 299] width 99 height 15
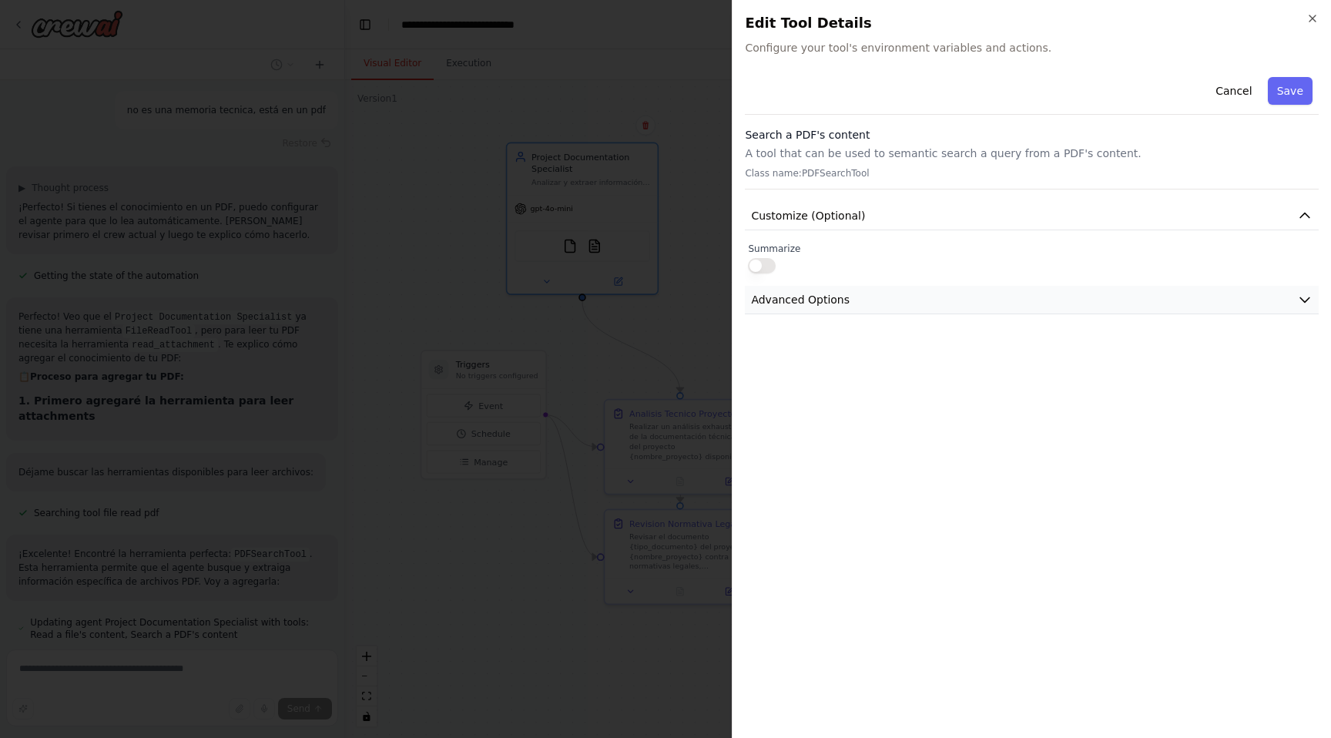
click at [804, 298] on span "Advanced Options" at bounding box center [800, 299] width 99 height 15
click at [842, 223] on span "Customize (Optional)" at bounding box center [808, 215] width 114 height 15
click at [860, 173] on p "Class name: PDFSearchTool" at bounding box center [1032, 173] width 574 height 12
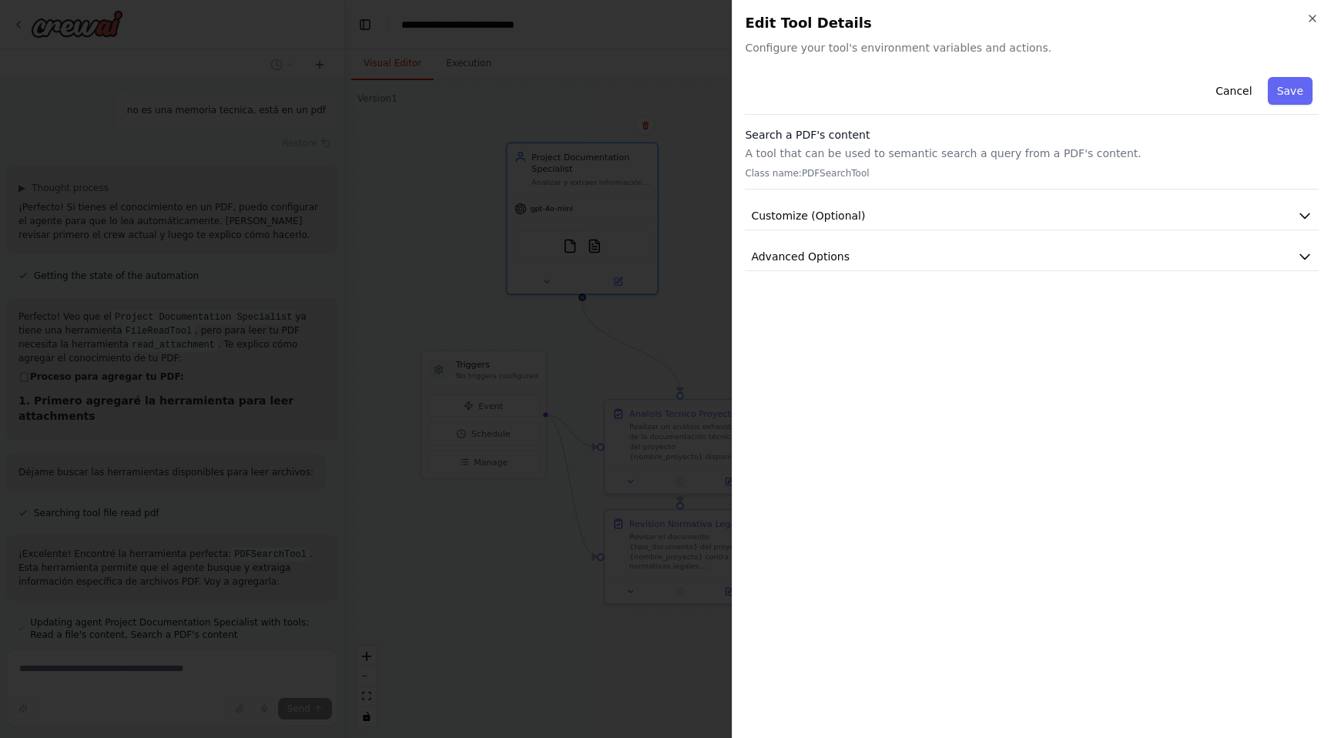
click at [802, 137] on h3 "Search a PDF's content" at bounding box center [1032, 134] width 574 height 15
click at [1286, 90] on button "Save" at bounding box center [1290, 91] width 45 height 28
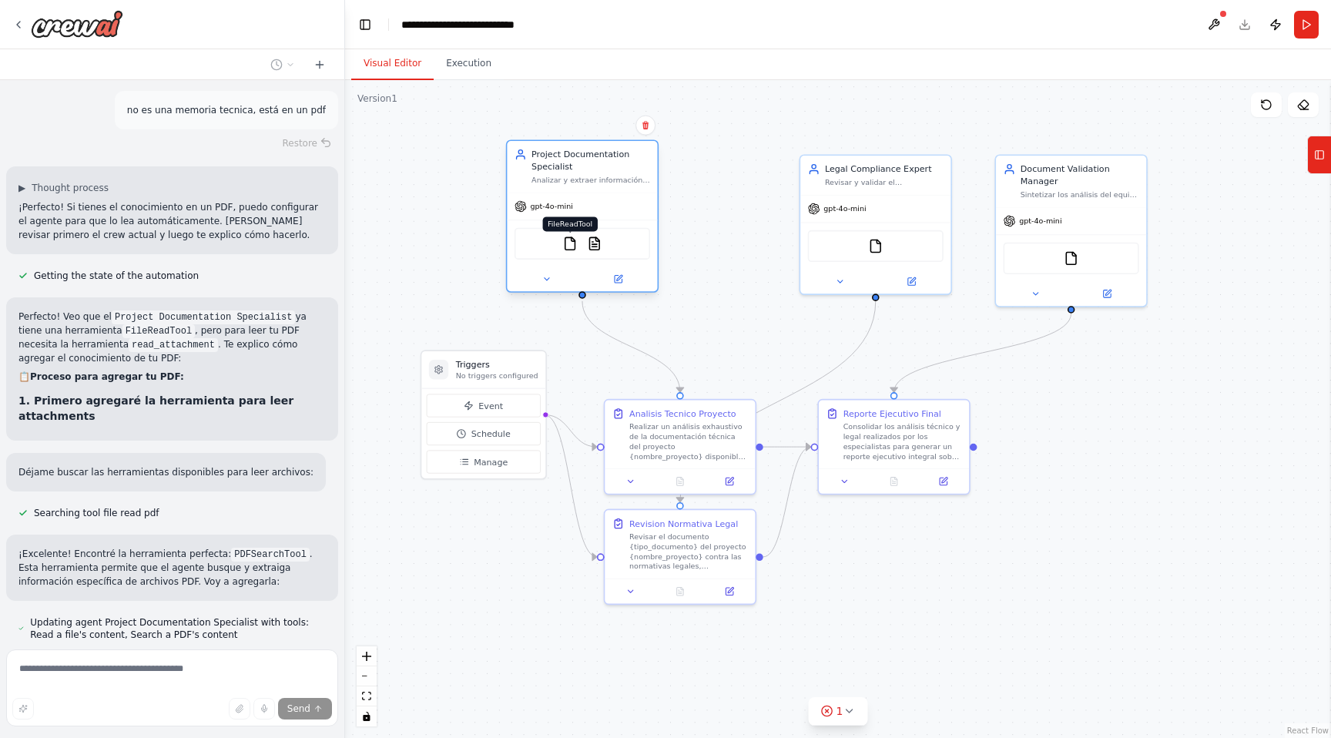
click at [568, 247] on img at bounding box center [570, 243] width 15 height 15
click at [592, 245] on img at bounding box center [594, 243] width 15 height 15
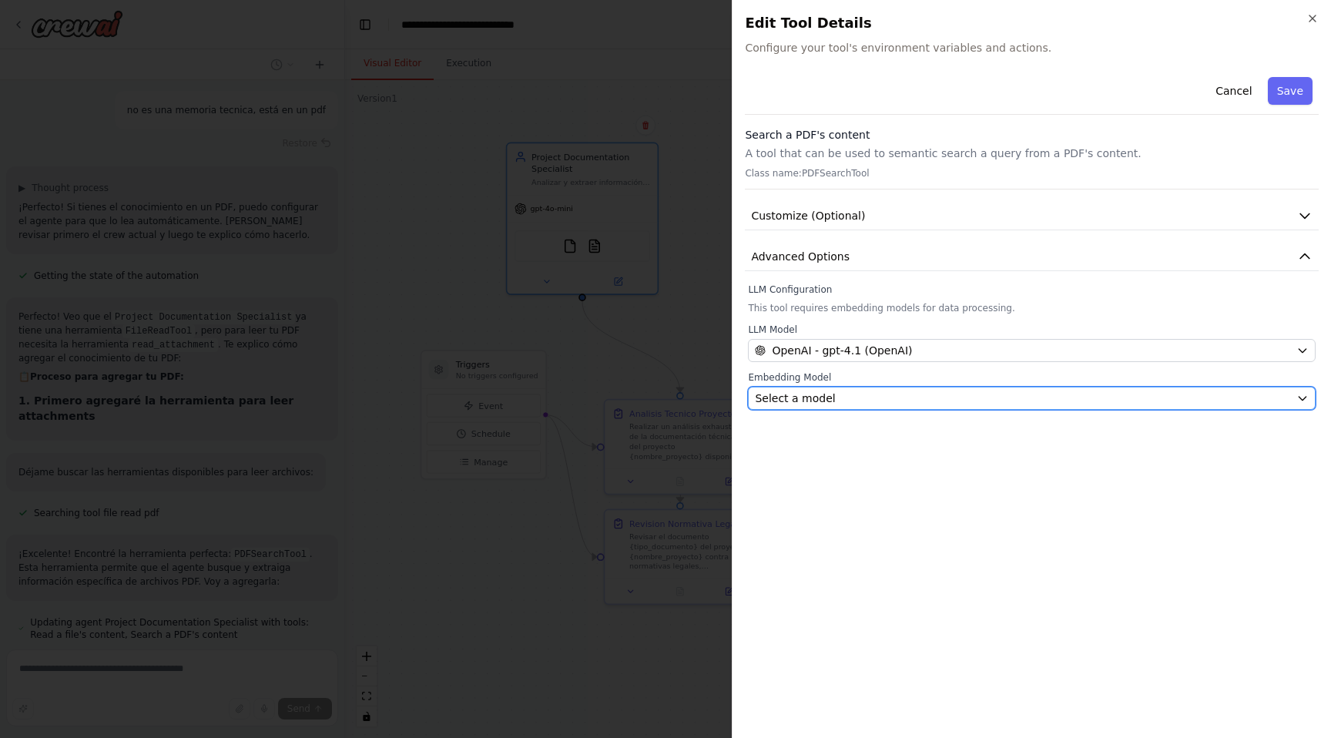
click at [901, 407] on button "Select a model" at bounding box center [1032, 398] width 568 height 23
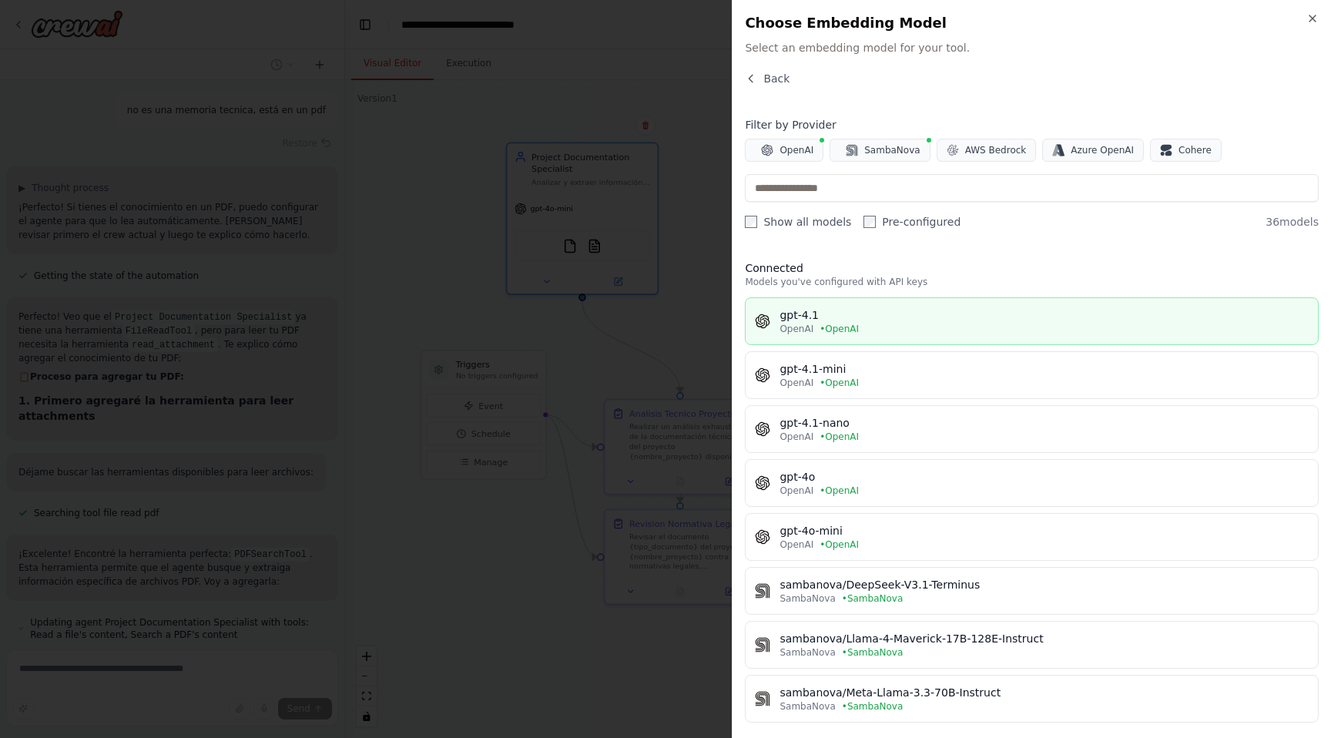
click at [878, 310] on div "gpt-4.1" at bounding box center [1043, 314] width 529 height 15
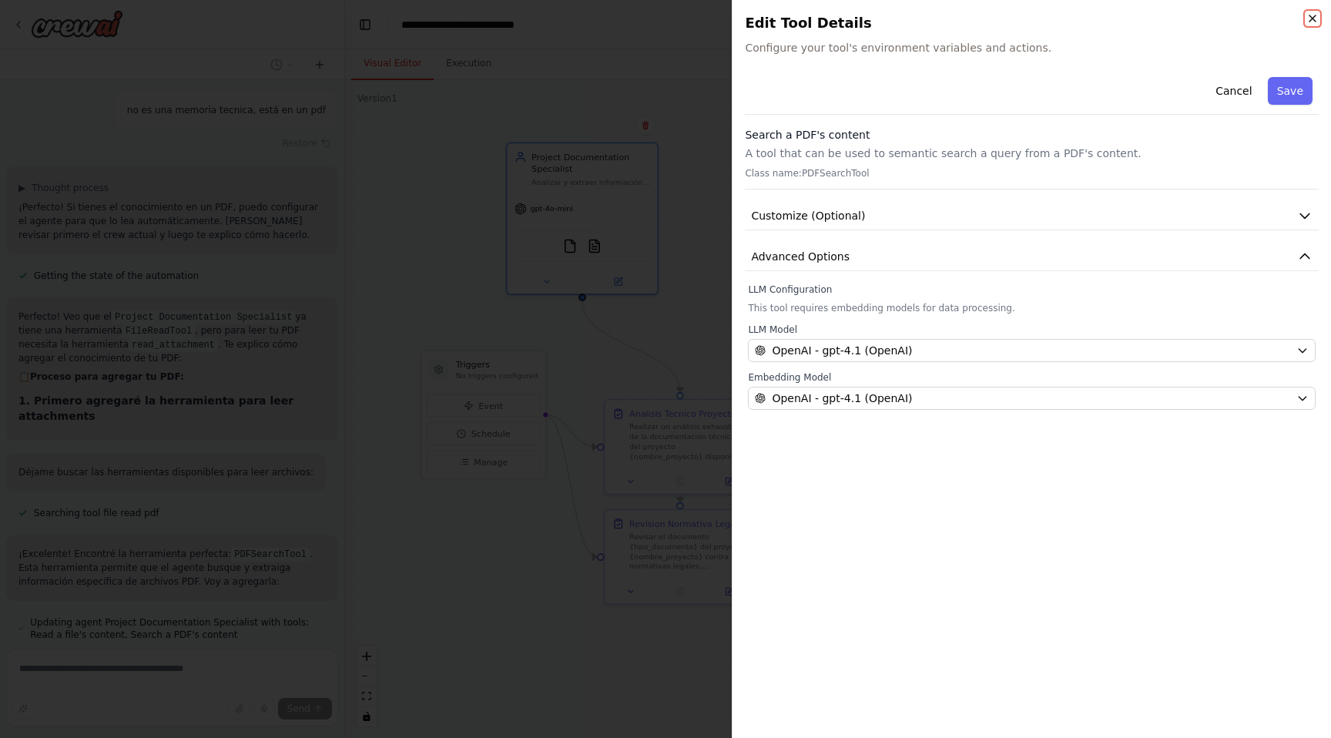
click at [1313, 16] on icon "button" at bounding box center [1312, 18] width 12 height 12
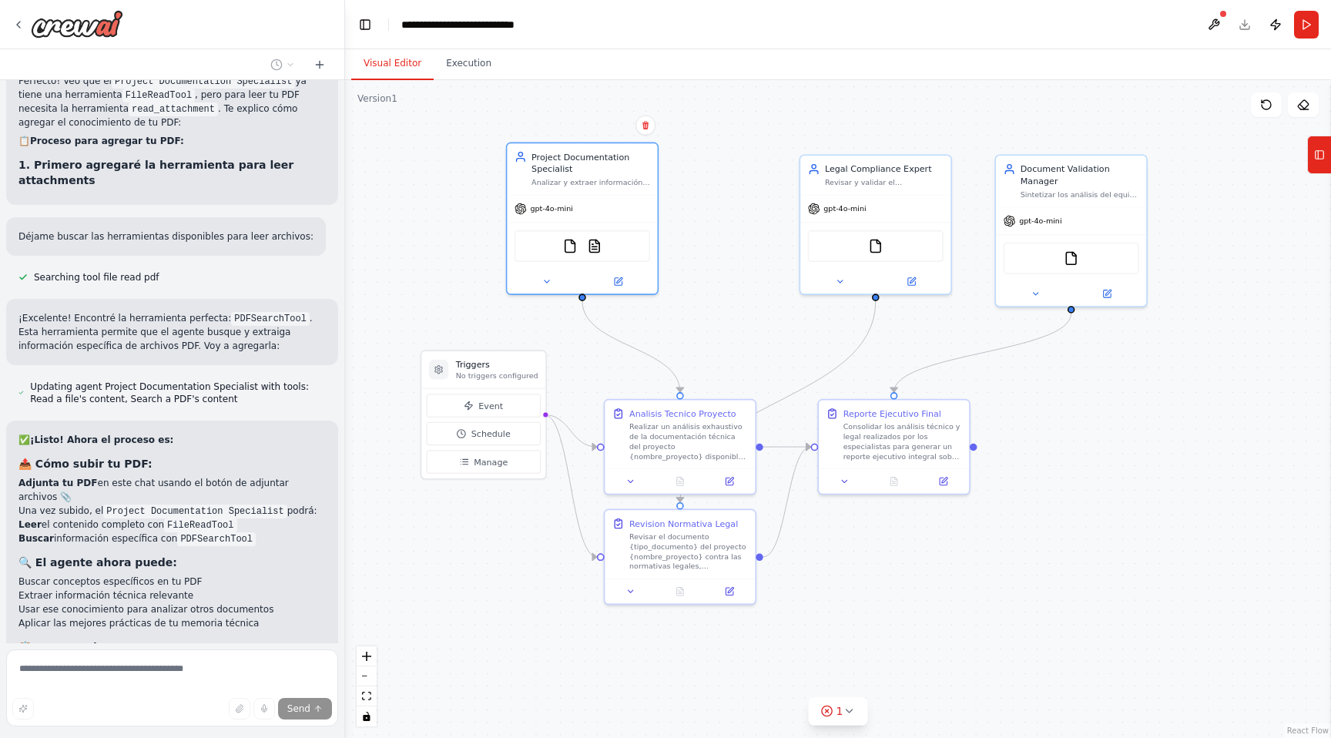
scroll to position [10806, 0]
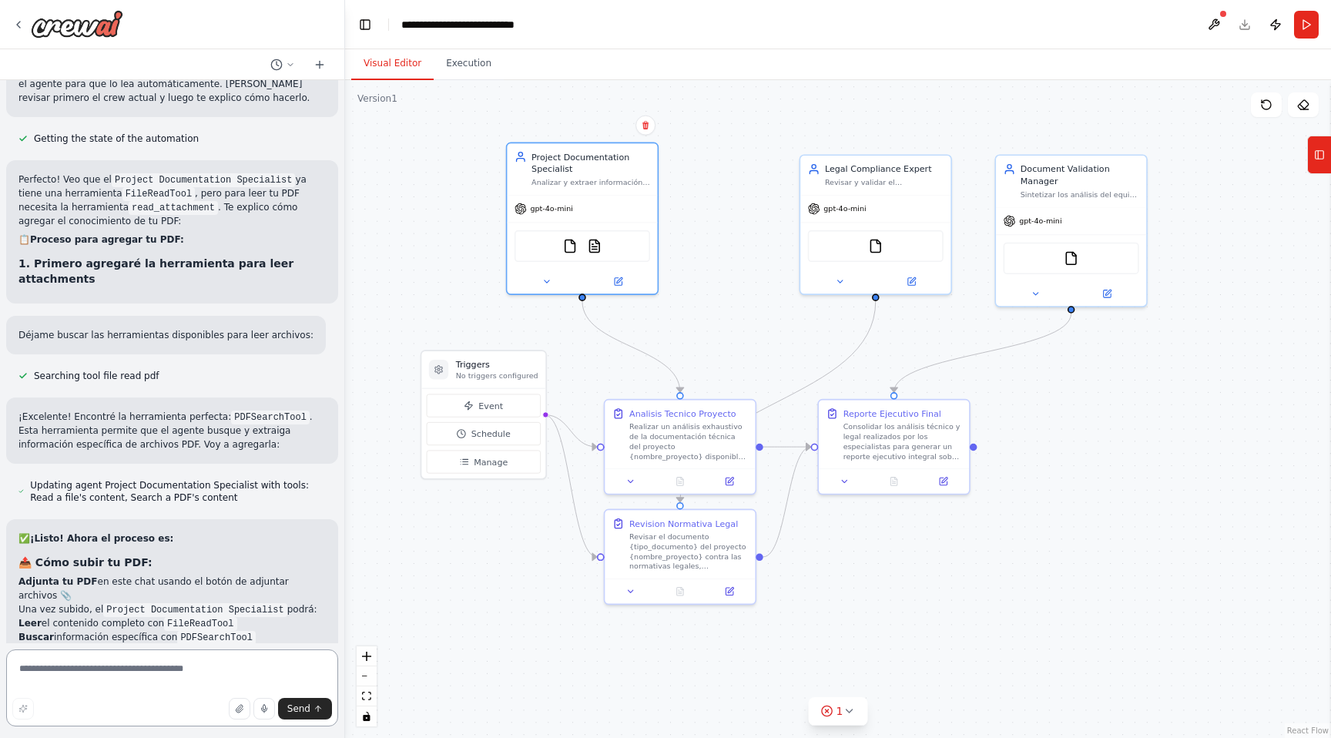
click at [186, 667] on textarea at bounding box center [172, 687] width 332 height 77
type textarea "**********"
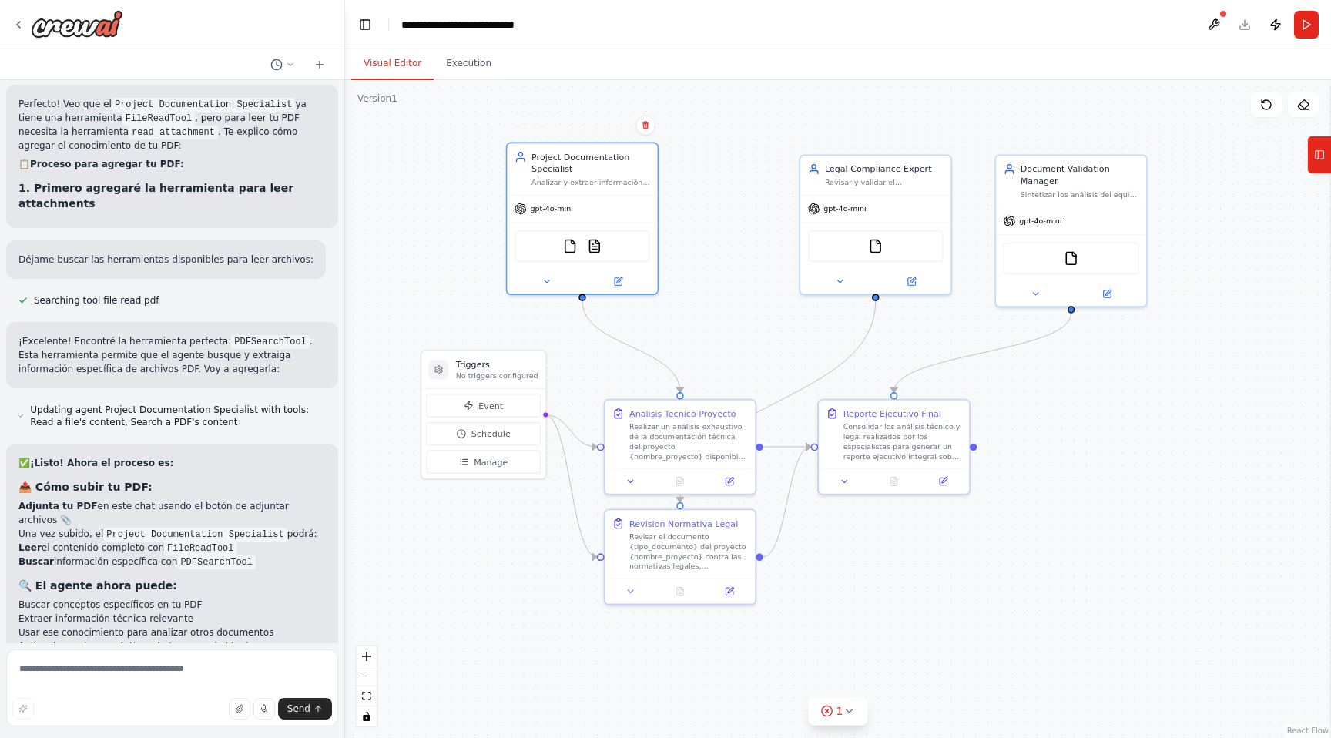
scroll to position [10757, 0]
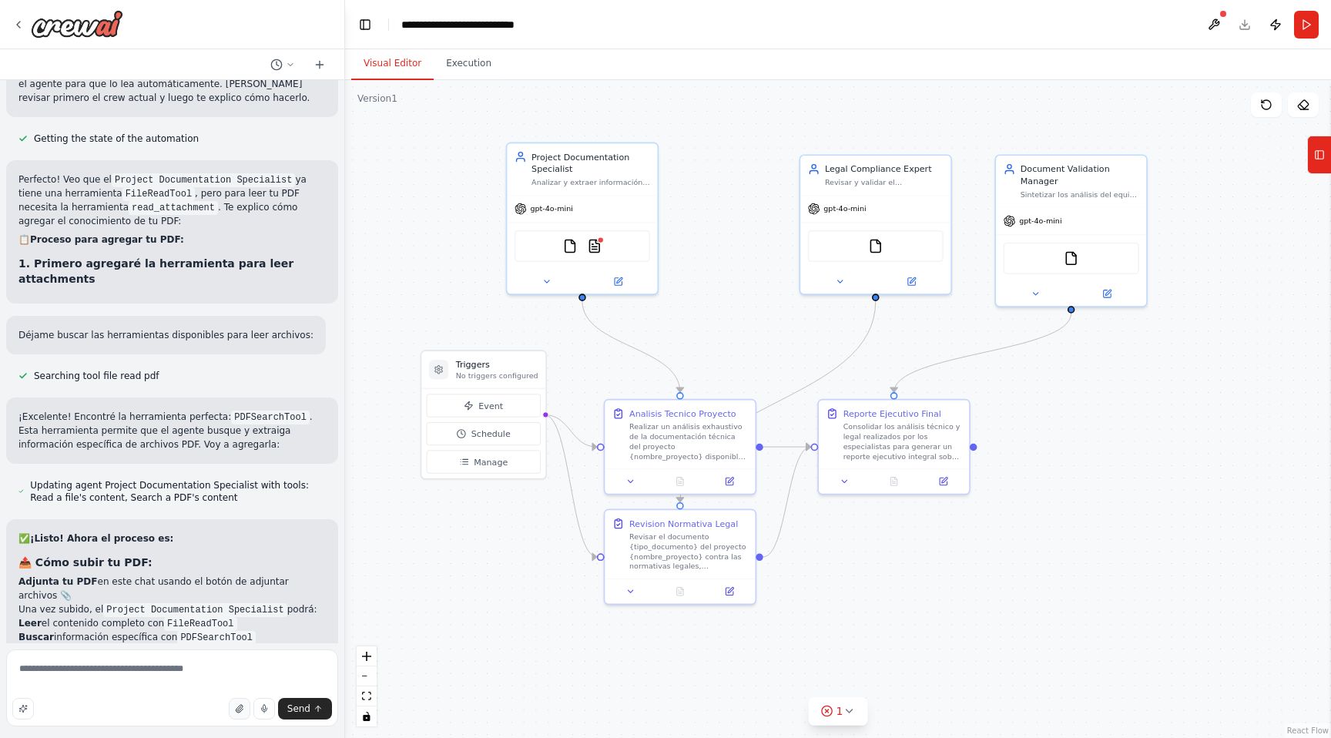
click at [242, 709] on icon "button" at bounding box center [239, 708] width 9 height 9
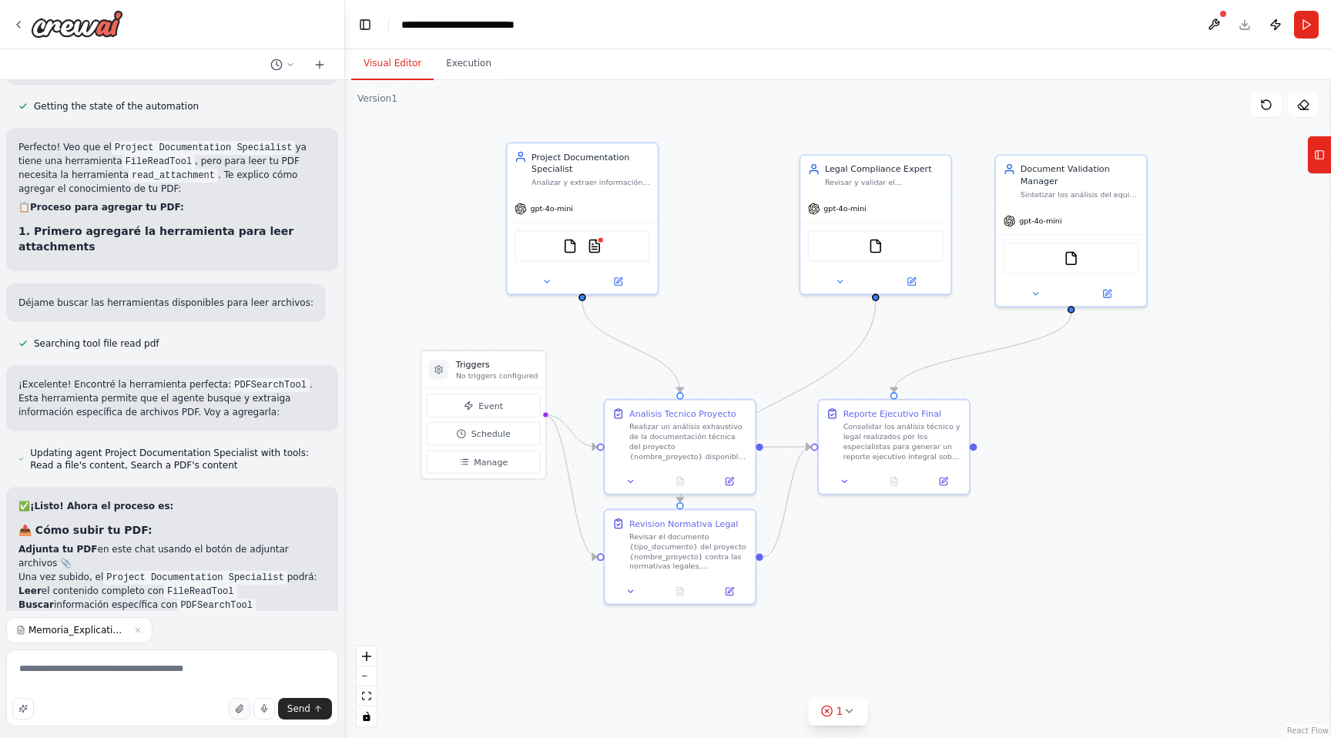
click at [237, 706] on icon "button" at bounding box center [239, 708] width 9 height 9
click at [306, 709] on span "Send" at bounding box center [298, 708] width 23 height 12
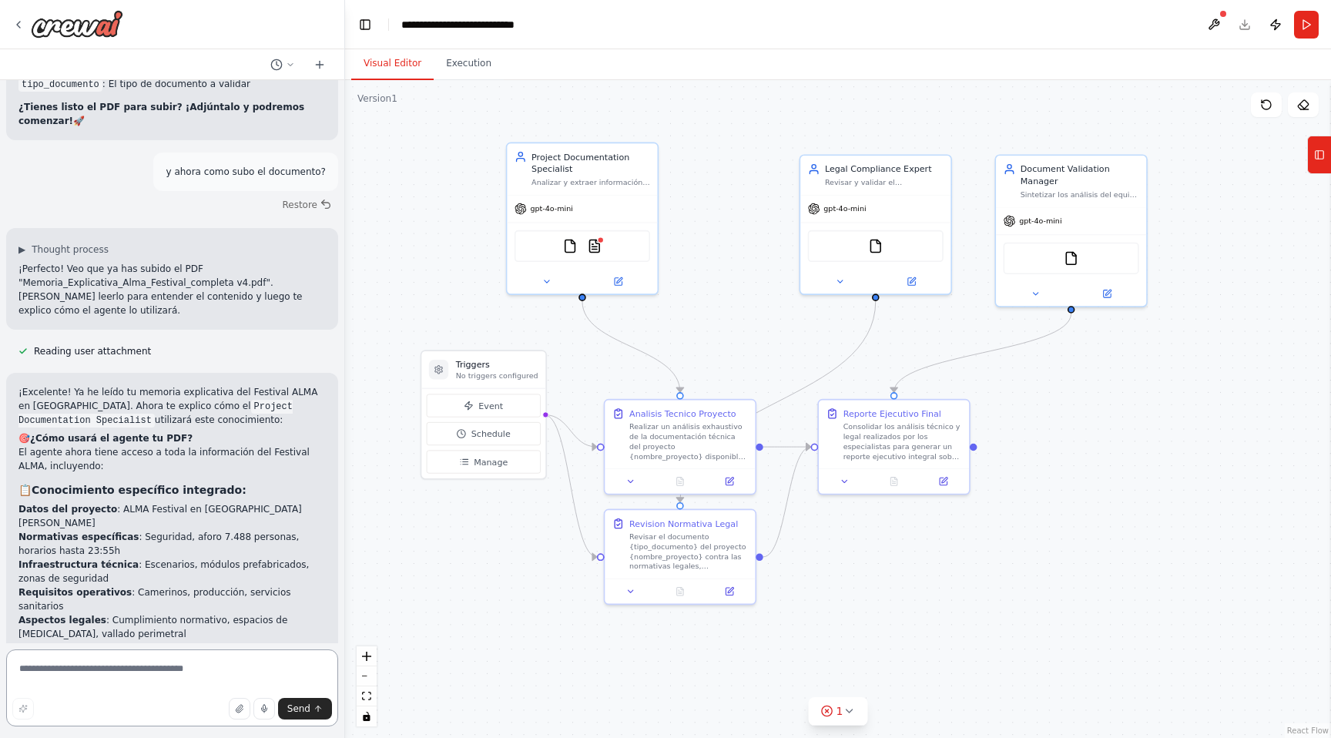
scroll to position [11362, 0]
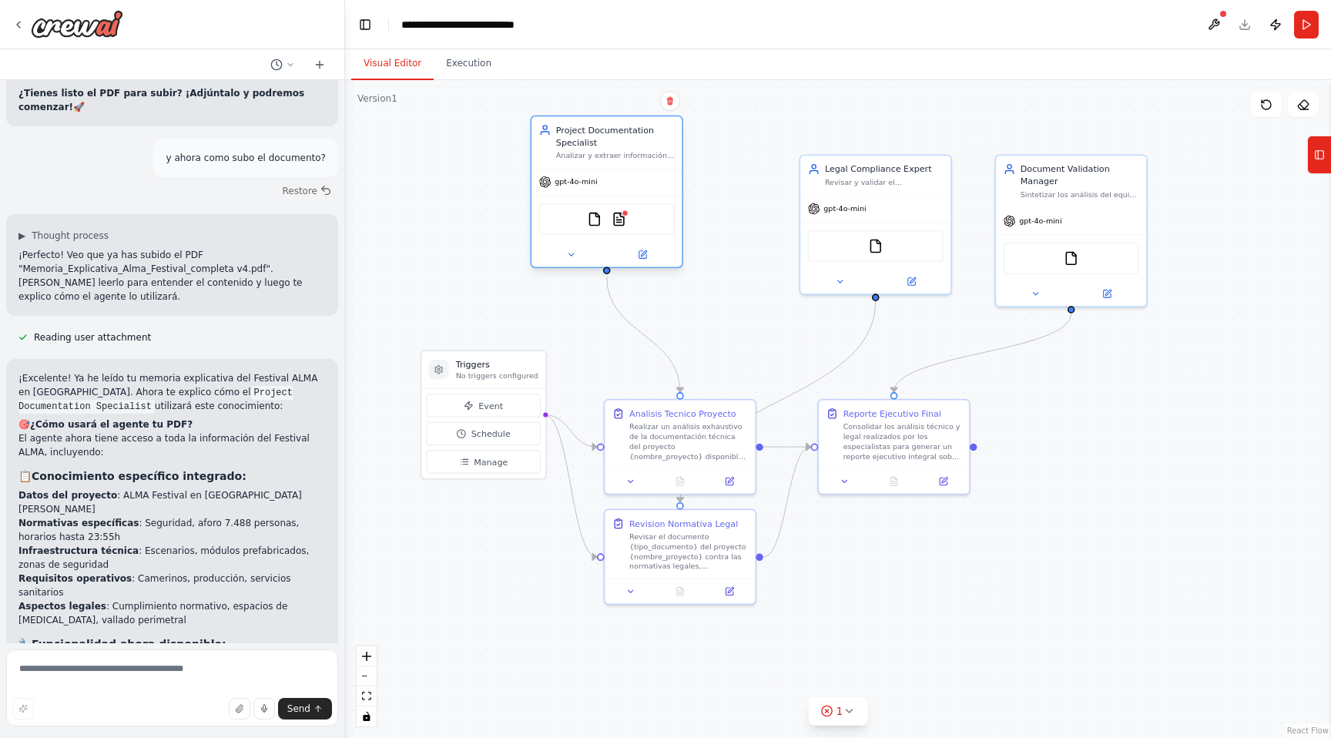
drag, startPoint x: 576, startPoint y: 183, endPoint x: 603, endPoint y: 159, distance: 36.0
click at [603, 159] on div "Analizar y extraer información específica de la documentación técnica del proye…" at bounding box center [615, 156] width 119 height 10
click at [624, 219] on img at bounding box center [618, 219] width 15 height 15
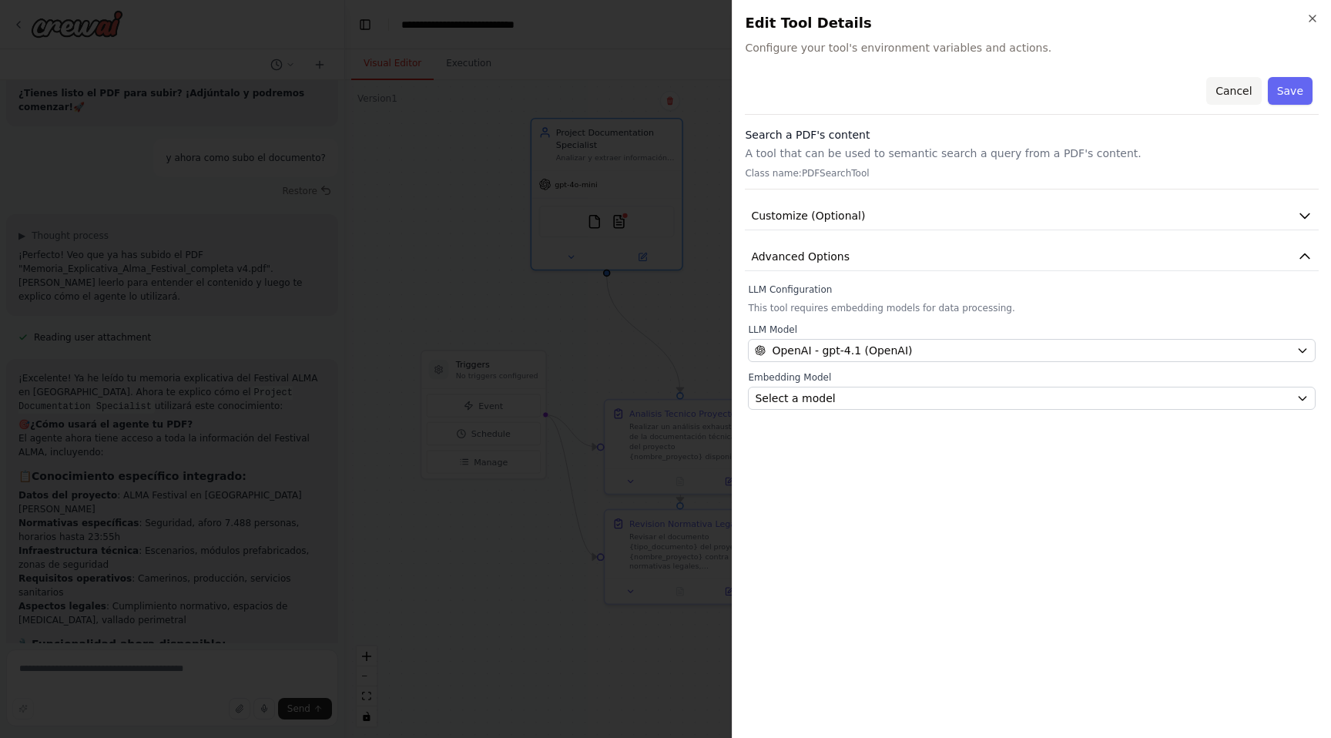
click at [1243, 90] on button "Cancel" at bounding box center [1233, 91] width 55 height 28
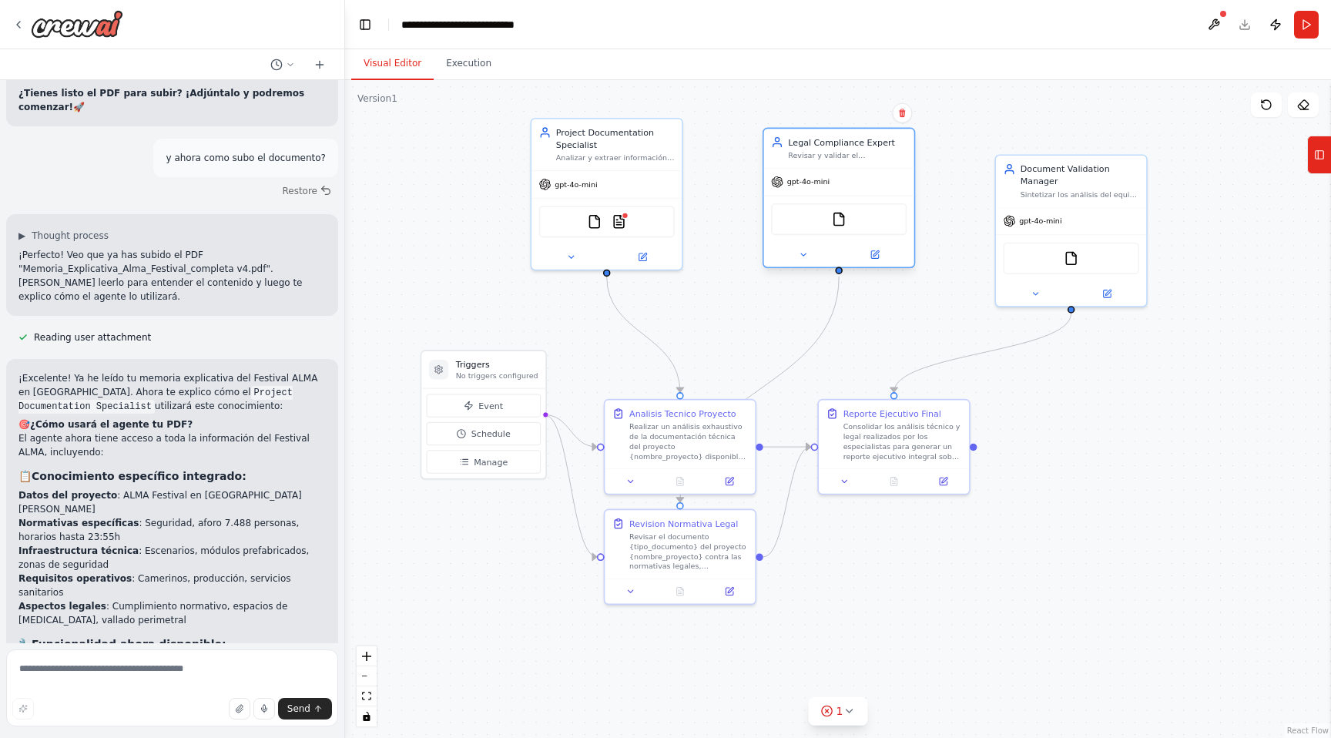
drag, startPoint x: 829, startPoint y: 187, endPoint x: 795, endPoint y: 159, distance: 44.3
click at [795, 159] on div "Legal Compliance Expert Revisar y validar el cumplimiento normativo del proyect…" at bounding box center [839, 148] width 150 height 39
click at [837, 185] on div "gpt-4o-mini" at bounding box center [839, 182] width 150 height 27
click at [234, 665] on textarea at bounding box center [172, 687] width 332 height 77
type textarea "**********"
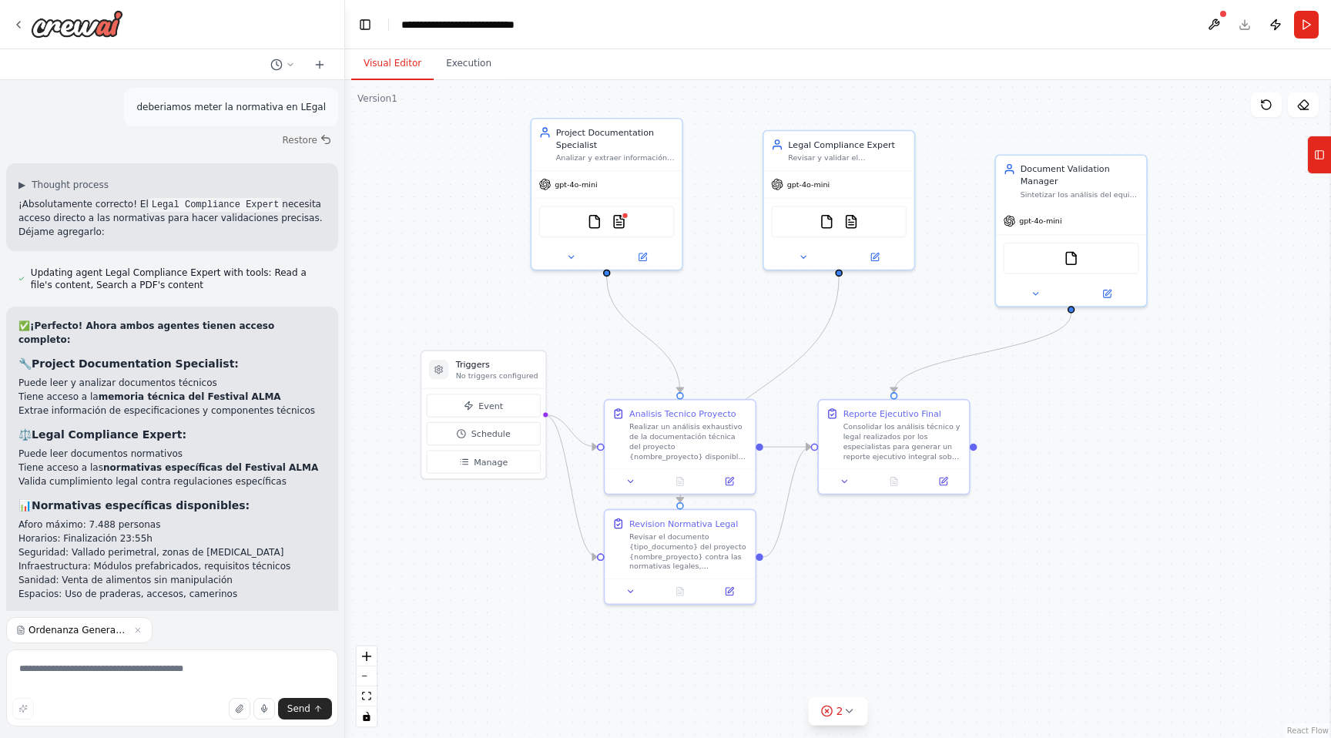
scroll to position [12154, 0]
